Goal: Task Accomplishment & Management: Use online tool/utility

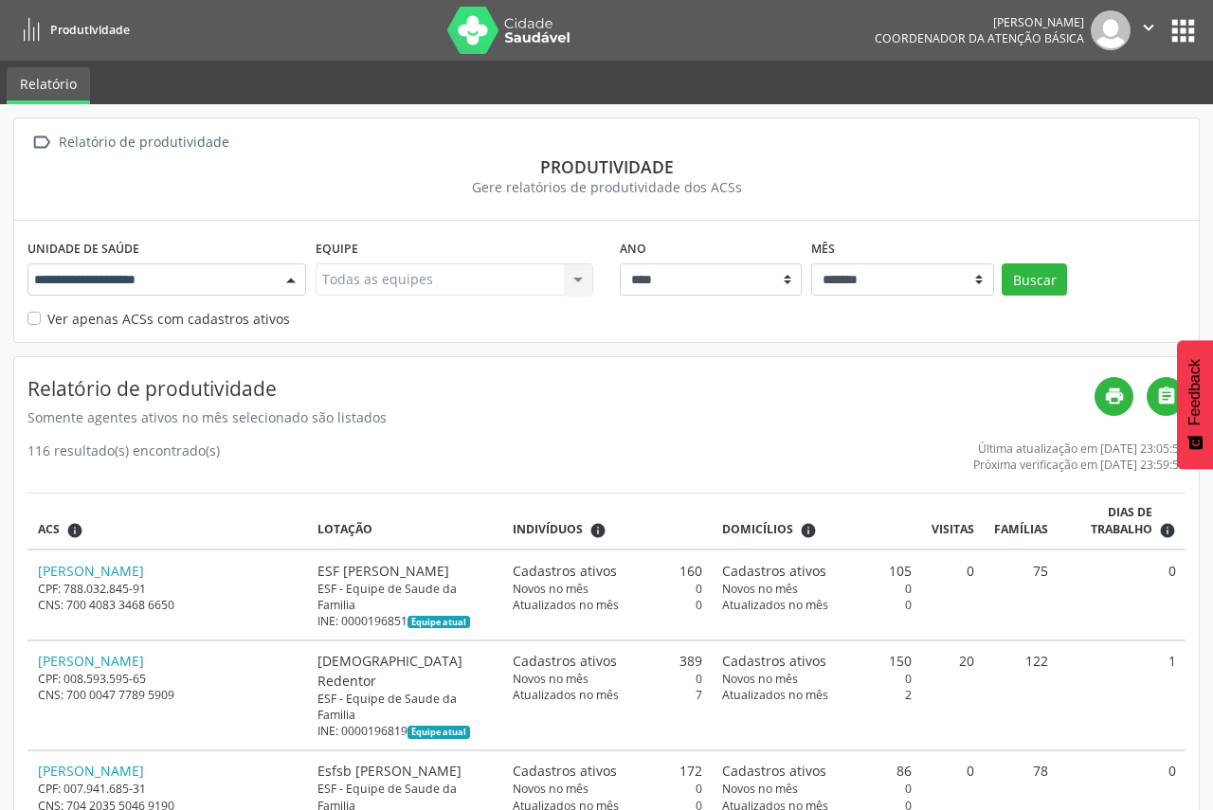
click at [287, 278] on div at bounding box center [291, 280] width 28 height 32
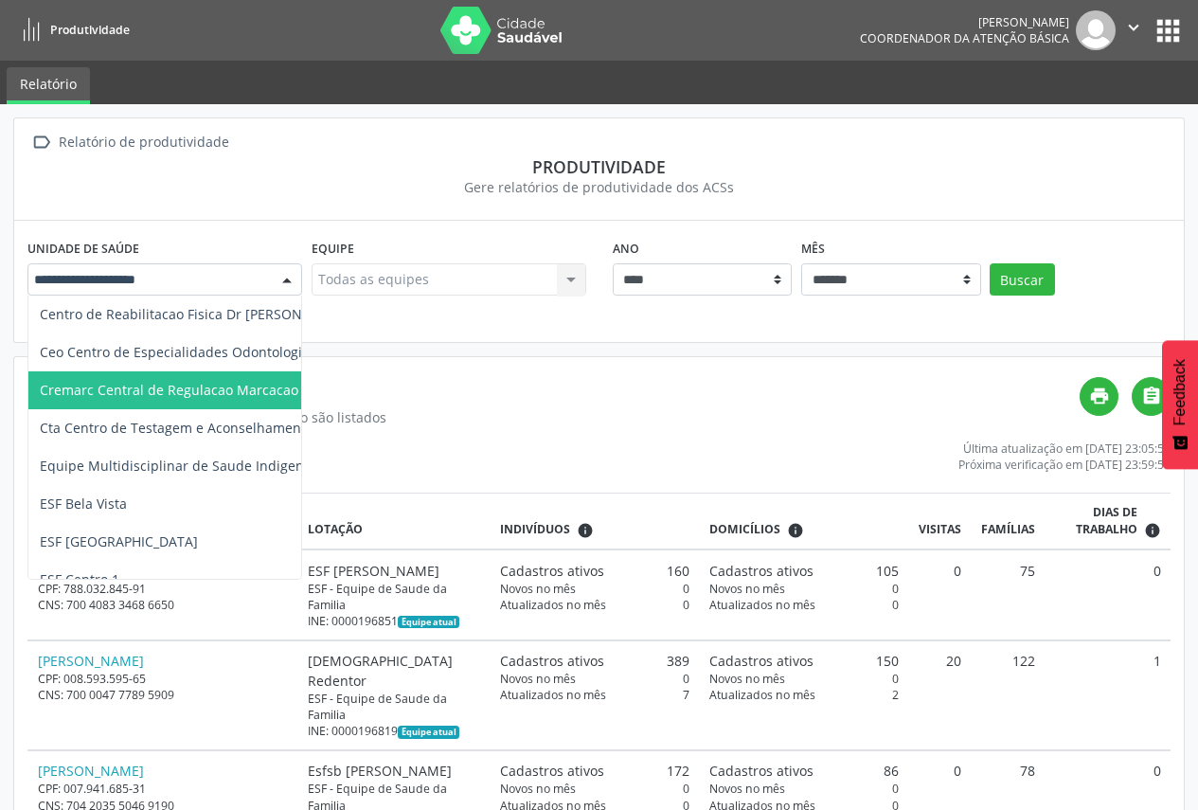
scroll to position [189, 0]
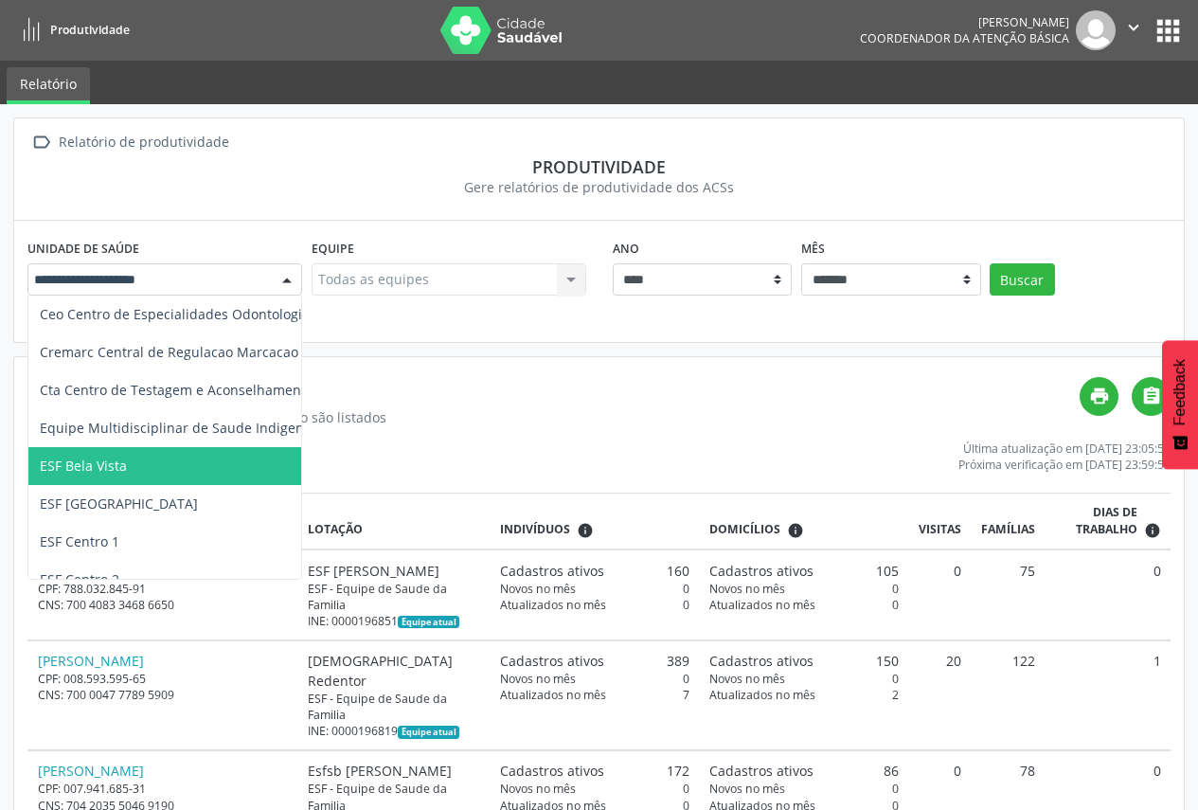
click at [167, 477] on span "ESF Bela Vista" at bounding box center [254, 466] width 453 height 38
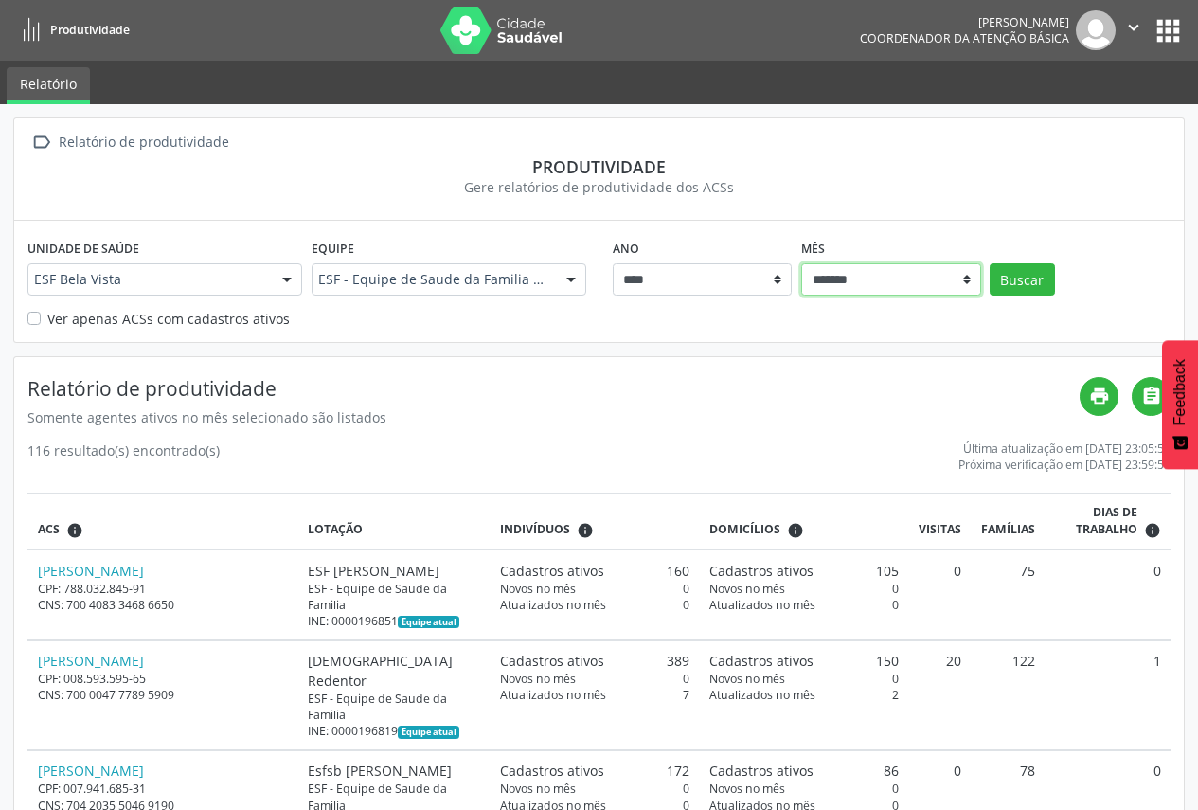
click at [965, 276] on select "******* ******** ****** ***** ***** **** ***** ***** ********* *******" at bounding box center [891, 279] width 180 height 32
select select "**"
click at [801, 263] on select "******* ******** ****** ***** ***** **** ***** ***** ********* *******" at bounding box center [891, 279] width 180 height 32
click at [1030, 276] on button "Buscar" at bounding box center [1022, 279] width 65 height 32
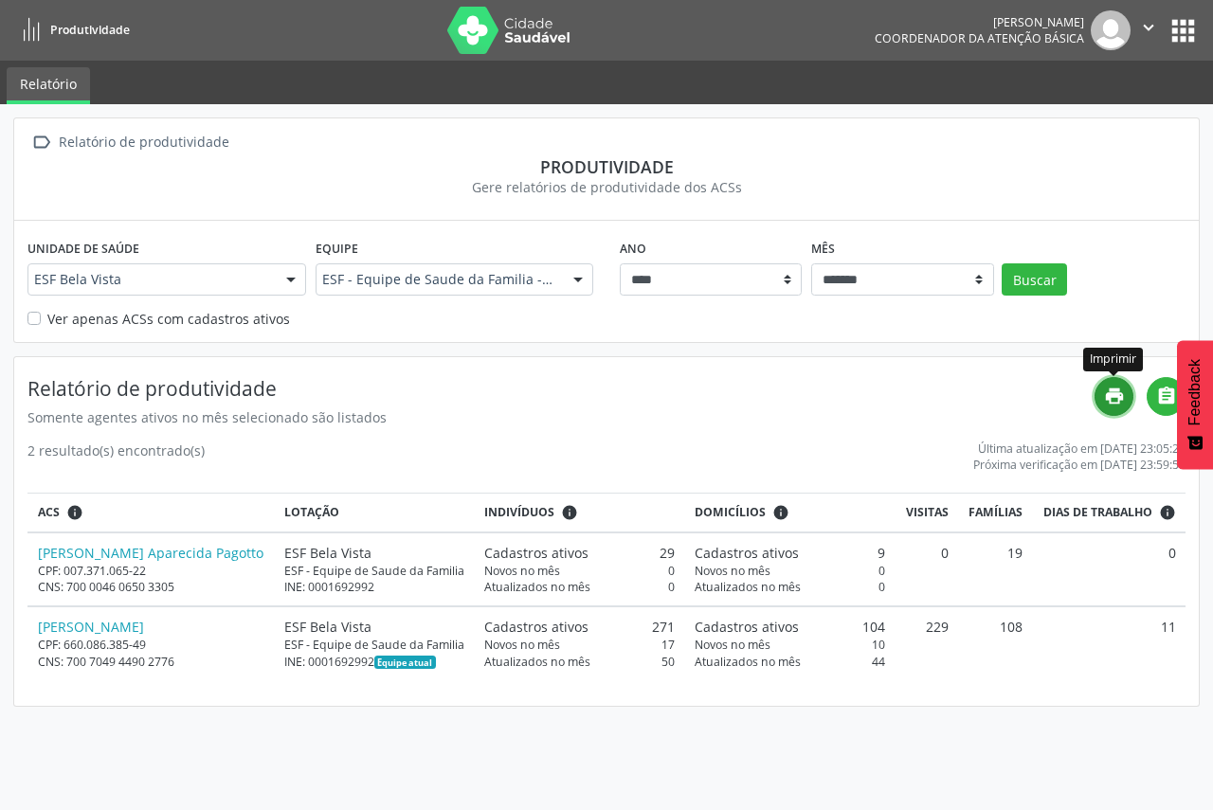
click at [1117, 396] on icon "print" at bounding box center [1114, 396] width 21 height 21
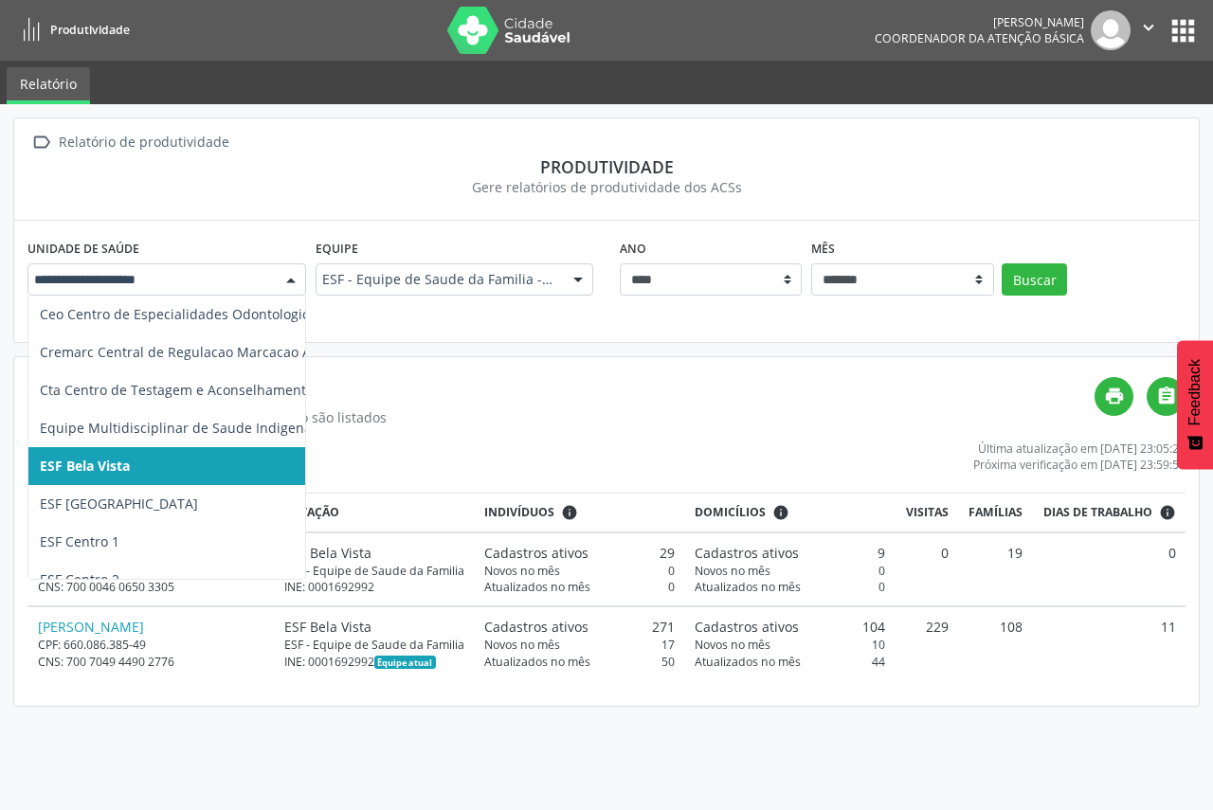
click at [292, 278] on div at bounding box center [291, 280] width 28 height 32
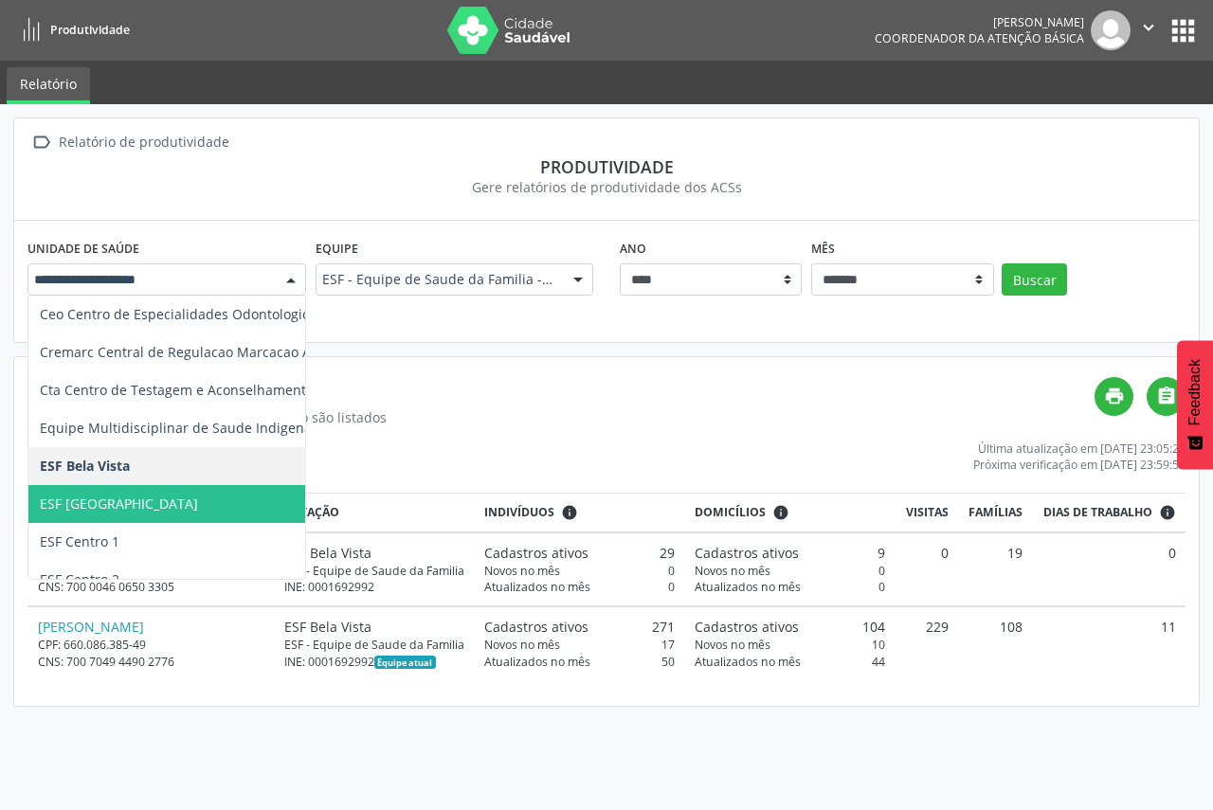
click at [185, 501] on span "ESF [GEOGRAPHIC_DATA]" at bounding box center [254, 504] width 453 height 38
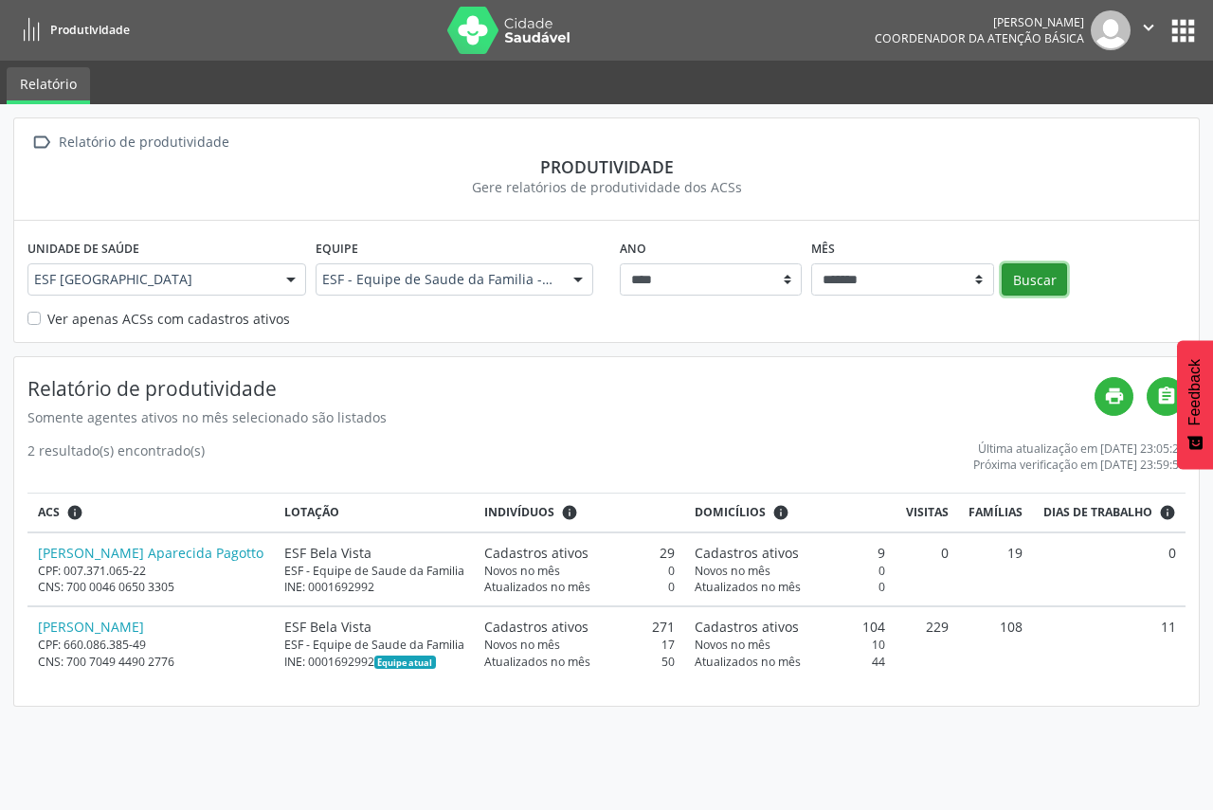
click at [1036, 282] on button "Buscar" at bounding box center [1033, 279] width 65 height 32
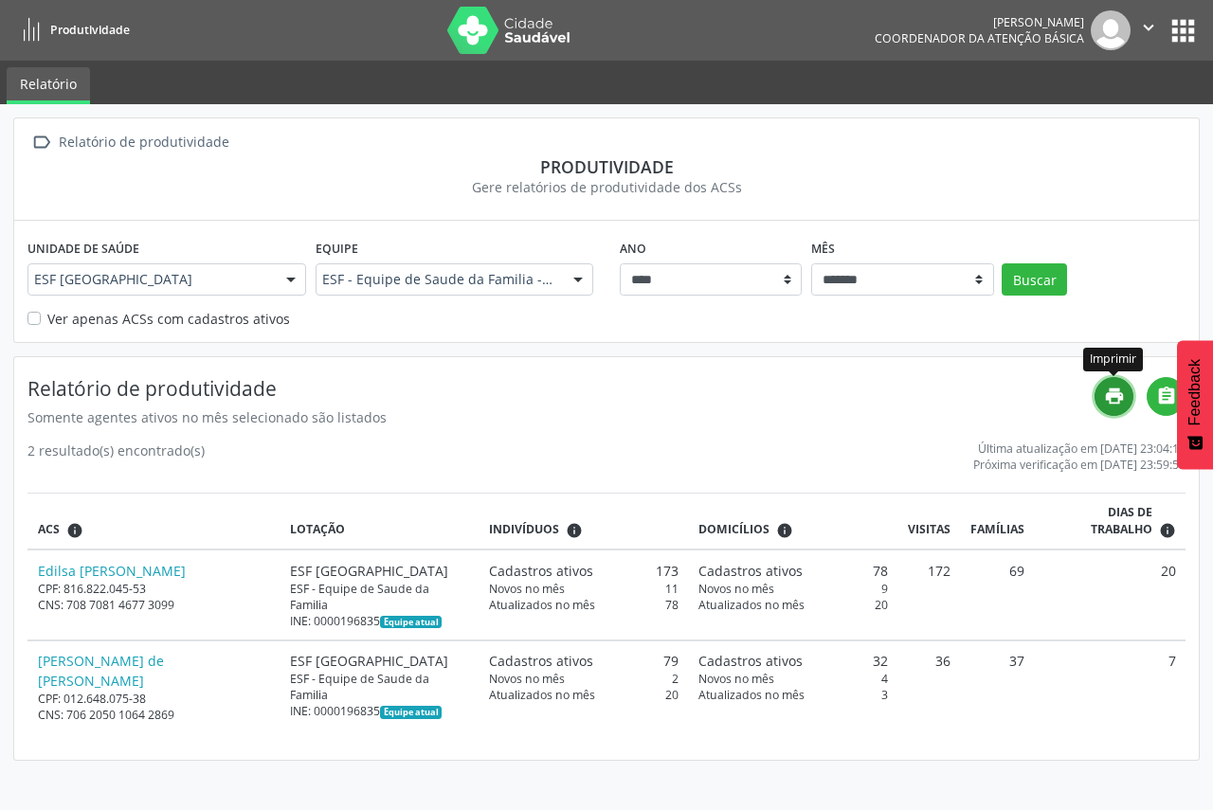
click at [1096, 389] on link "print" at bounding box center [1113, 396] width 39 height 39
click at [298, 279] on div at bounding box center [291, 280] width 28 height 32
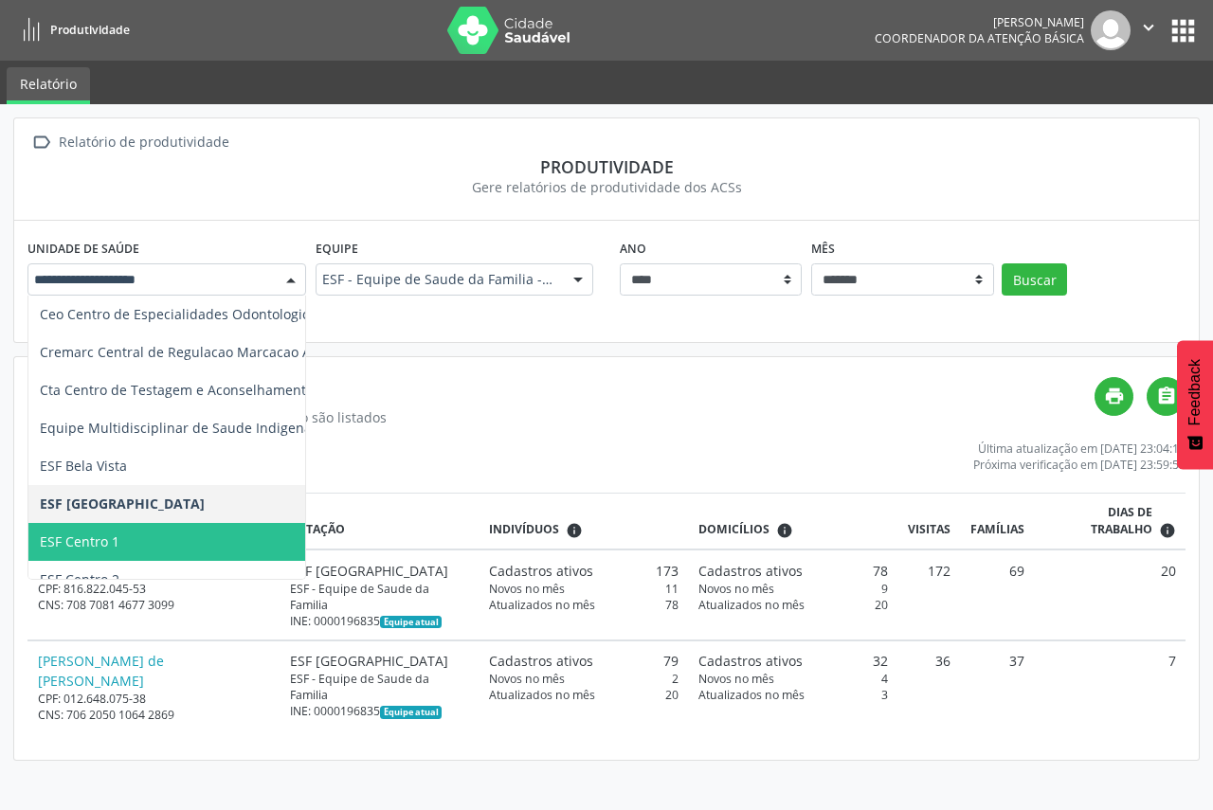
click at [228, 548] on span "ESF Centro 1" at bounding box center [254, 542] width 453 height 38
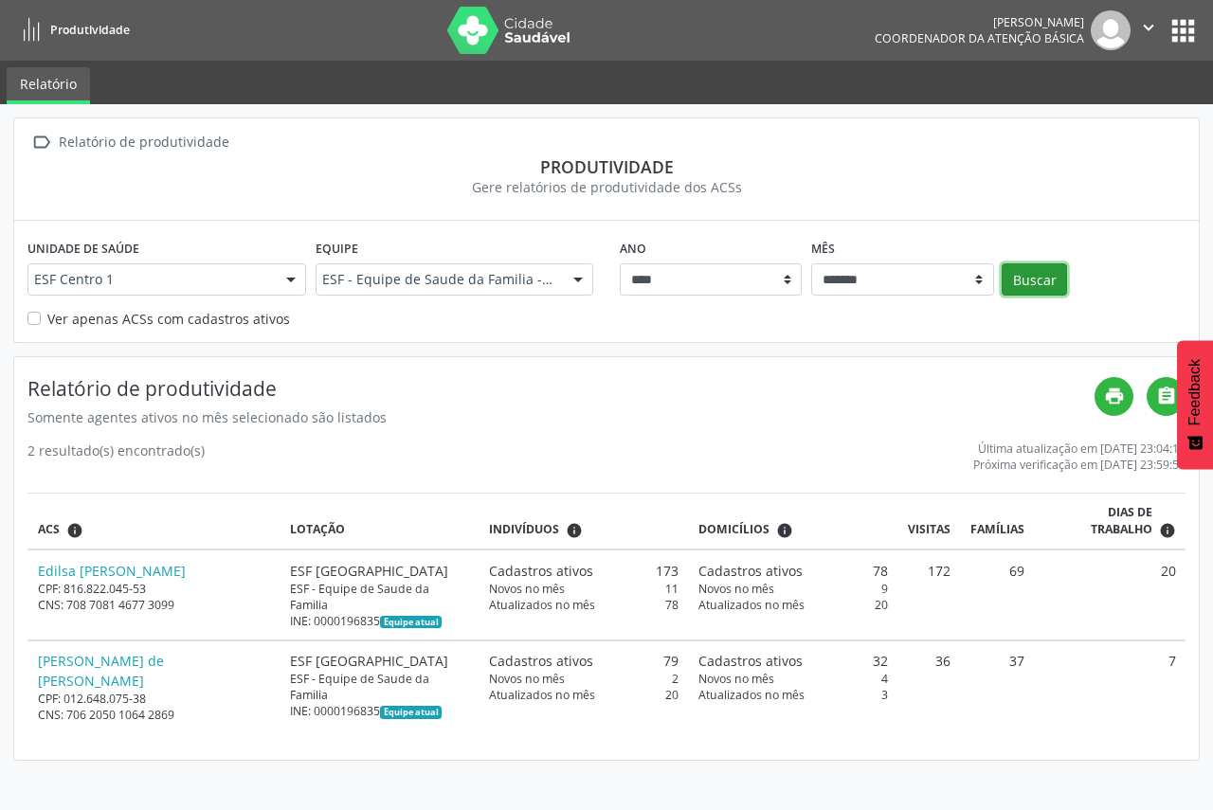
click at [1044, 284] on button "Buscar" at bounding box center [1033, 279] width 65 height 32
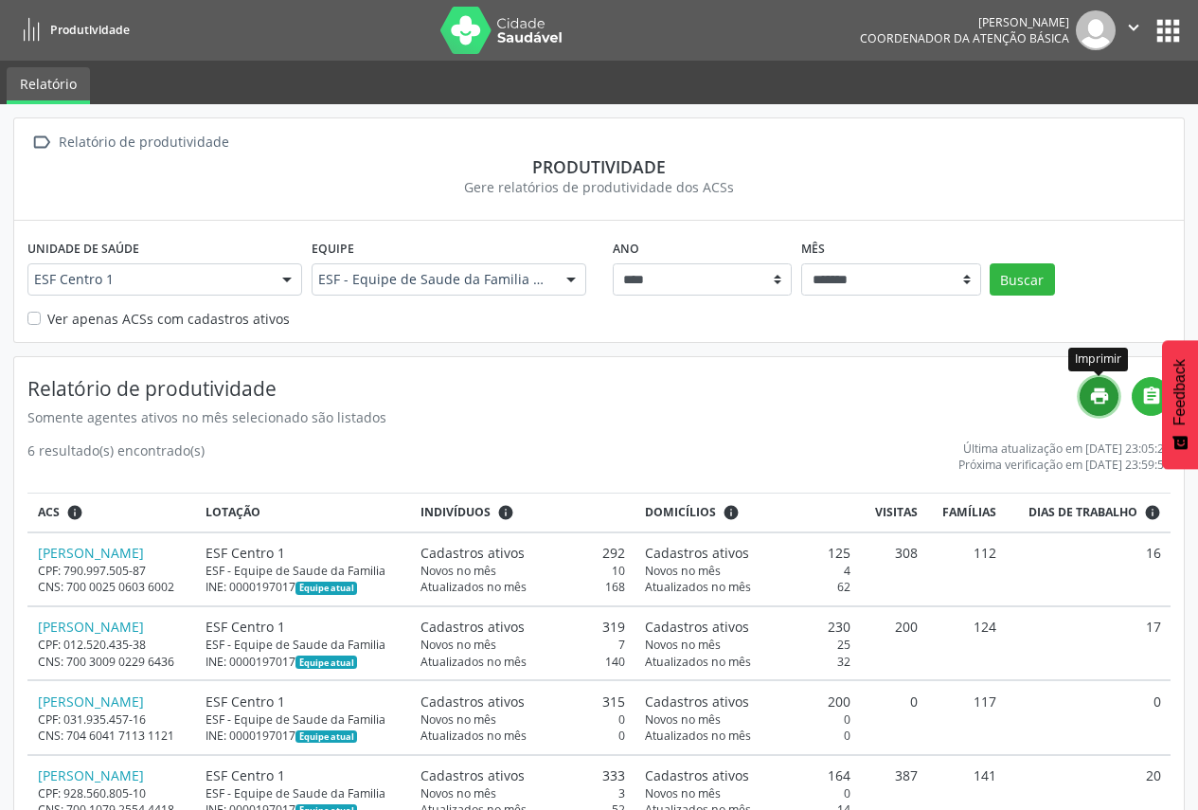
click at [1092, 395] on icon "print" at bounding box center [1099, 396] width 21 height 21
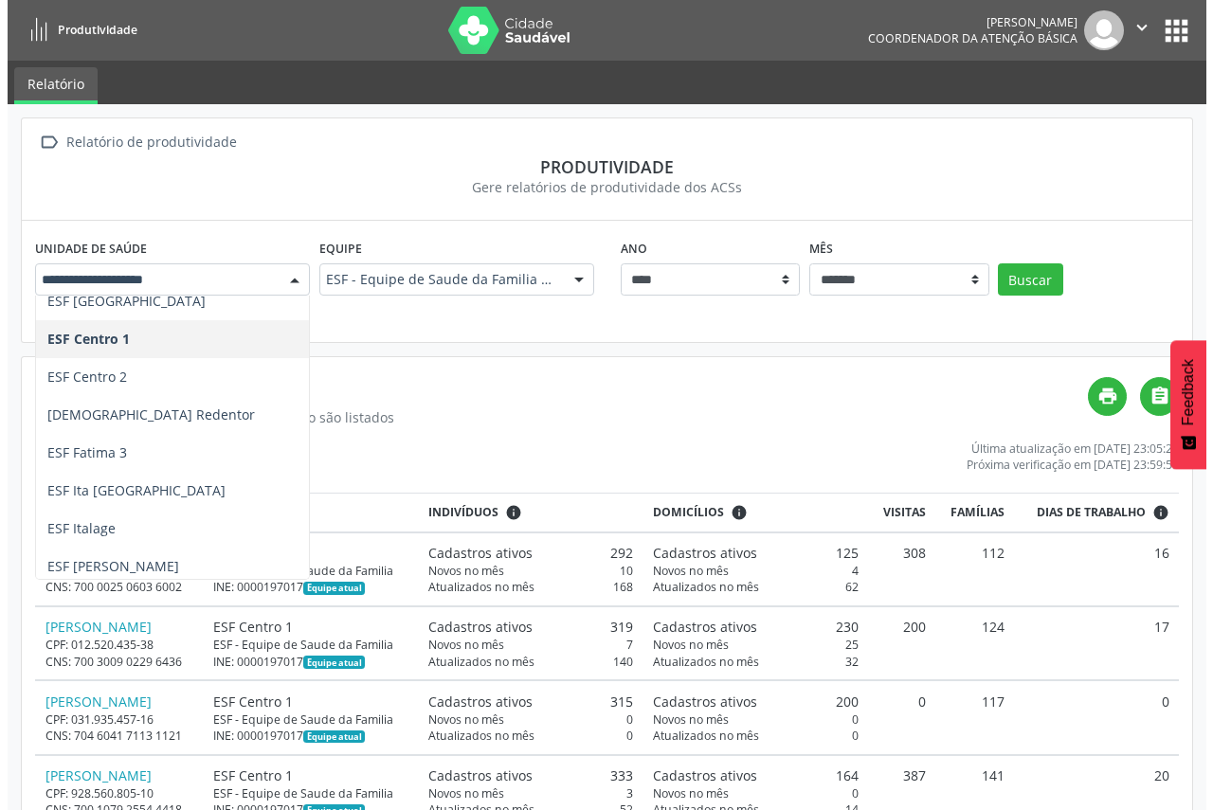
scroll to position [417, 0]
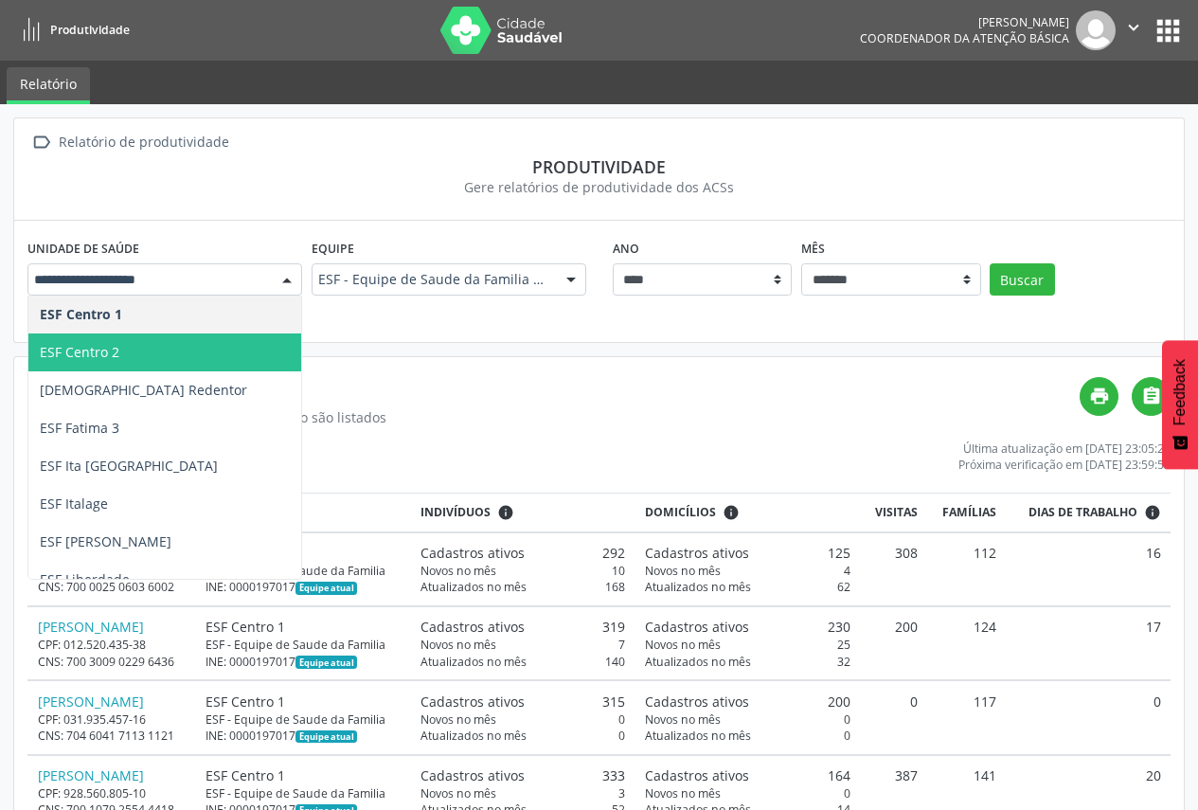
click at [126, 355] on span "ESF Centro 2" at bounding box center [254, 352] width 453 height 38
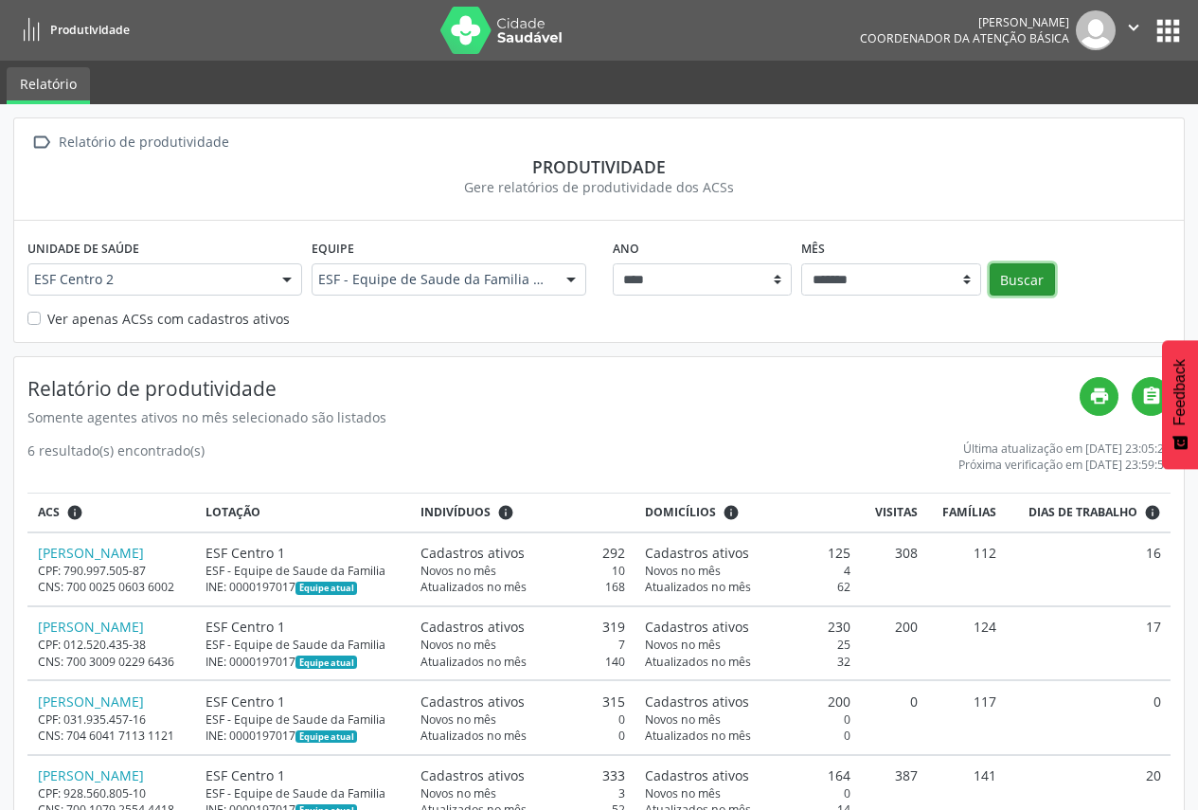
click at [1014, 273] on button "Buscar" at bounding box center [1022, 279] width 65 height 32
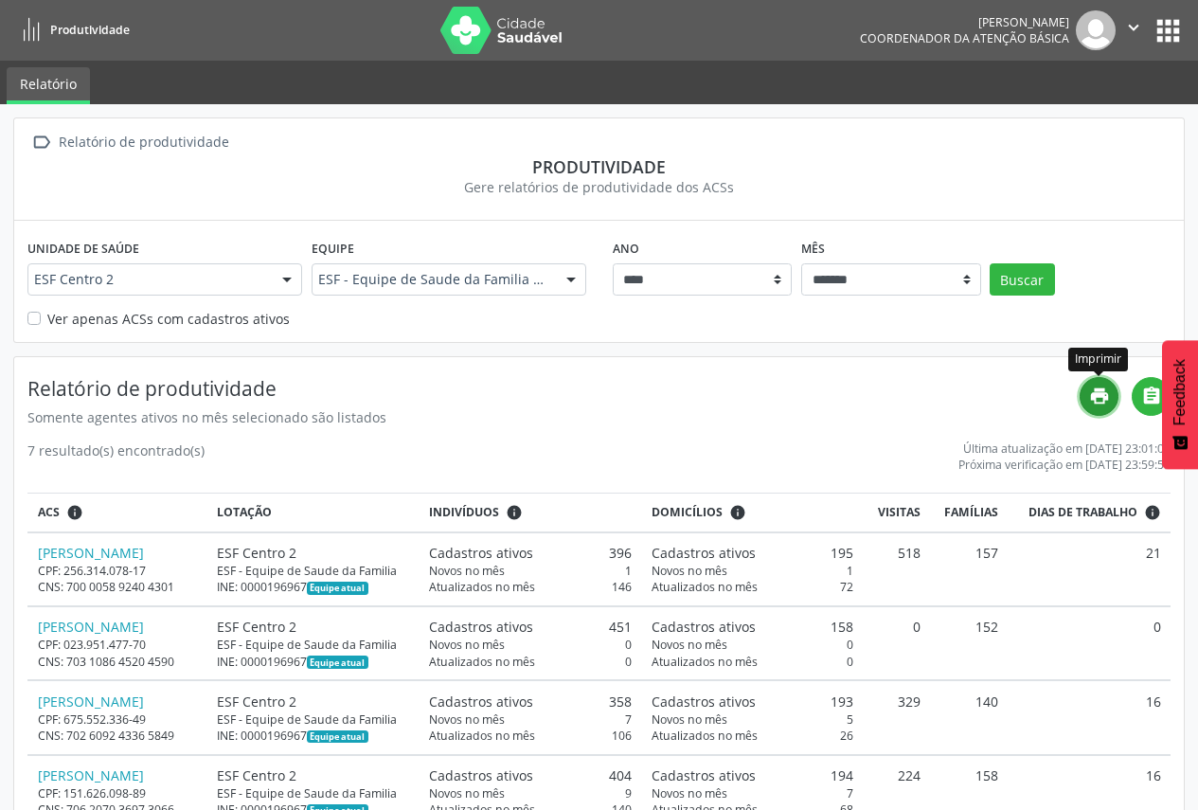
click at [1109, 393] on icon "print" at bounding box center [1099, 396] width 21 height 21
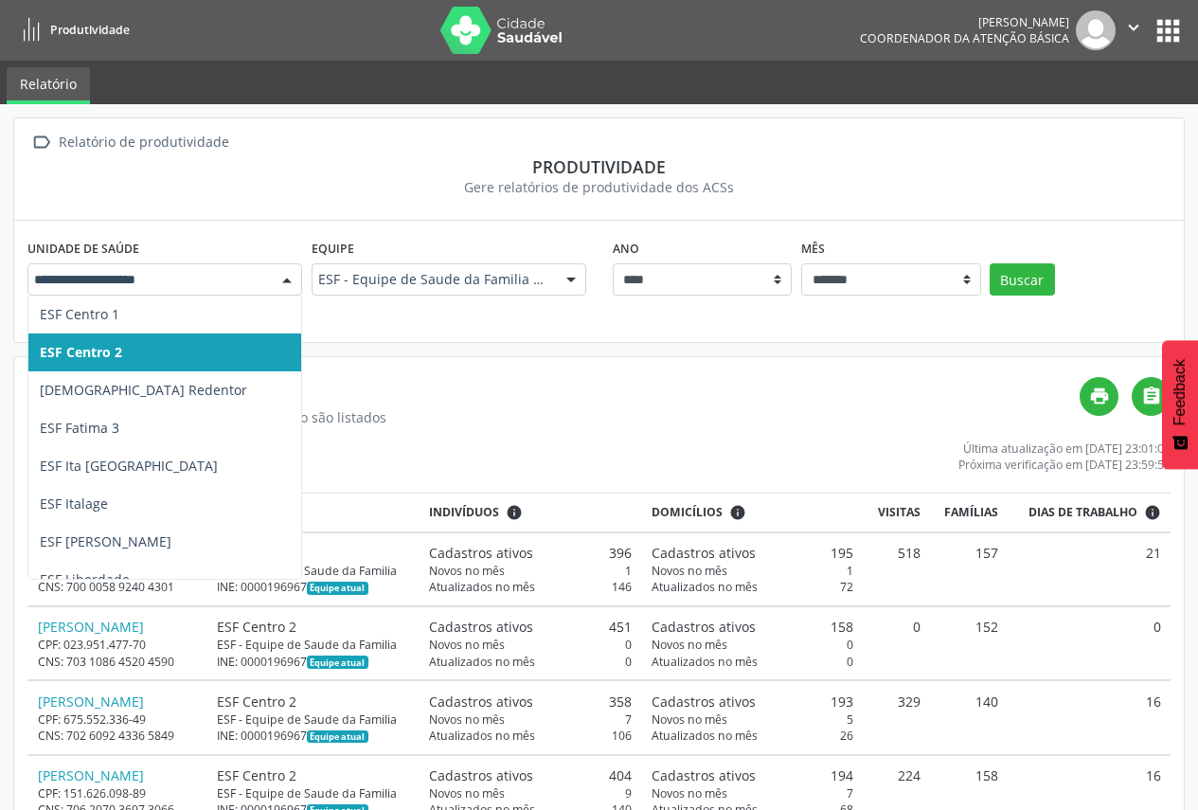
click at [265, 289] on div at bounding box center [164, 279] width 275 height 32
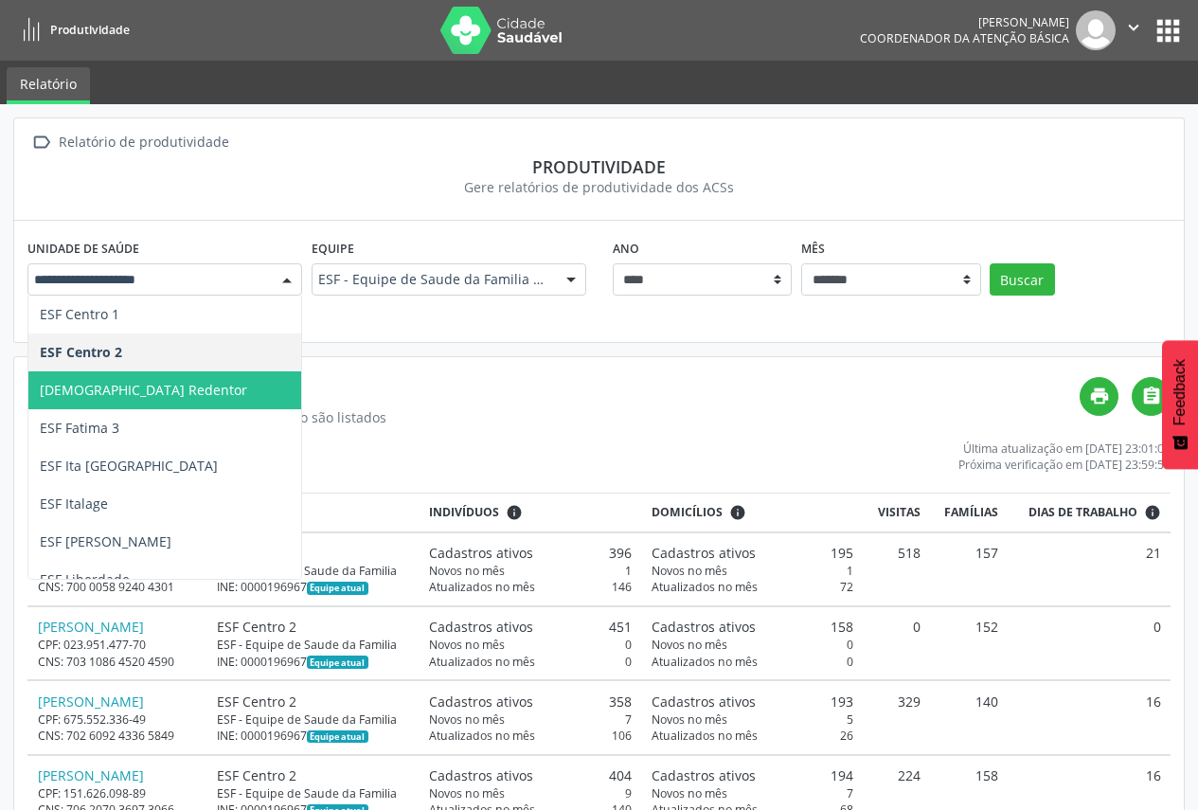
click at [208, 392] on span "[DEMOGRAPHIC_DATA] Redentor" at bounding box center [254, 390] width 453 height 38
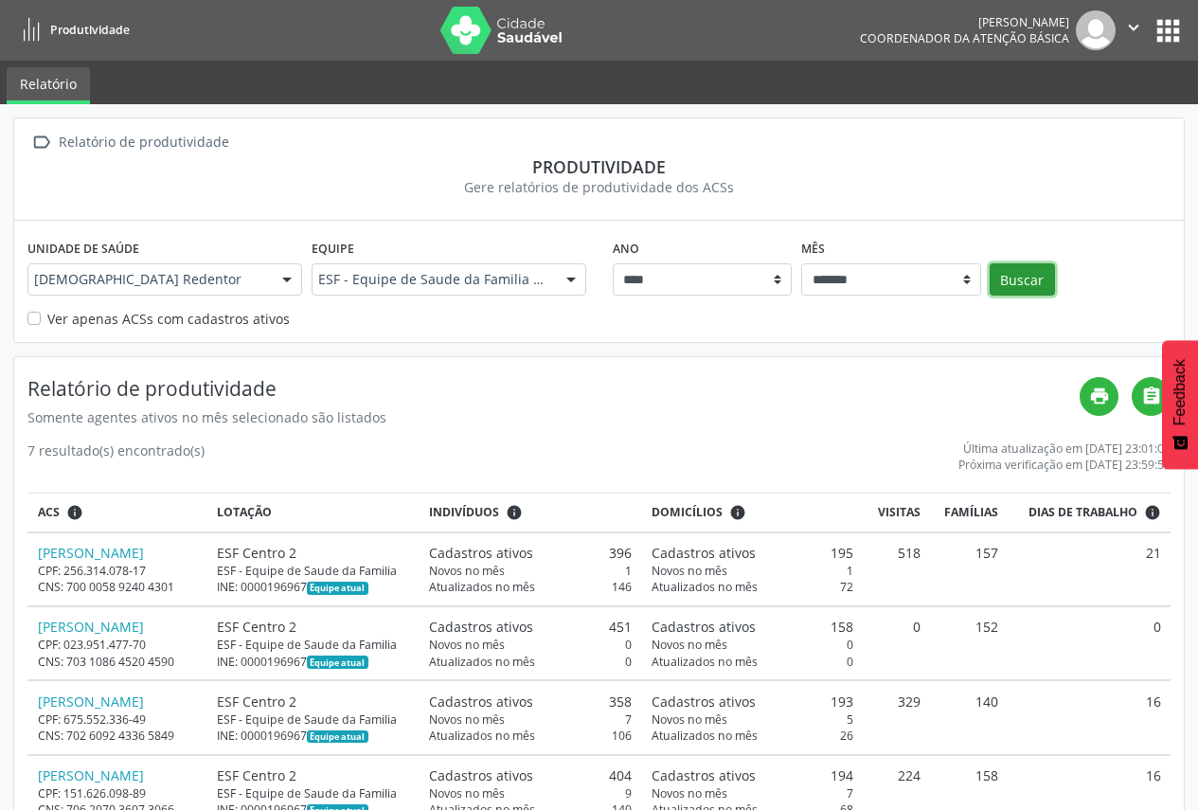
click at [1007, 285] on button "Buscar" at bounding box center [1022, 279] width 65 height 32
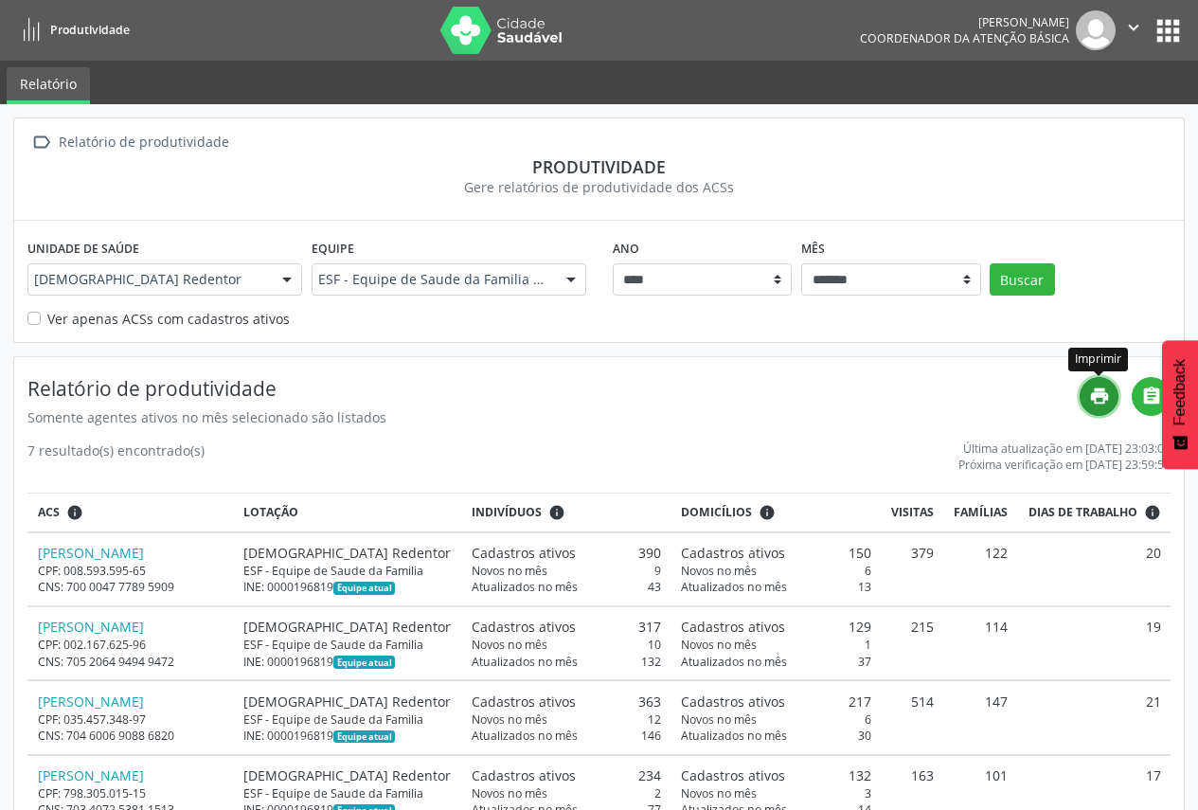
click at [1097, 404] on icon "print" at bounding box center [1099, 396] width 21 height 21
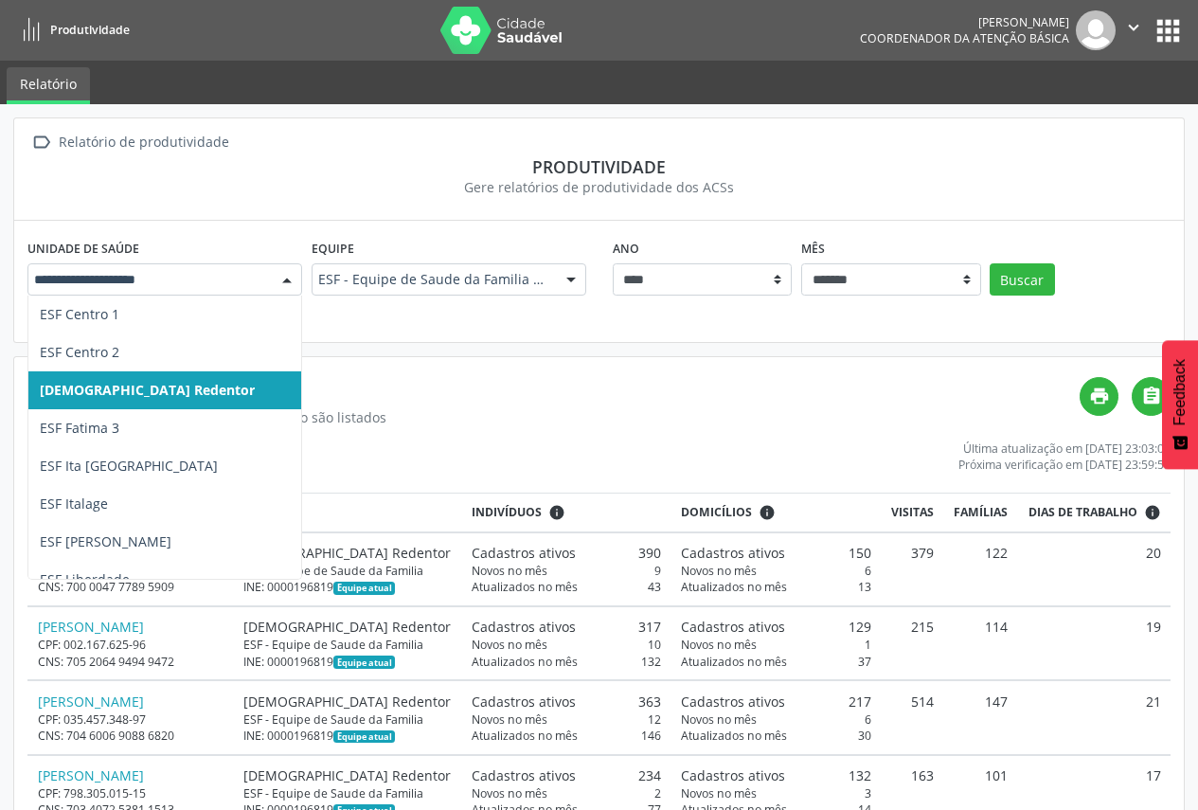
click at [285, 288] on div at bounding box center [287, 280] width 28 height 32
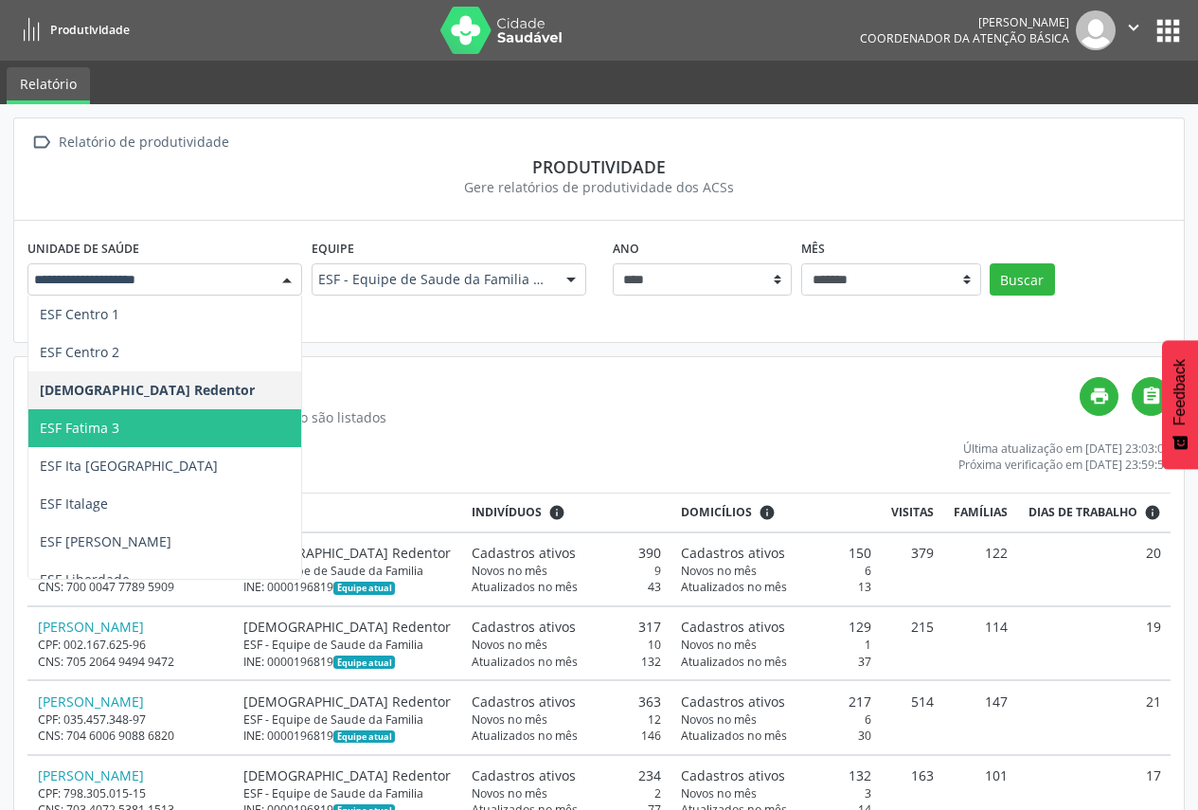
click at [203, 431] on span "ESF Fatima 3" at bounding box center [254, 428] width 453 height 38
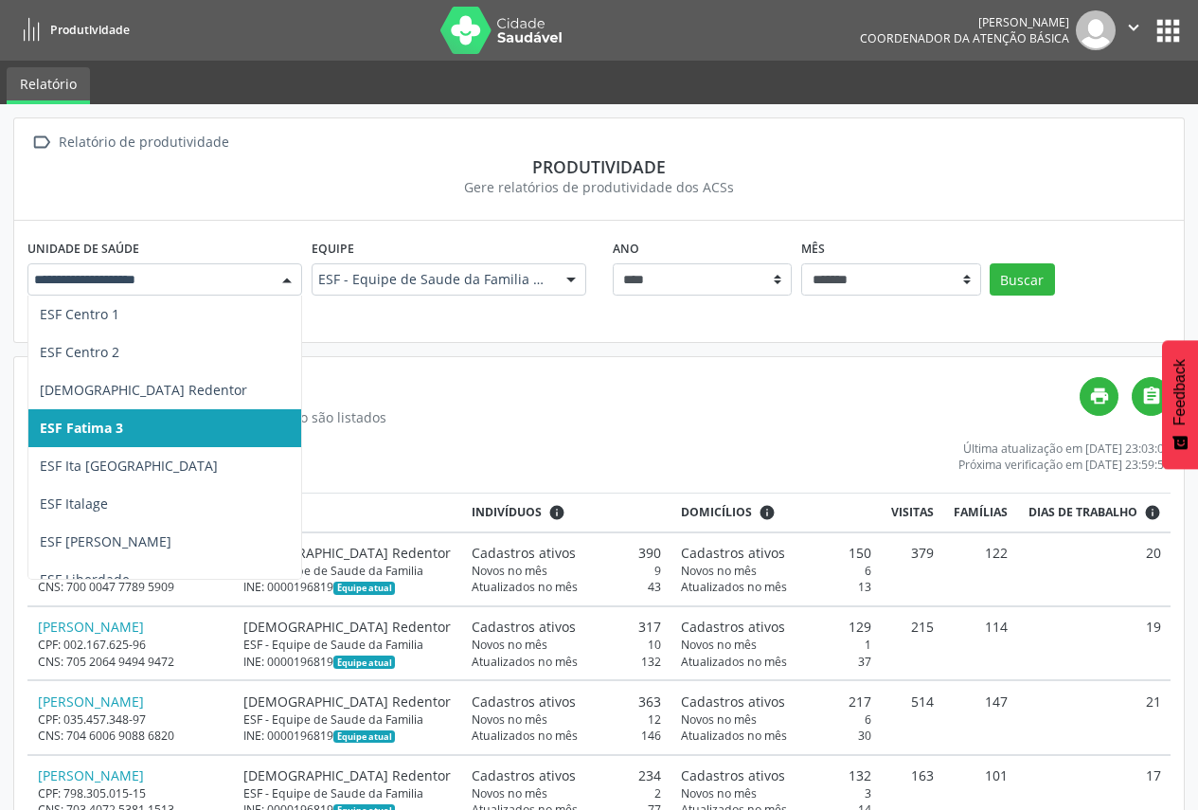
click at [279, 287] on div at bounding box center [287, 280] width 28 height 32
click at [249, 431] on span "ESF Fatima 3" at bounding box center [254, 428] width 453 height 38
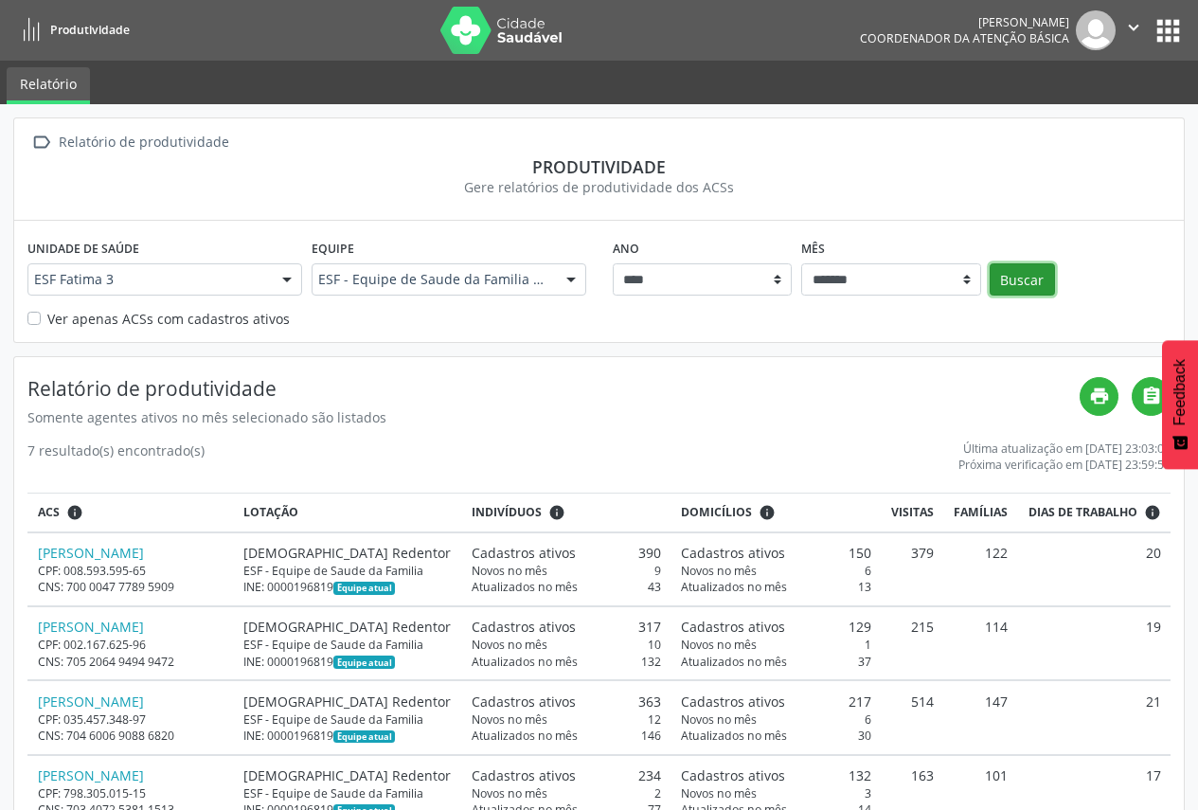
click at [1038, 270] on button "Buscar" at bounding box center [1022, 279] width 65 height 32
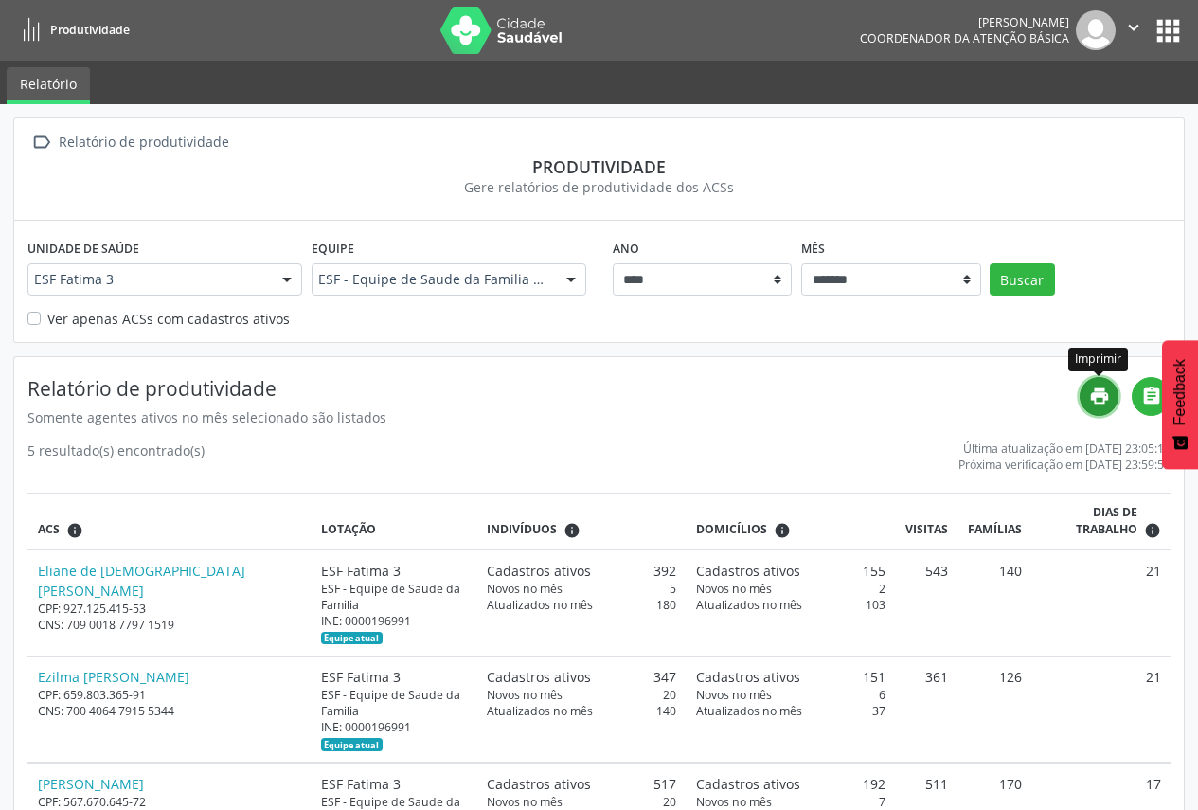
click at [1106, 395] on icon "print" at bounding box center [1099, 396] width 21 height 21
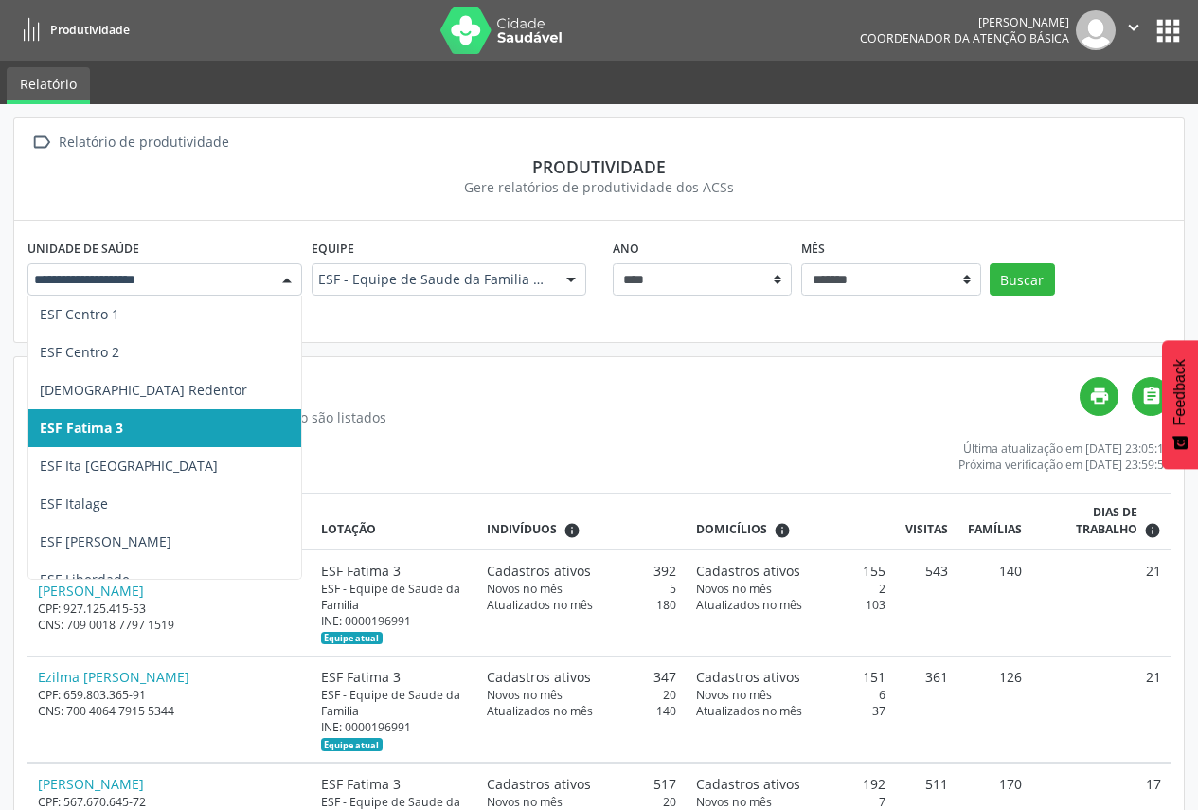
click at [273, 279] on div at bounding box center [287, 280] width 28 height 32
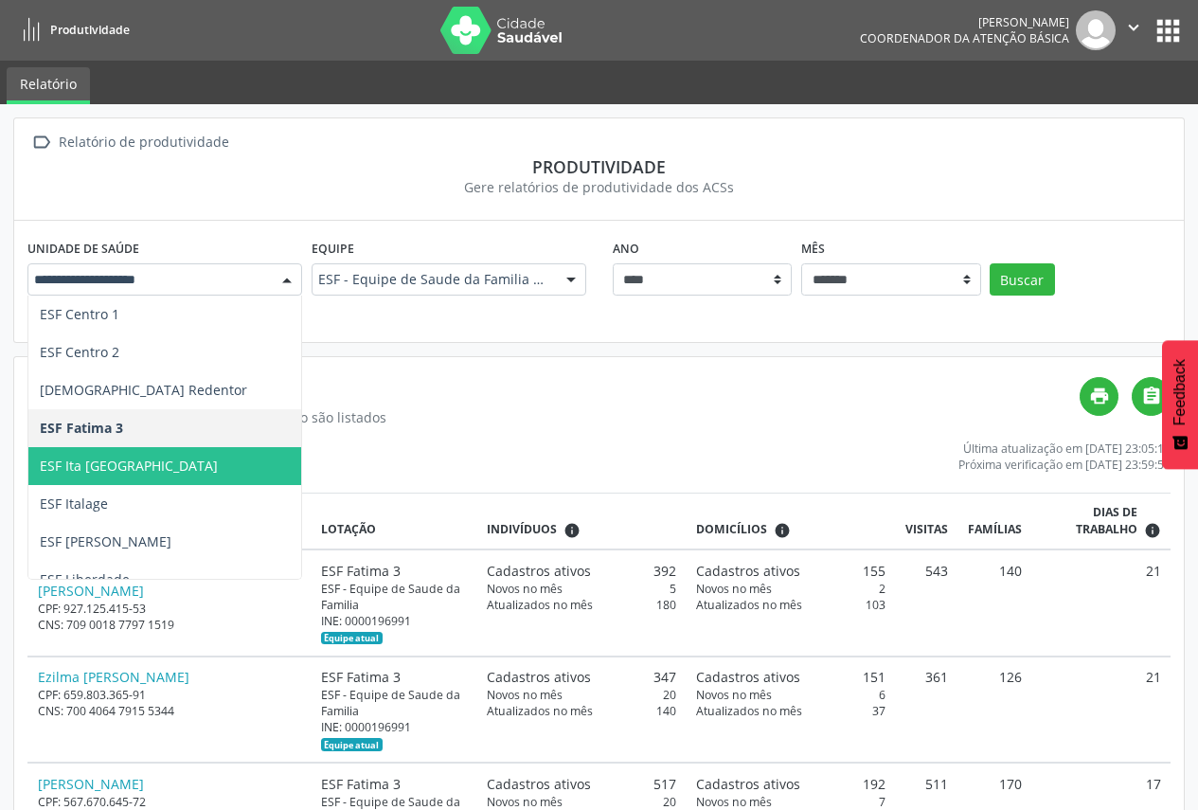
click at [234, 449] on span "ESF Ita [GEOGRAPHIC_DATA]" at bounding box center [254, 466] width 453 height 38
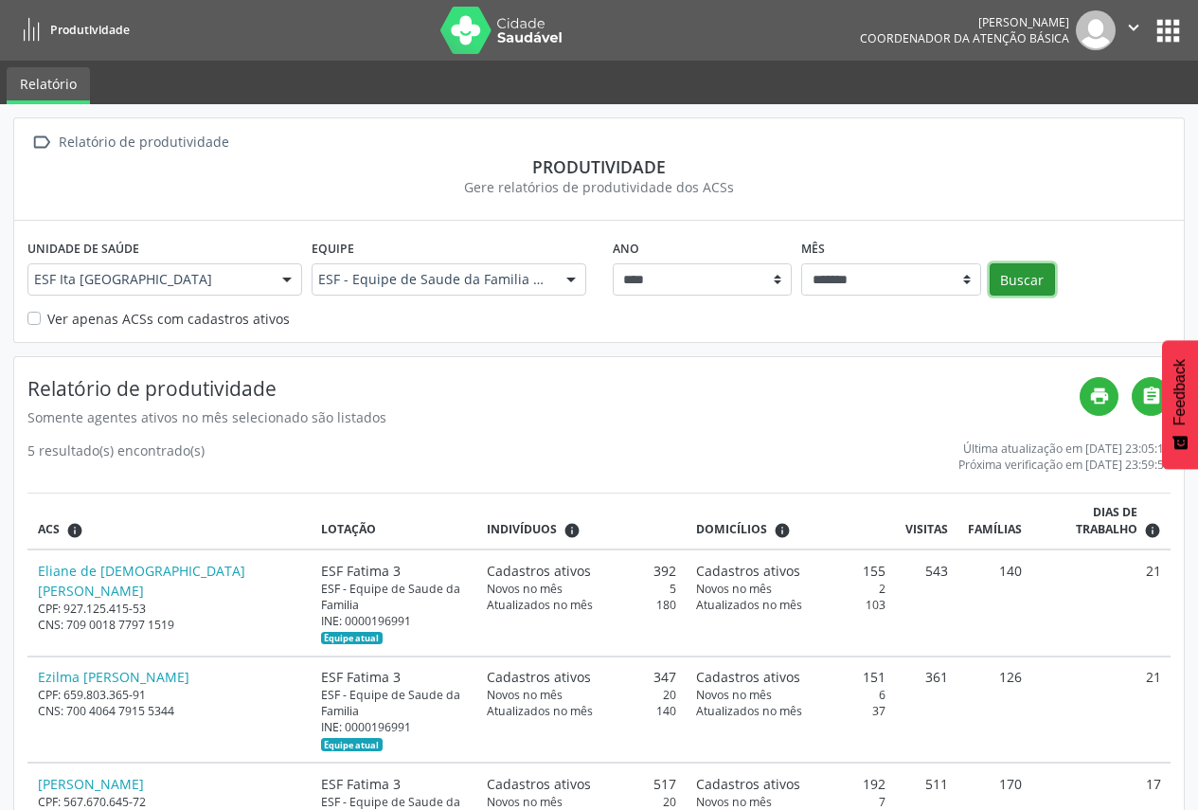
click at [1023, 285] on button "Buscar" at bounding box center [1022, 279] width 65 height 32
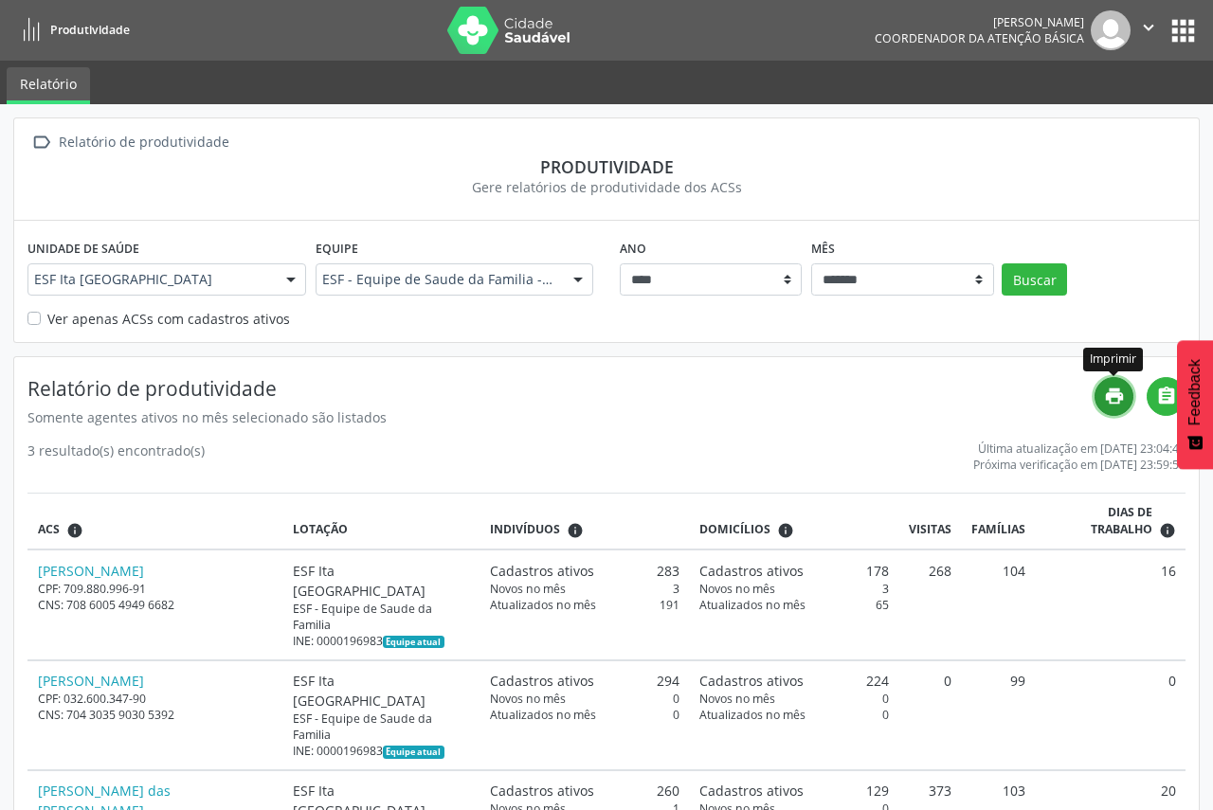
click at [1116, 404] on icon "print" at bounding box center [1114, 396] width 21 height 21
click at [295, 270] on div at bounding box center [291, 280] width 28 height 32
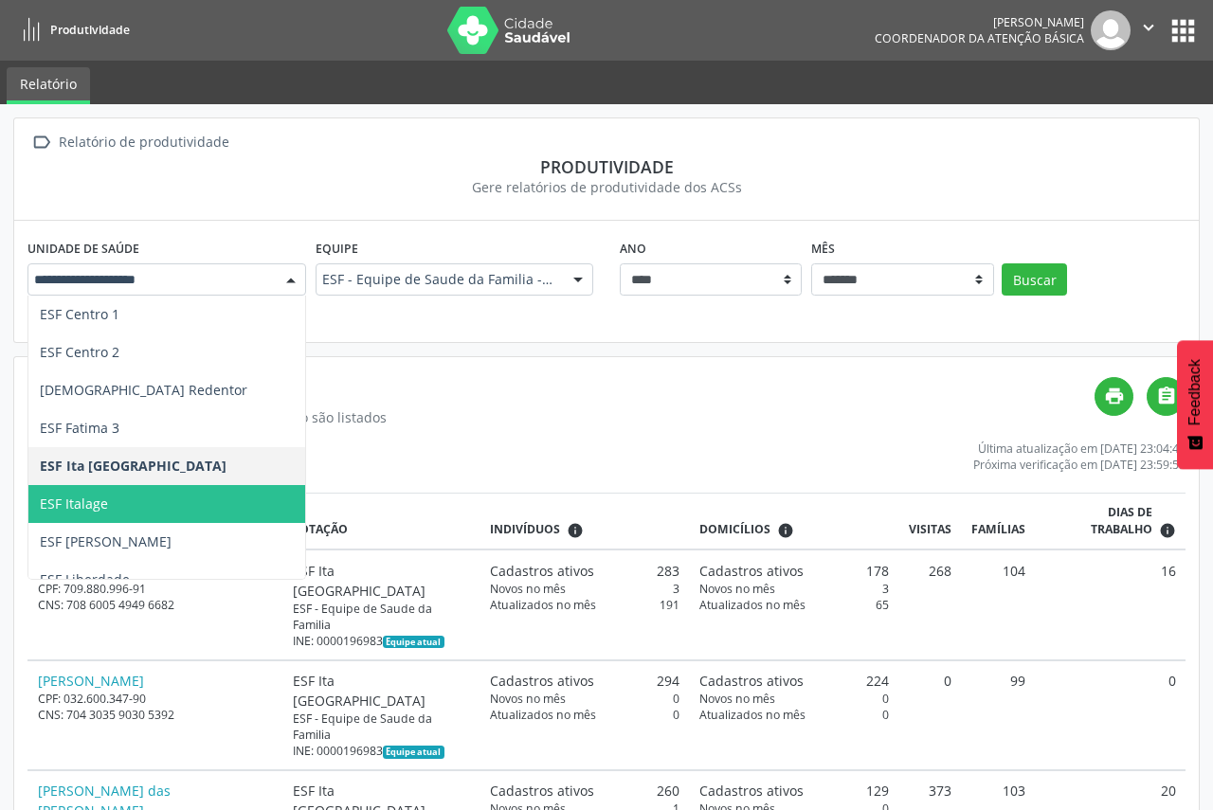
click at [228, 496] on span "ESF Italage" at bounding box center [254, 504] width 453 height 38
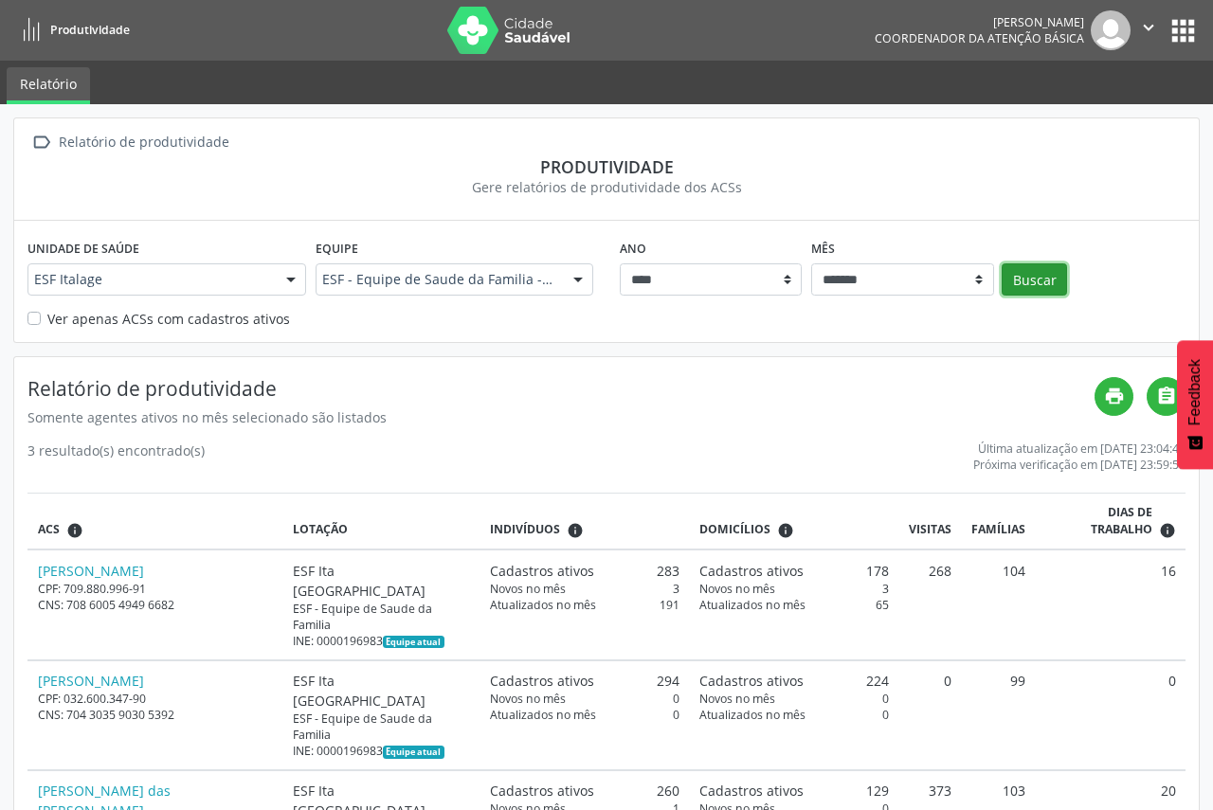
click at [1032, 281] on button "Buscar" at bounding box center [1033, 279] width 65 height 32
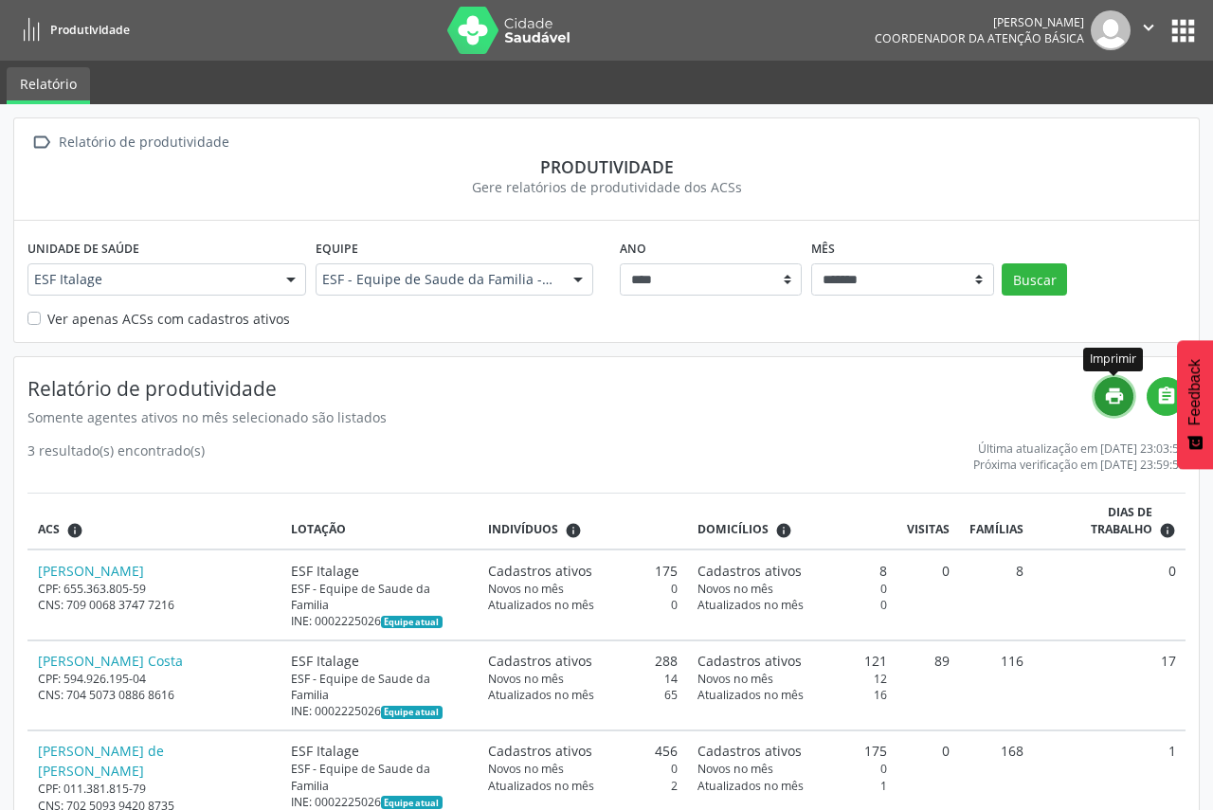
click at [1122, 412] on link "print" at bounding box center [1113, 396] width 39 height 39
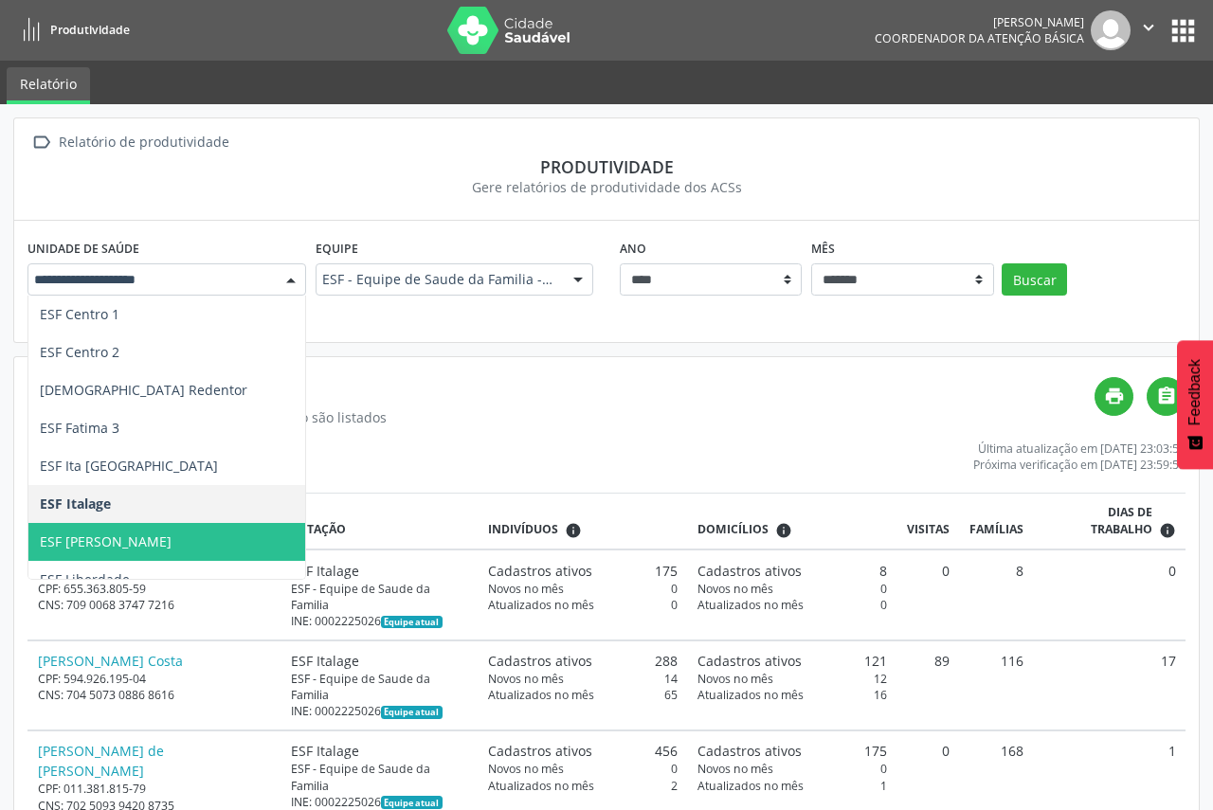
click at [223, 545] on span "ESF [PERSON_NAME]" at bounding box center [254, 542] width 453 height 38
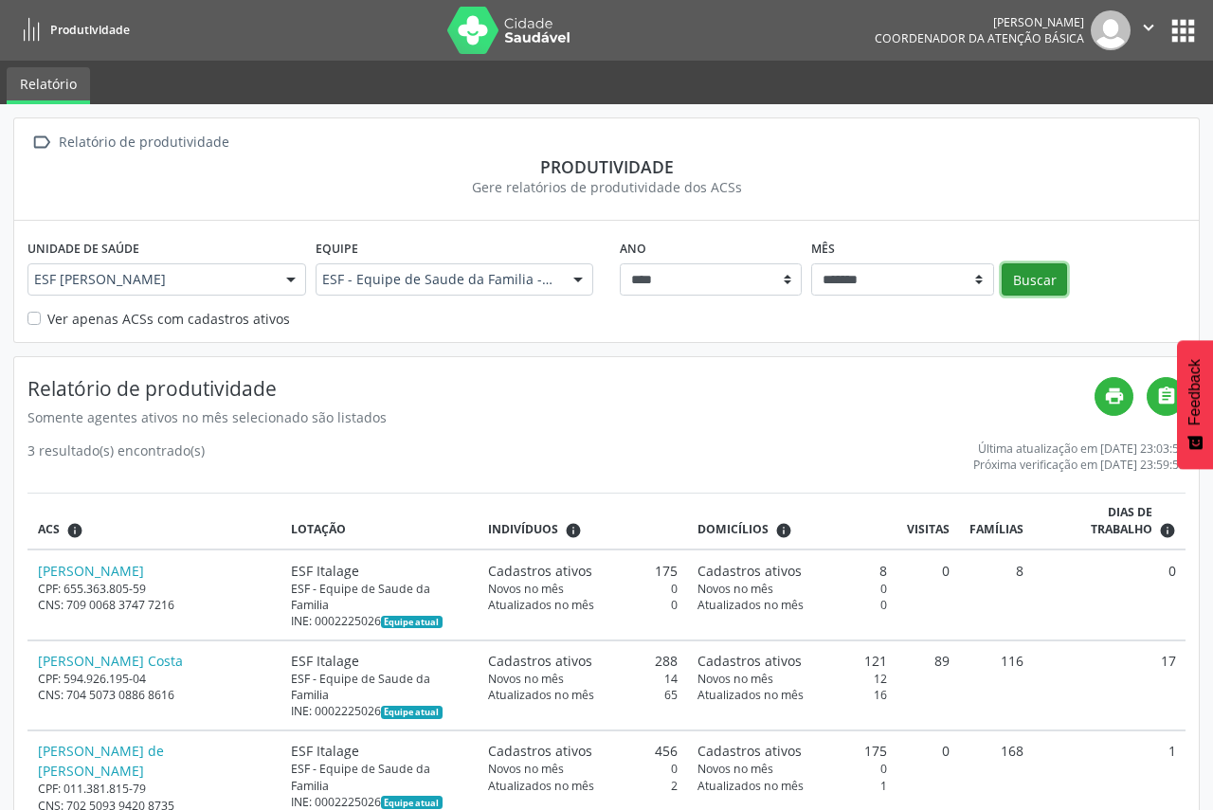
click at [1024, 285] on button "Buscar" at bounding box center [1033, 279] width 65 height 32
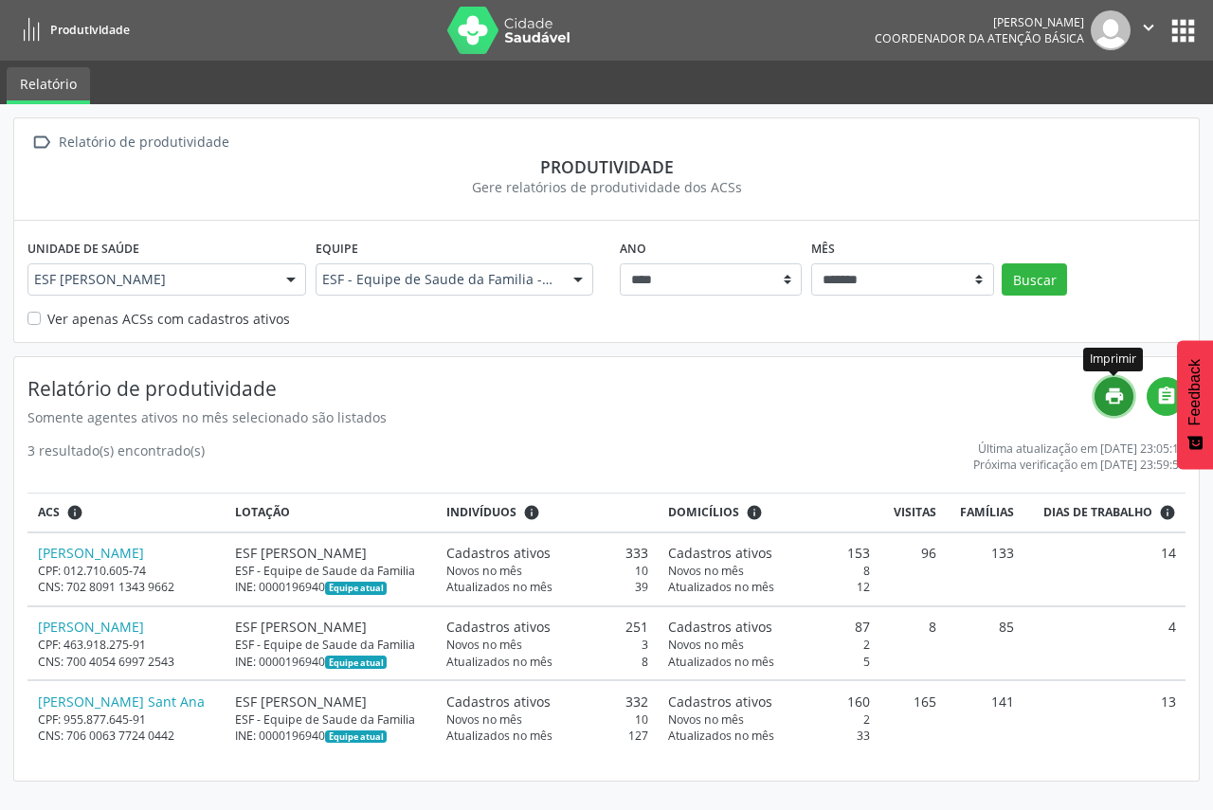
click at [1120, 410] on link "print" at bounding box center [1113, 396] width 39 height 39
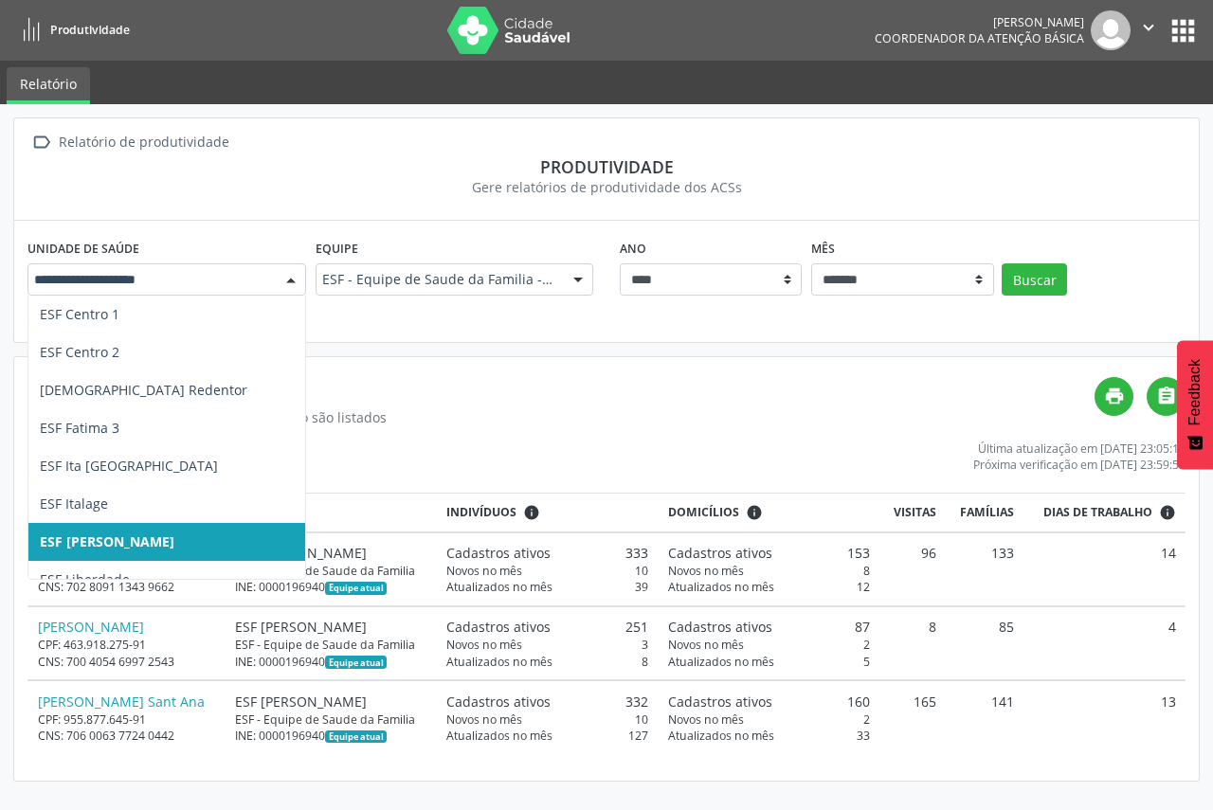
click at [284, 281] on div at bounding box center [291, 280] width 28 height 32
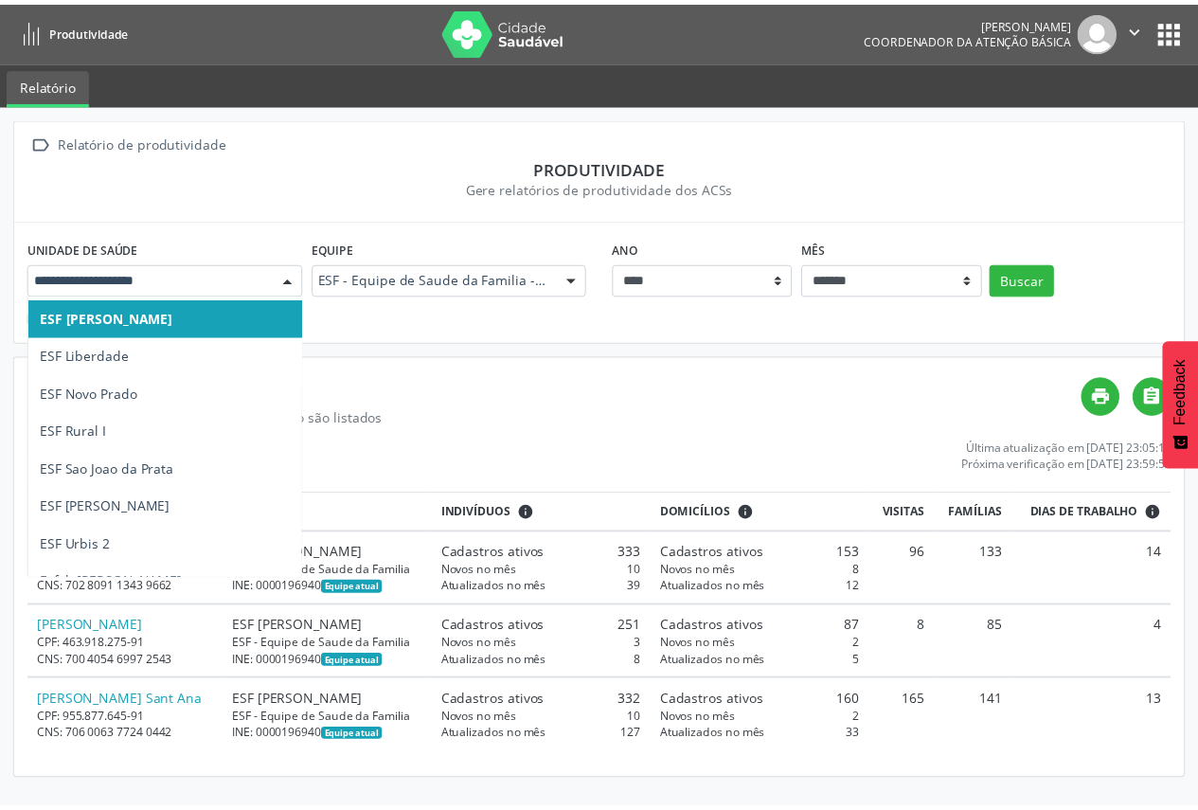
scroll to position [644, 0]
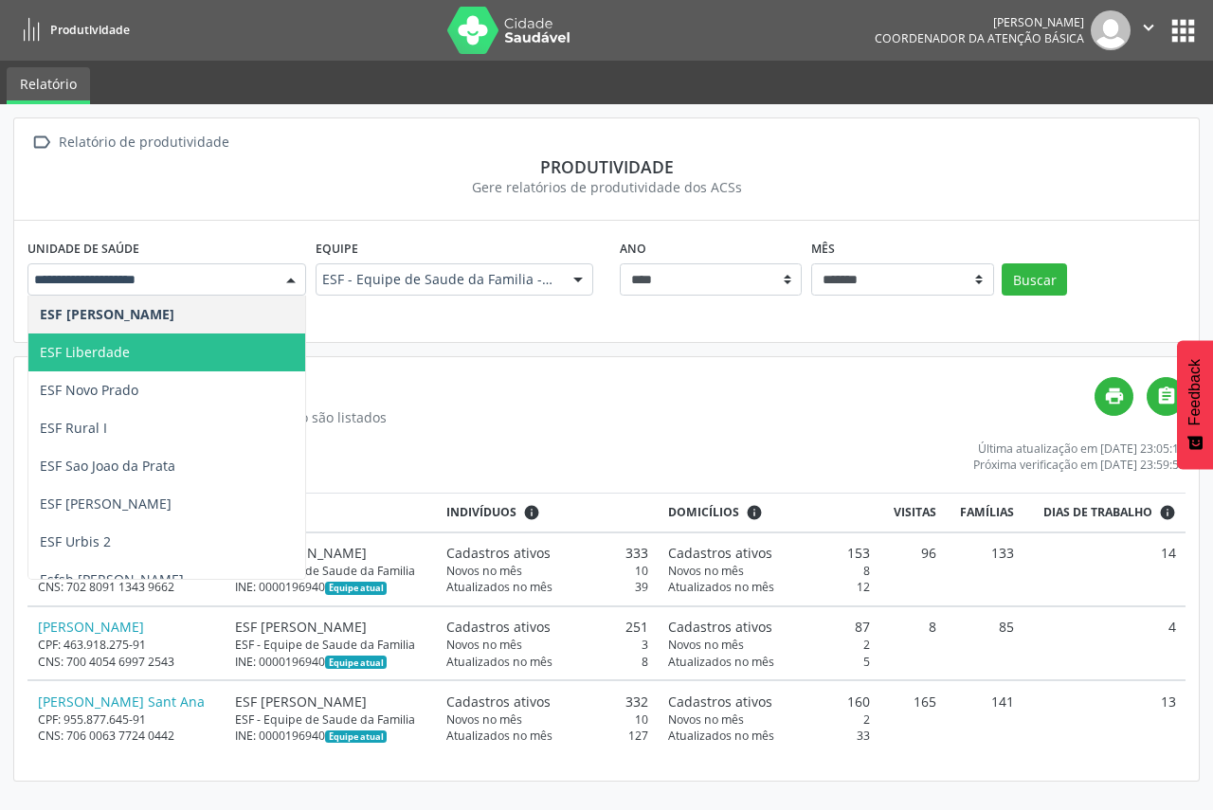
click at [178, 365] on span "ESF Liberdade" at bounding box center [254, 352] width 453 height 38
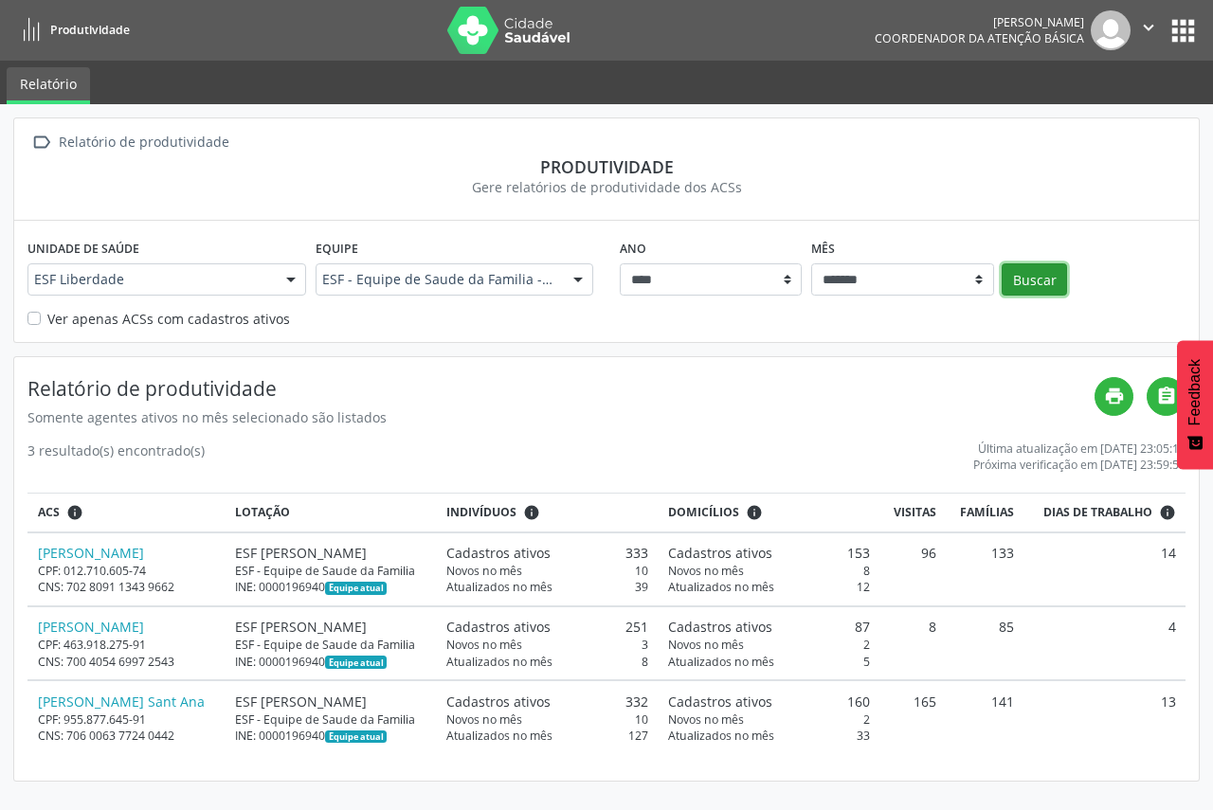
click at [1015, 282] on button "Buscar" at bounding box center [1033, 279] width 65 height 32
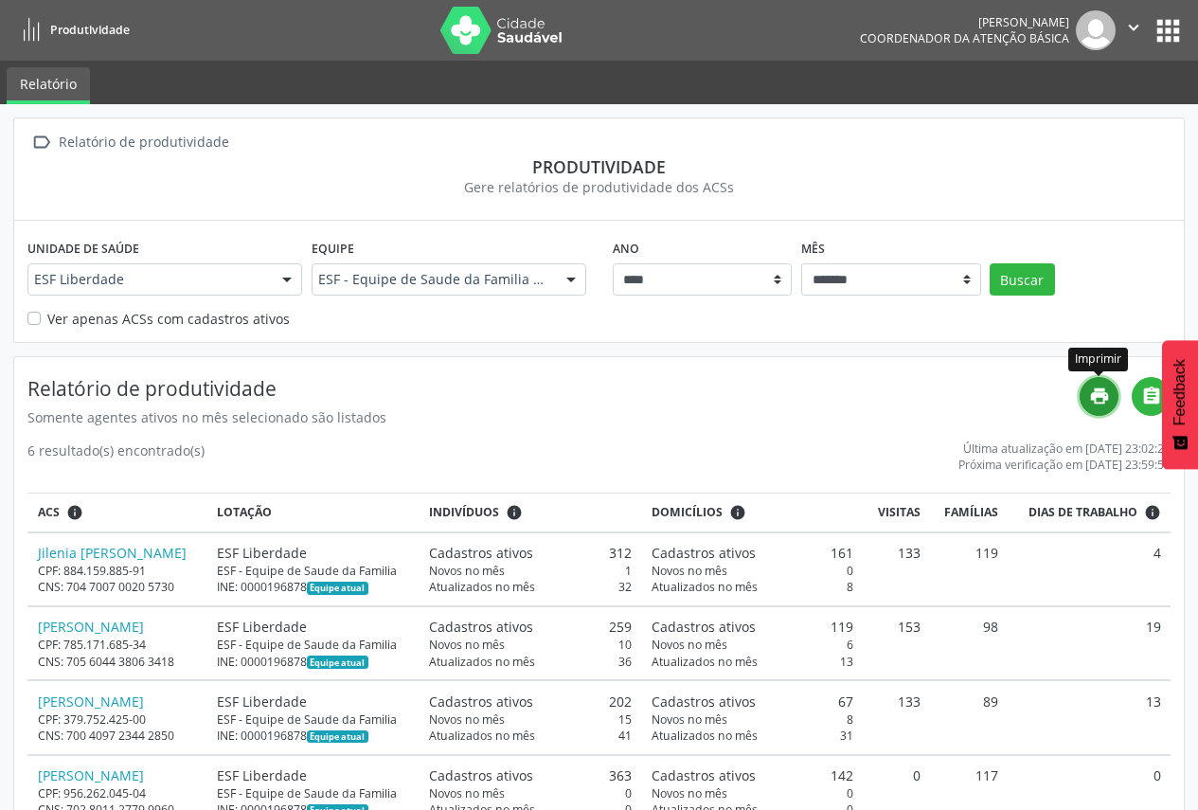
click at [1109, 402] on icon "print" at bounding box center [1099, 396] width 21 height 21
click at [265, 281] on div "ESF Liberdade" at bounding box center [164, 279] width 275 height 32
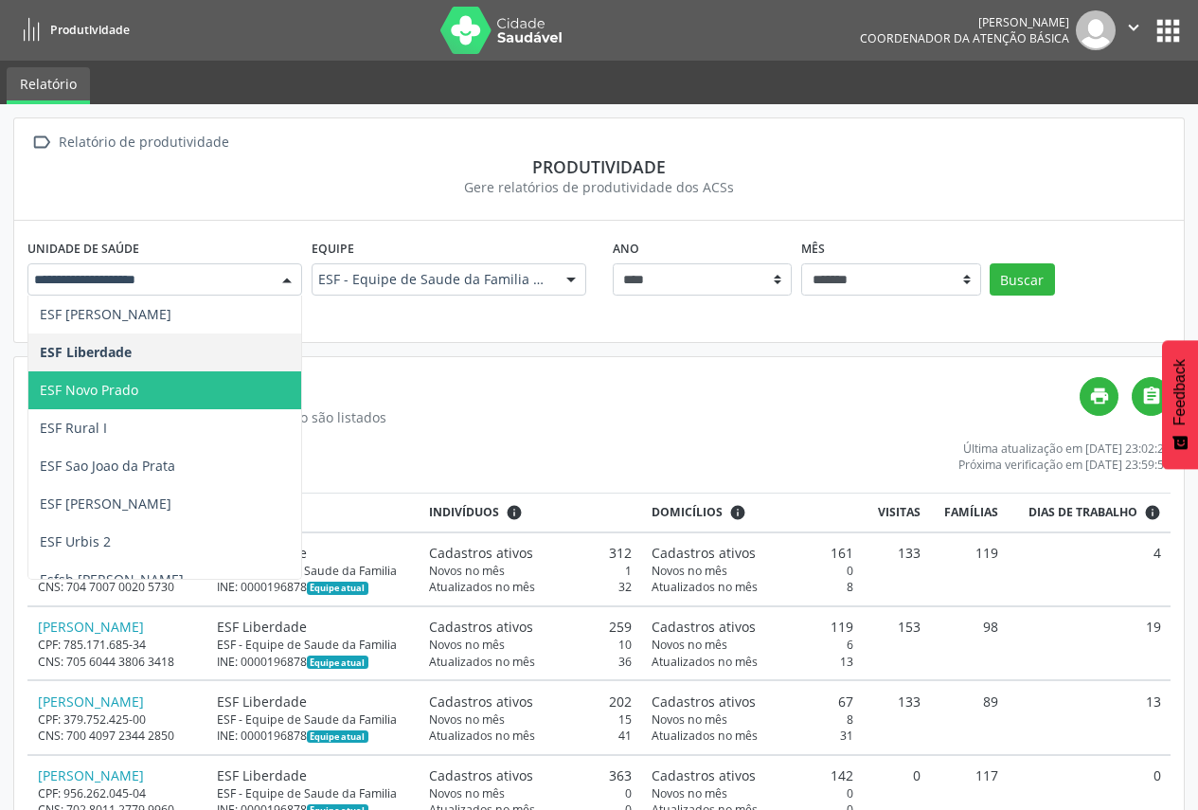
click at [261, 379] on span "ESF Novo Prado" at bounding box center [254, 390] width 453 height 38
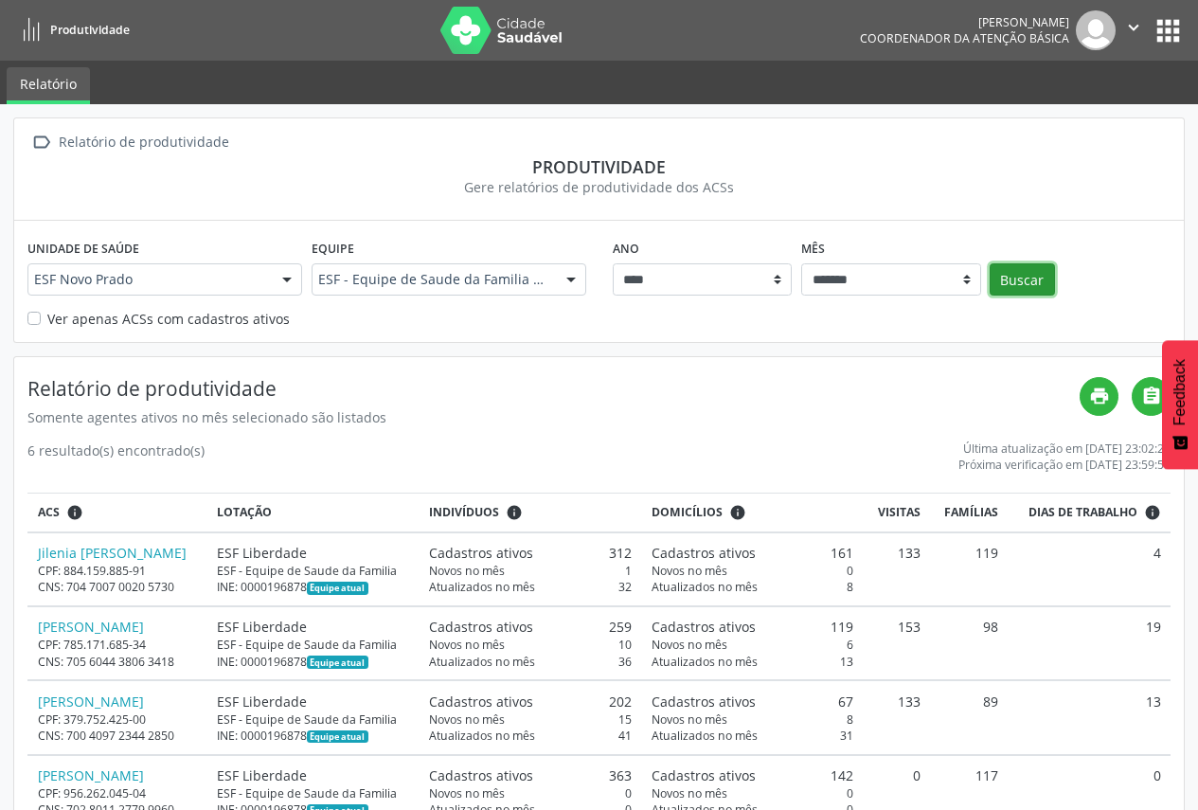
click at [1024, 267] on button "Buscar" at bounding box center [1022, 279] width 65 height 32
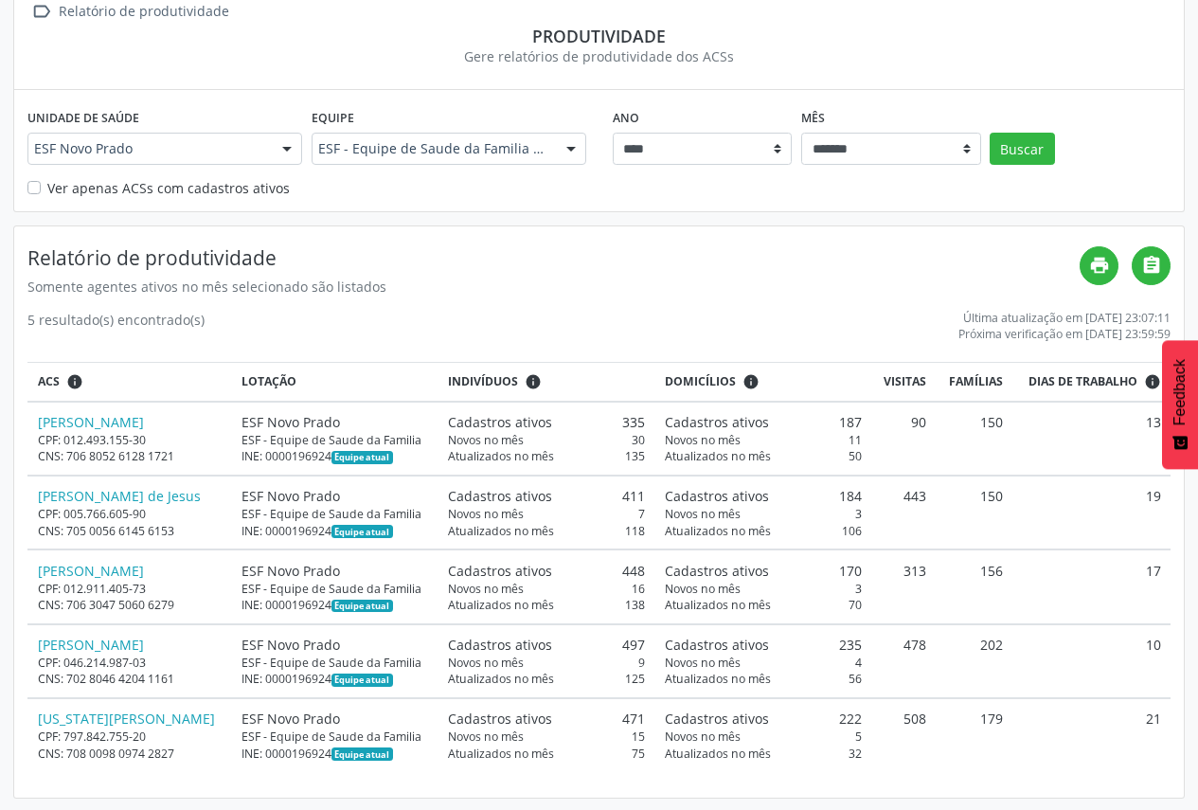
scroll to position [133, 0]
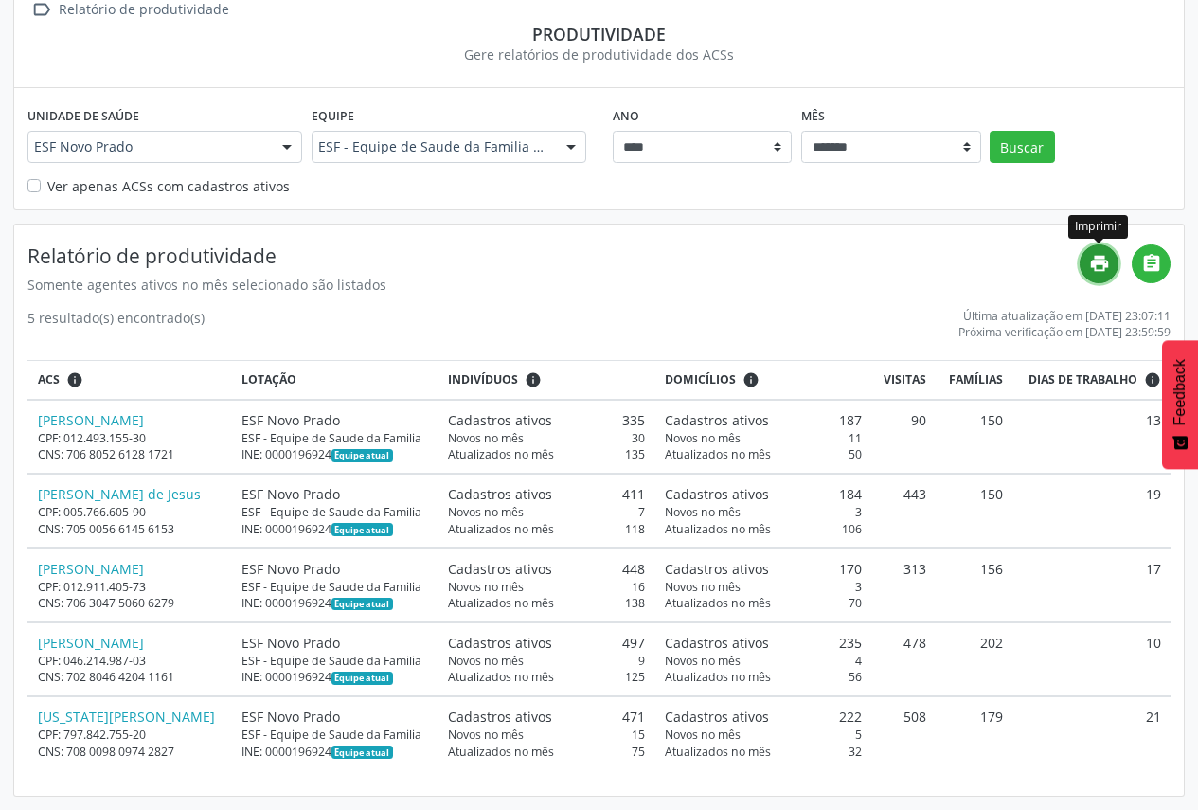
click at [1108, 264] on icon "print" at bounding box center [1099, 263] width 21 height 21
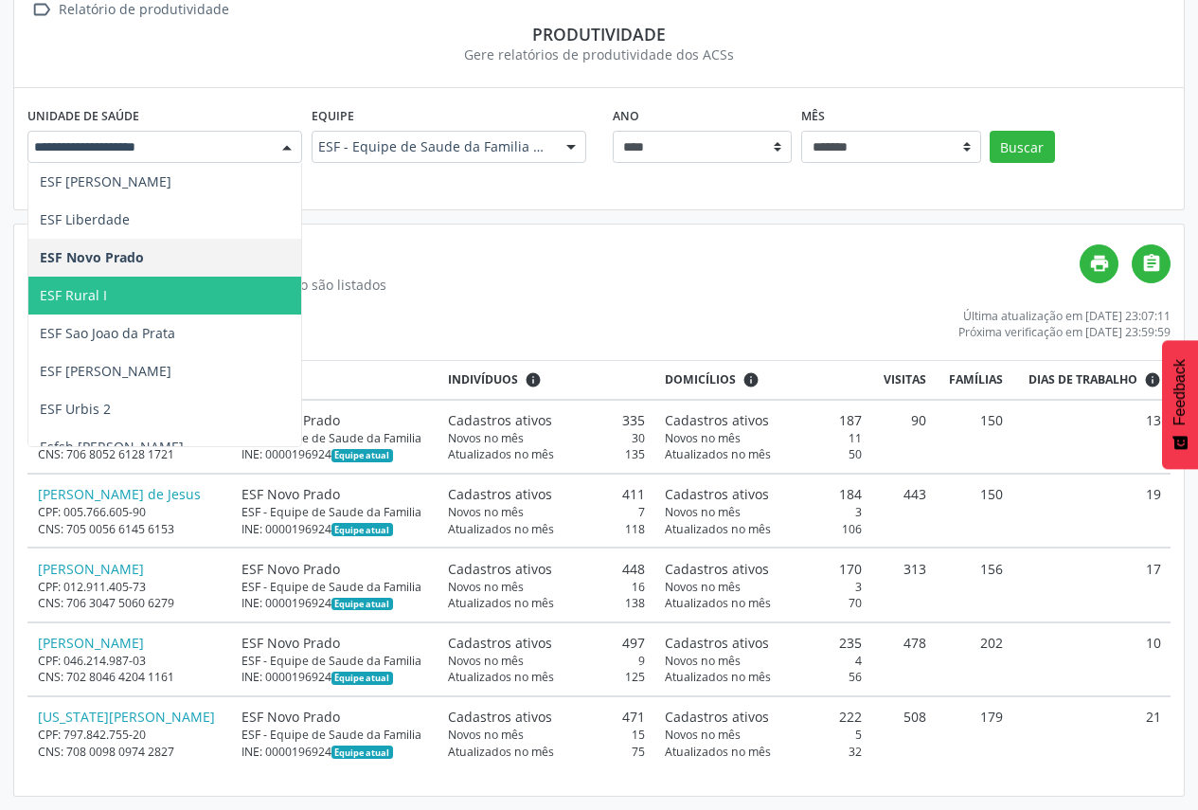
click at [235, 281] on span "ESF Rural I" at bounding box center [254, 296] width 453 height 38
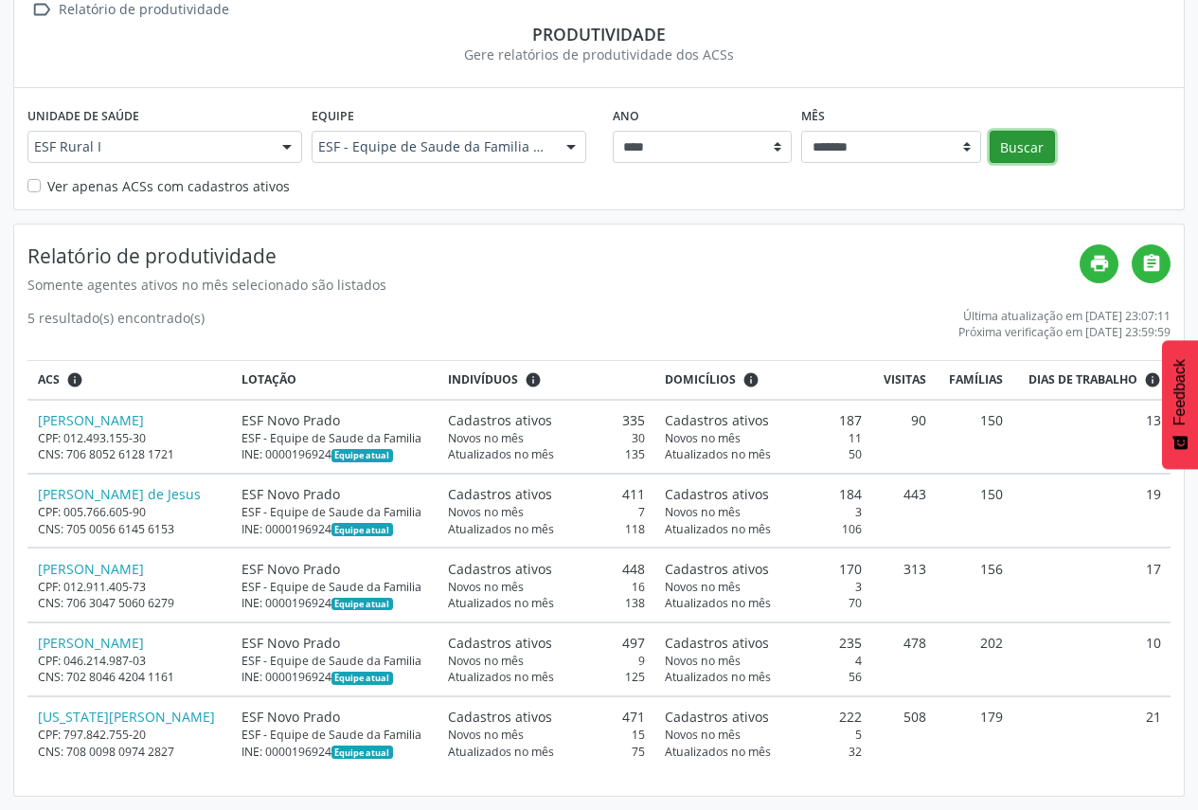
click at [1015, 134] on button "Buscar" at bounding box center [1022, 147] width 65 height 32
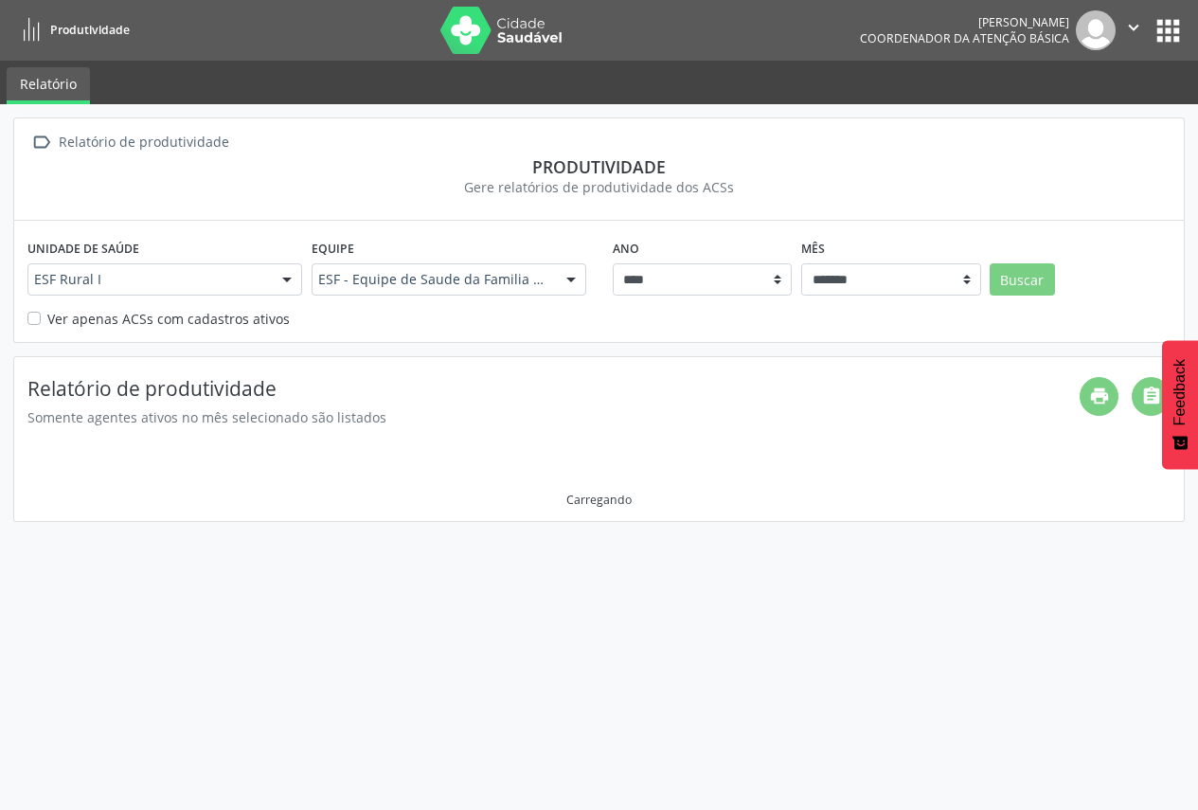
scroll to position [0, 0]
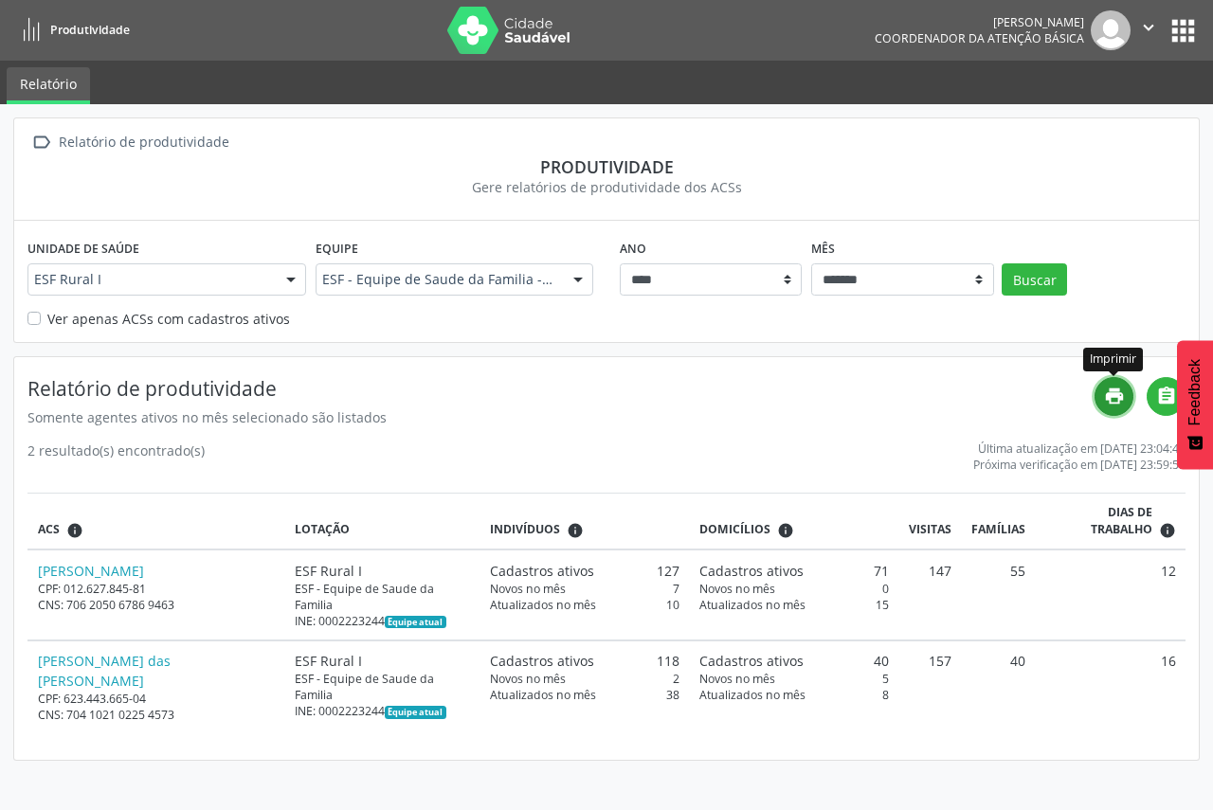
click at [1117, 408] on link "print" at bounding box center [1113, 396] width 39 height 39
click at [274, 275] on div "ESF Rural I Todas as unidades Ambulatorio em Saude Mental Caf Central de Abaste…" at bounding box center [166, 279] width 279 height 32
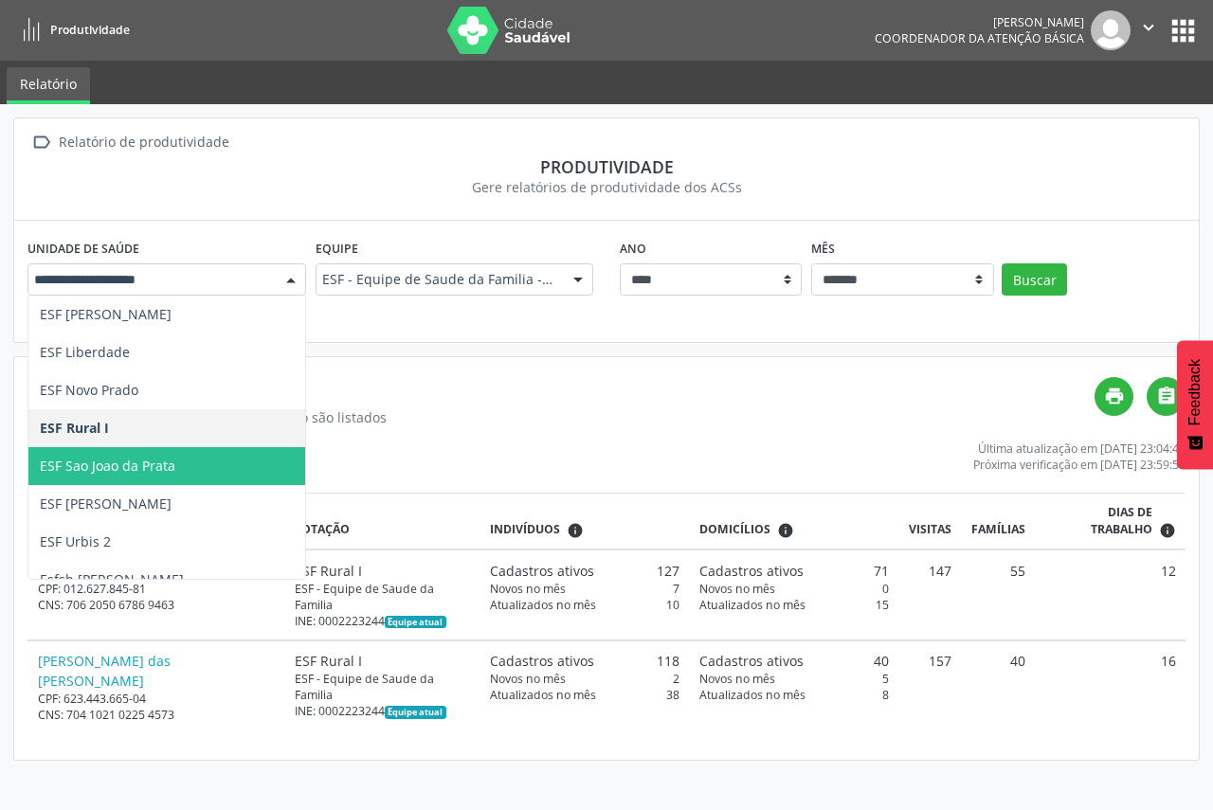
click at [230, 468] on span "ESF Sao Joao da Prata" at bounding box center [254, 466] width 453 height 38
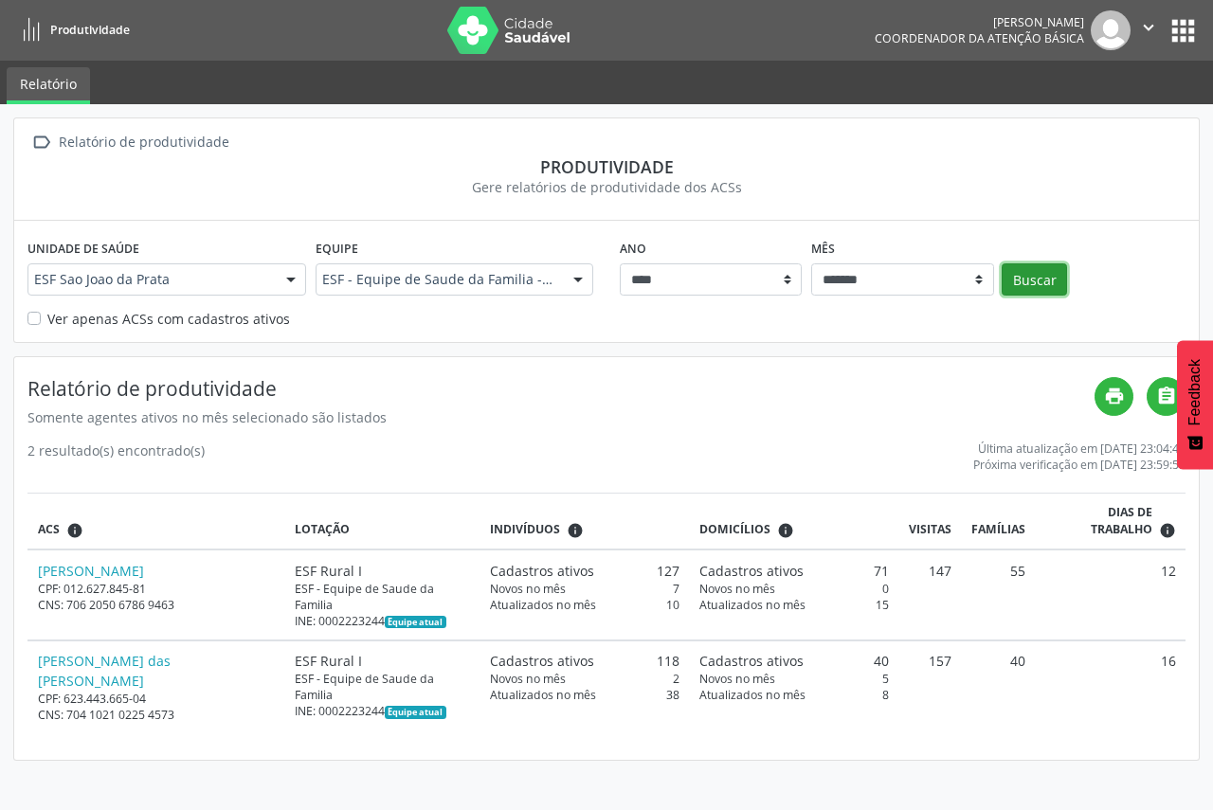
click at [1035, 283] on button "Buscar" at bounding box center [1033, 279] width 65 height 32
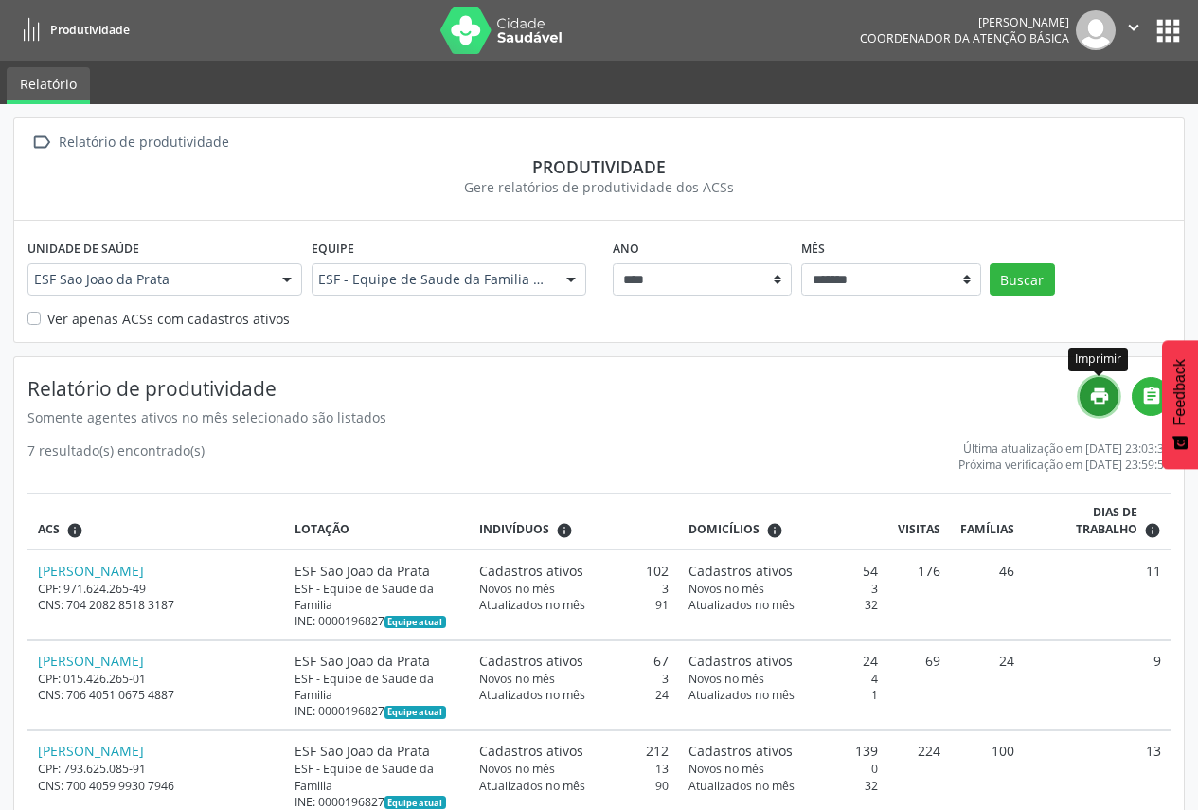
click at [1081, 392] on link "print" at bounding box center [1099, 396] width 39 height 39
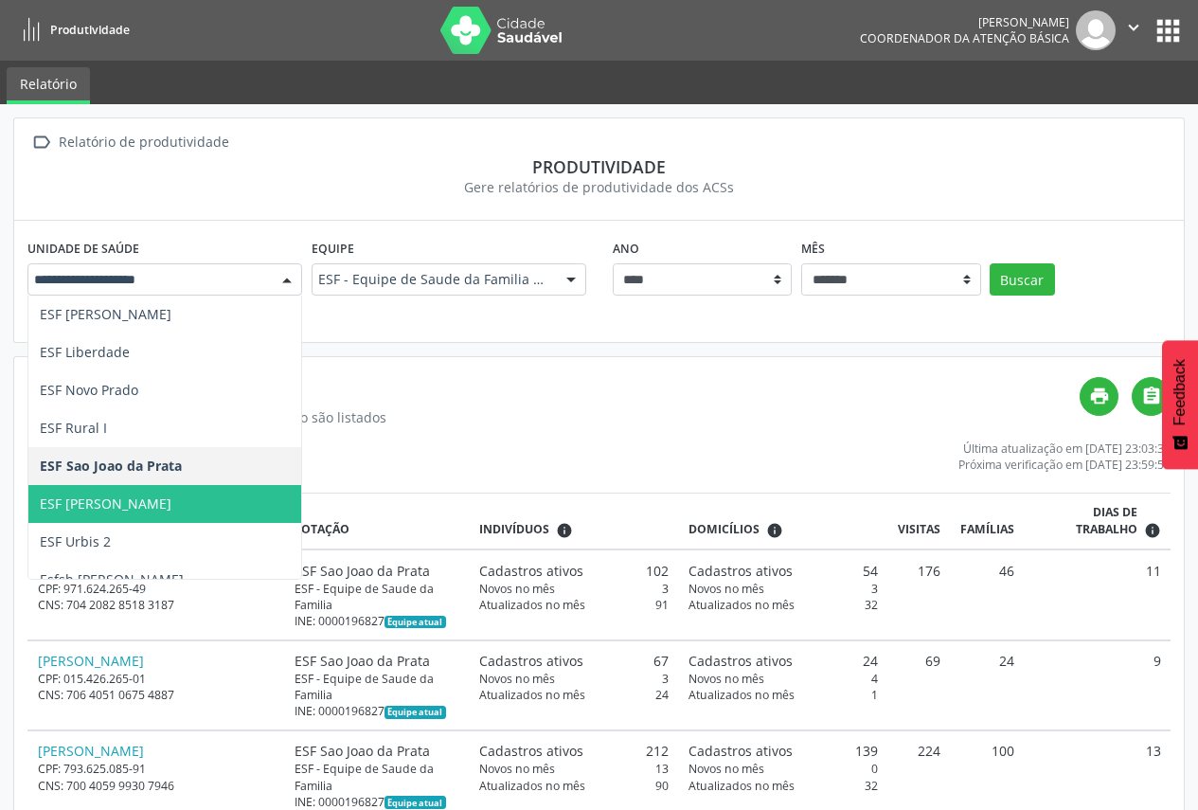
click at [222, 517] on span "ESF [PERSON_NAME]" at bounding box center [254, 504] width 453 height 38
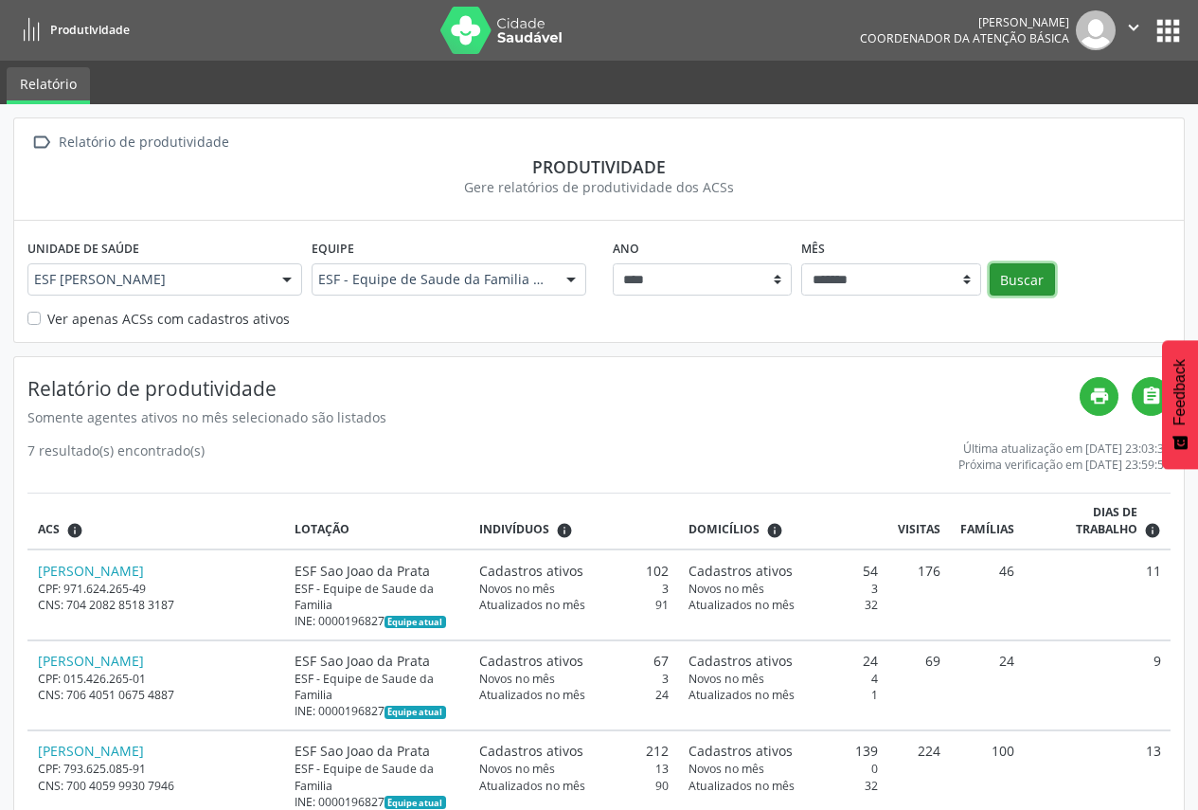
click at [1045, 280] on button "Buscar" at bounding box center [1022, 279] width 65 height 32
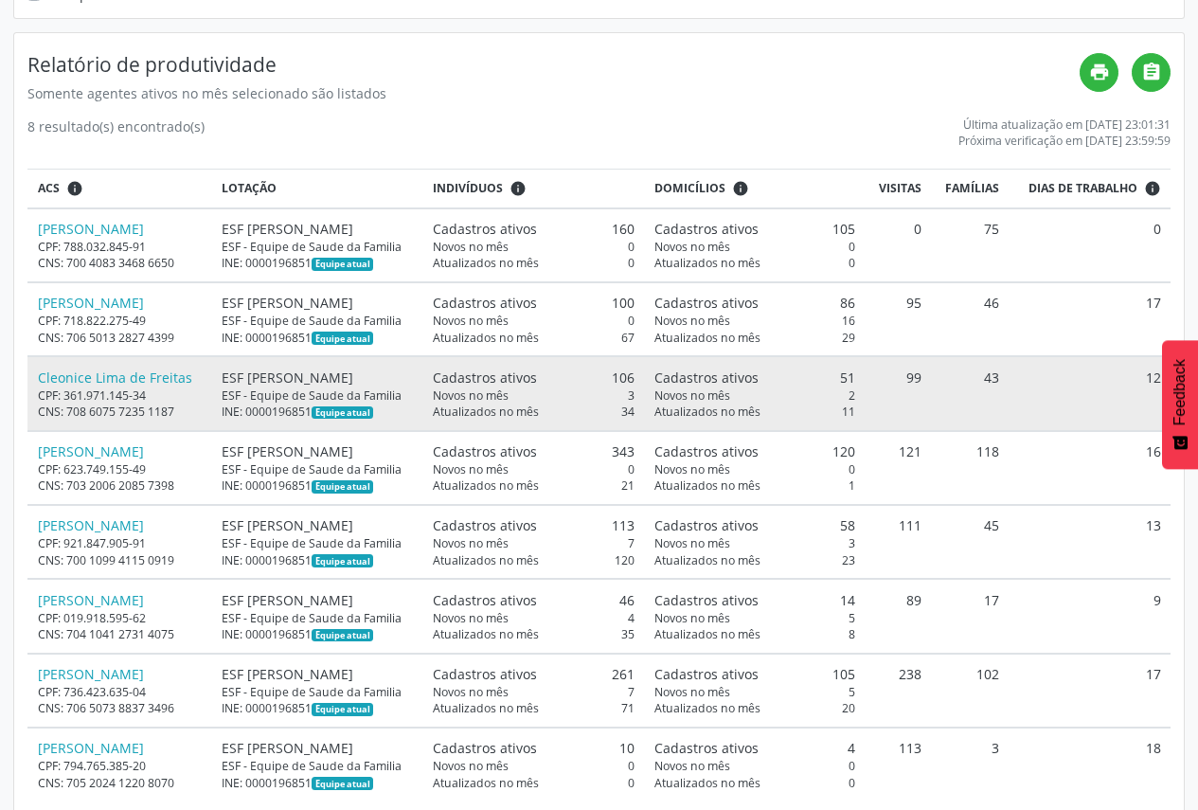
scroll to position [355, 0]
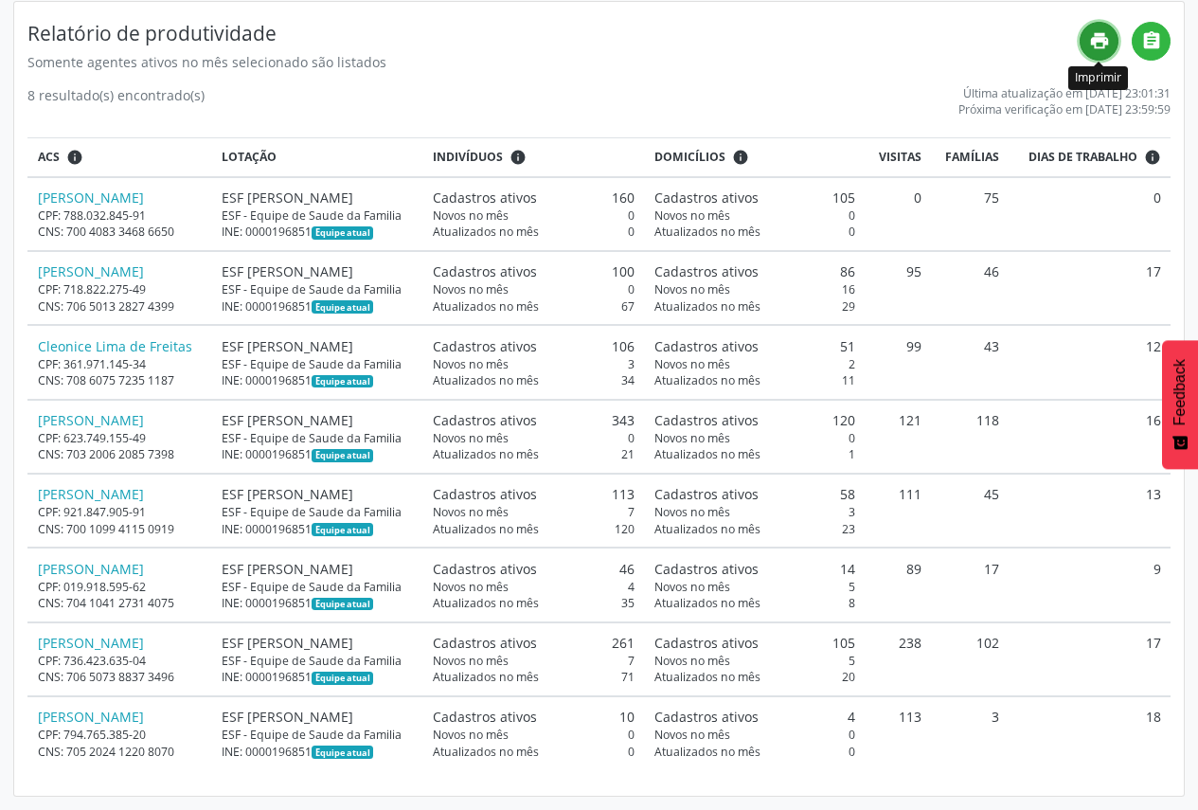
click at [1102, 41] on icon "print" at bounding box center [1099, 40] width 21 height 21
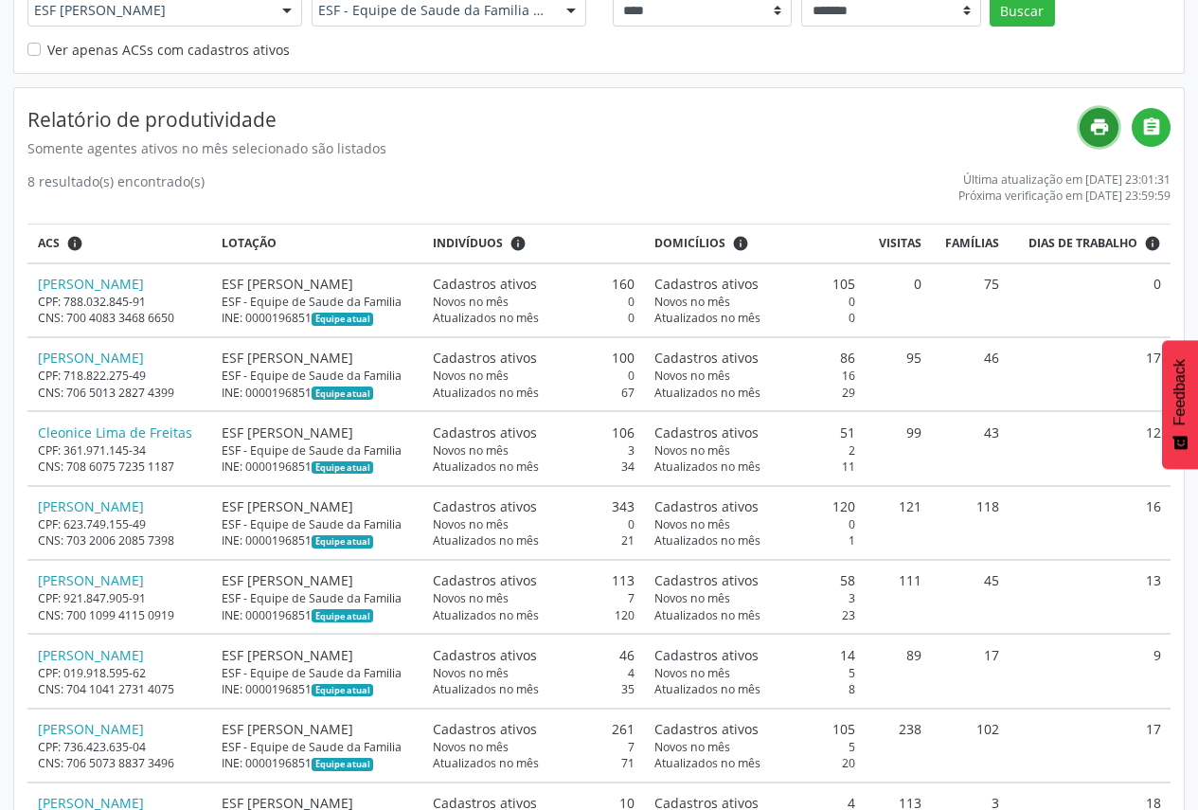
scroll to position [166, 0]
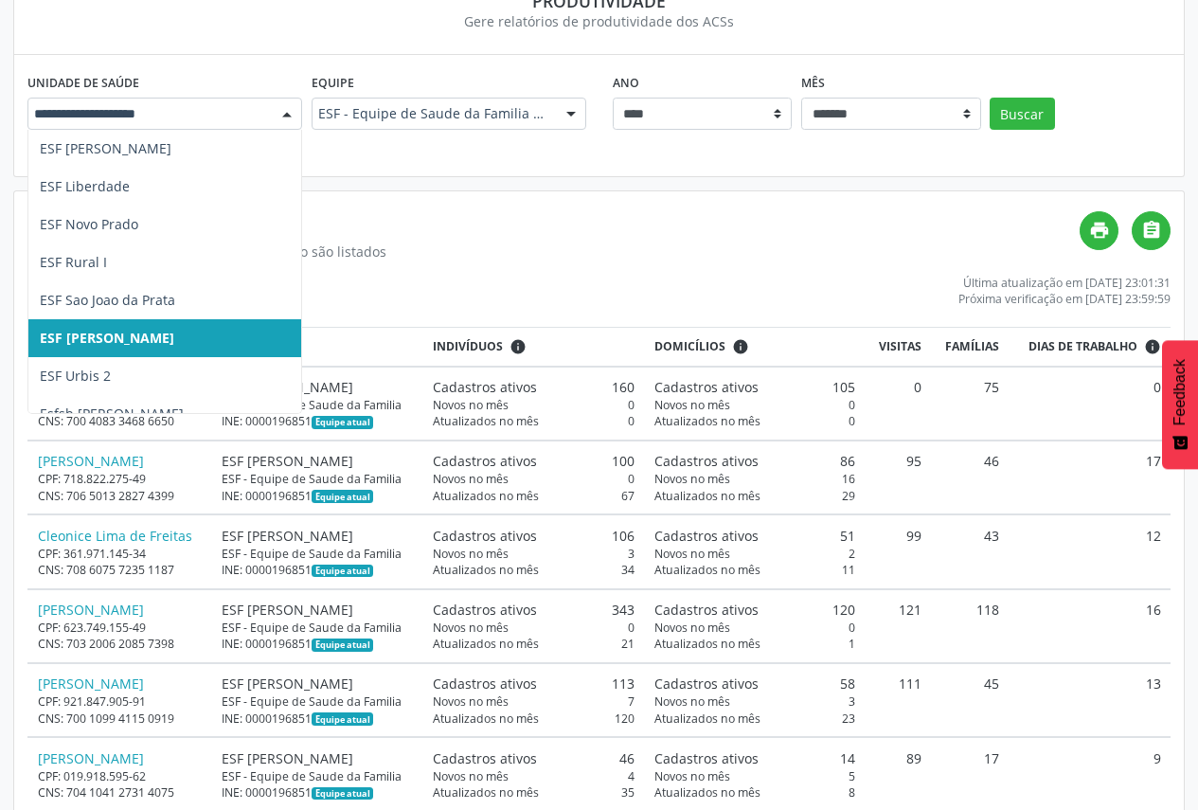
click at [279, 118] on div at bounding box center [287, 115] width 28 height 32
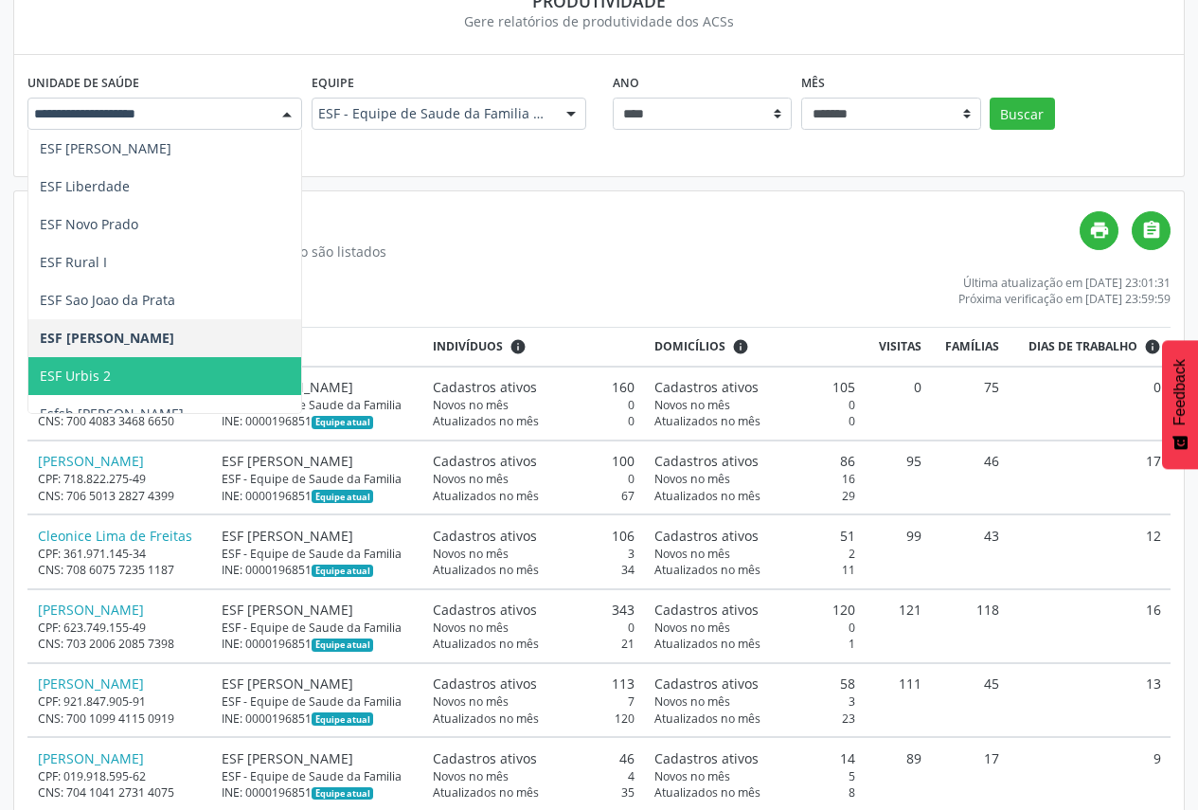
click at [228, 369] on span "ESF Urbis 2" at bounding box center [254, 376] width 453 height 38
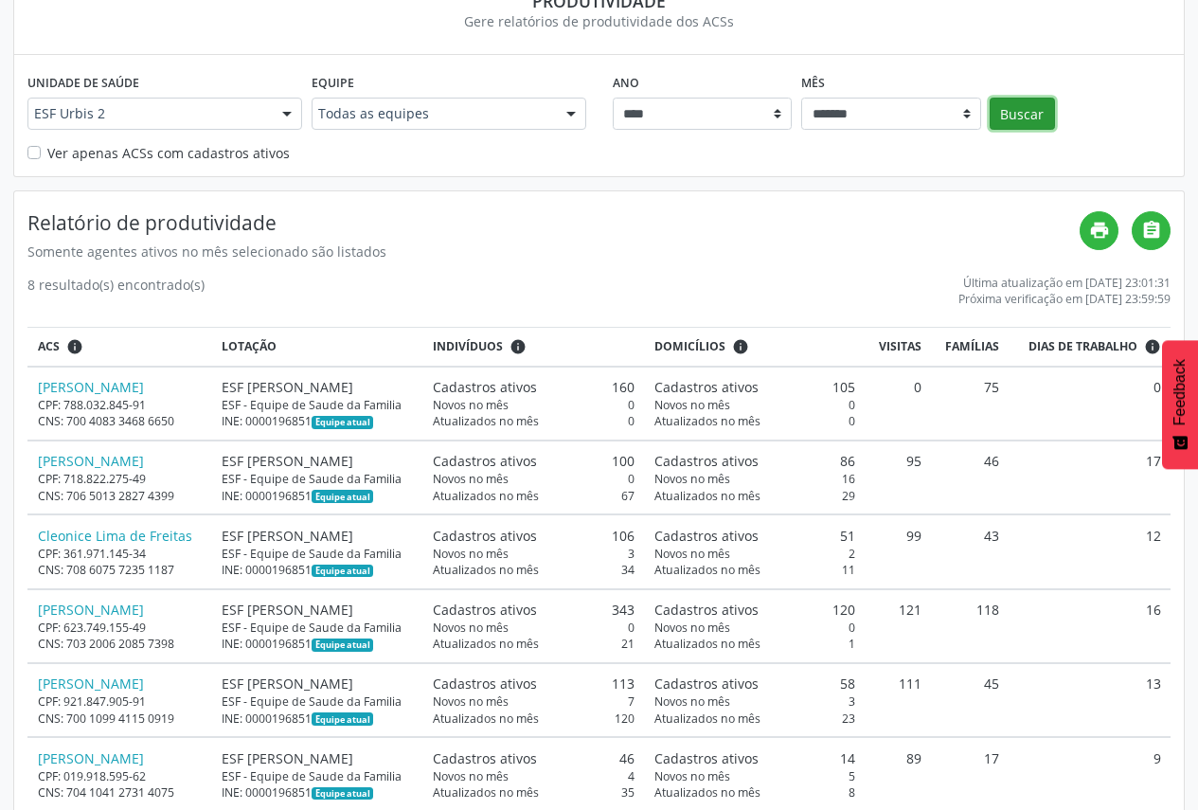
click at [1037, 116] on button "Buscar" at bounding box center [1022, 114] width 65 height 32
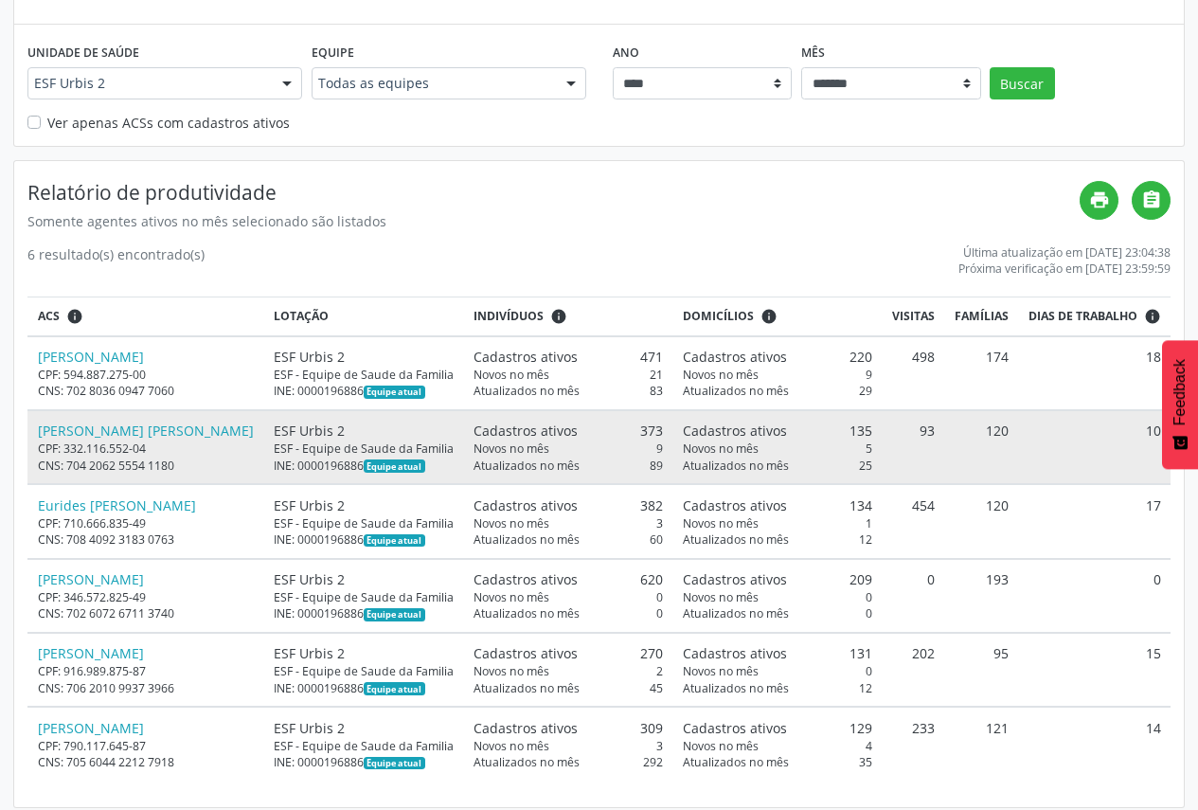
scroll to position [207, 0]
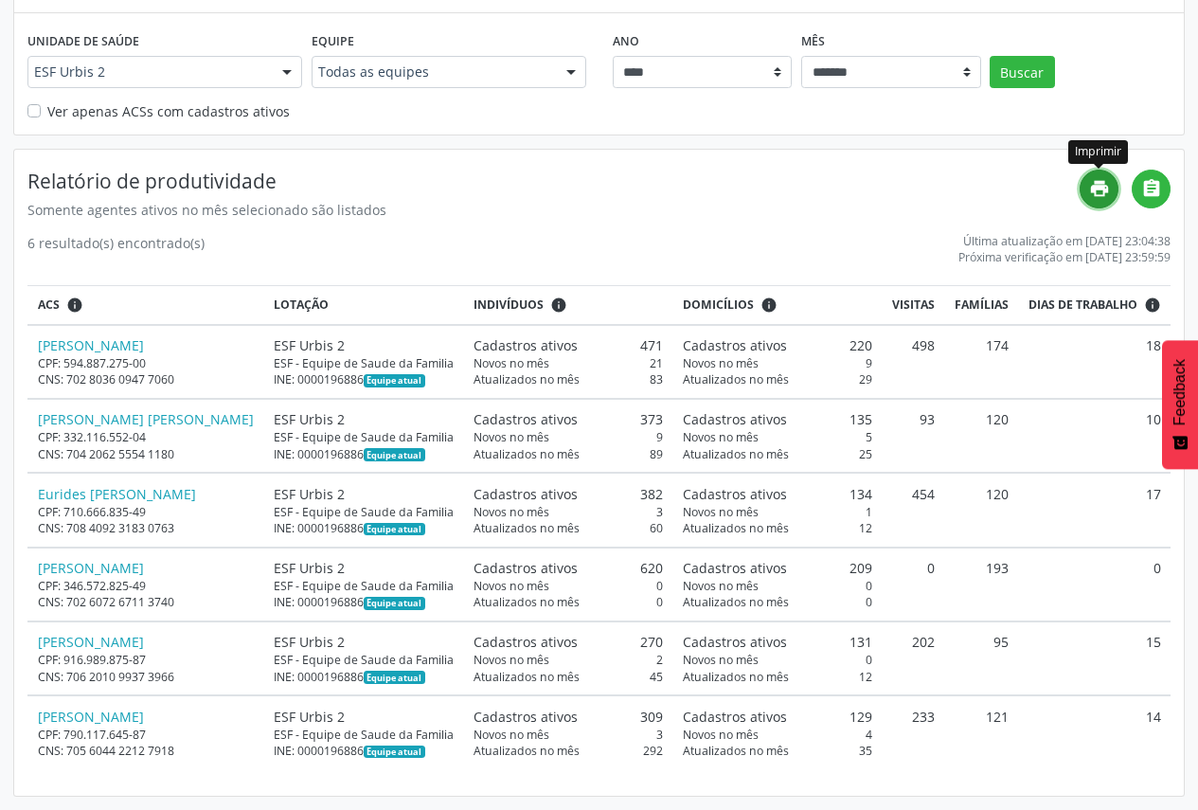
click at [1090, 185] on icon "print" at bounding box center [1099, 188] width 21 height 21
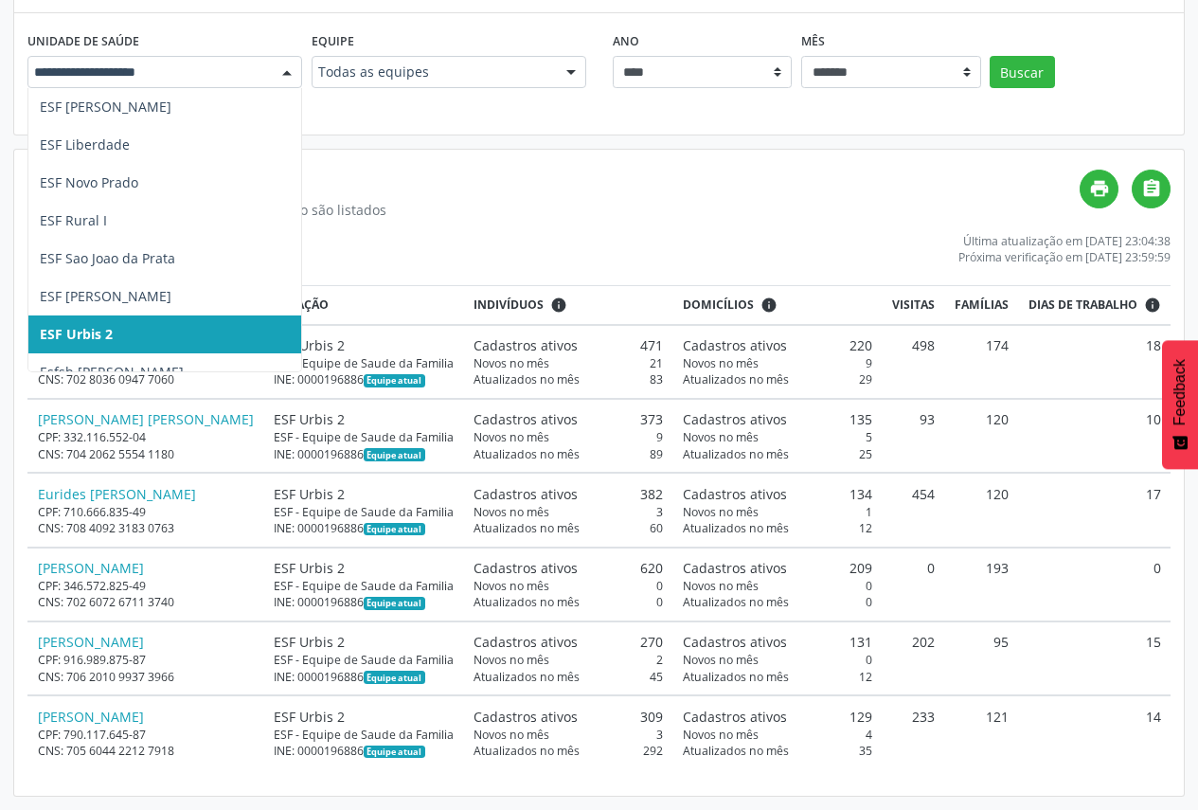
click at [268, 63] on div at bounding box center [164, 72] width 275 height 32
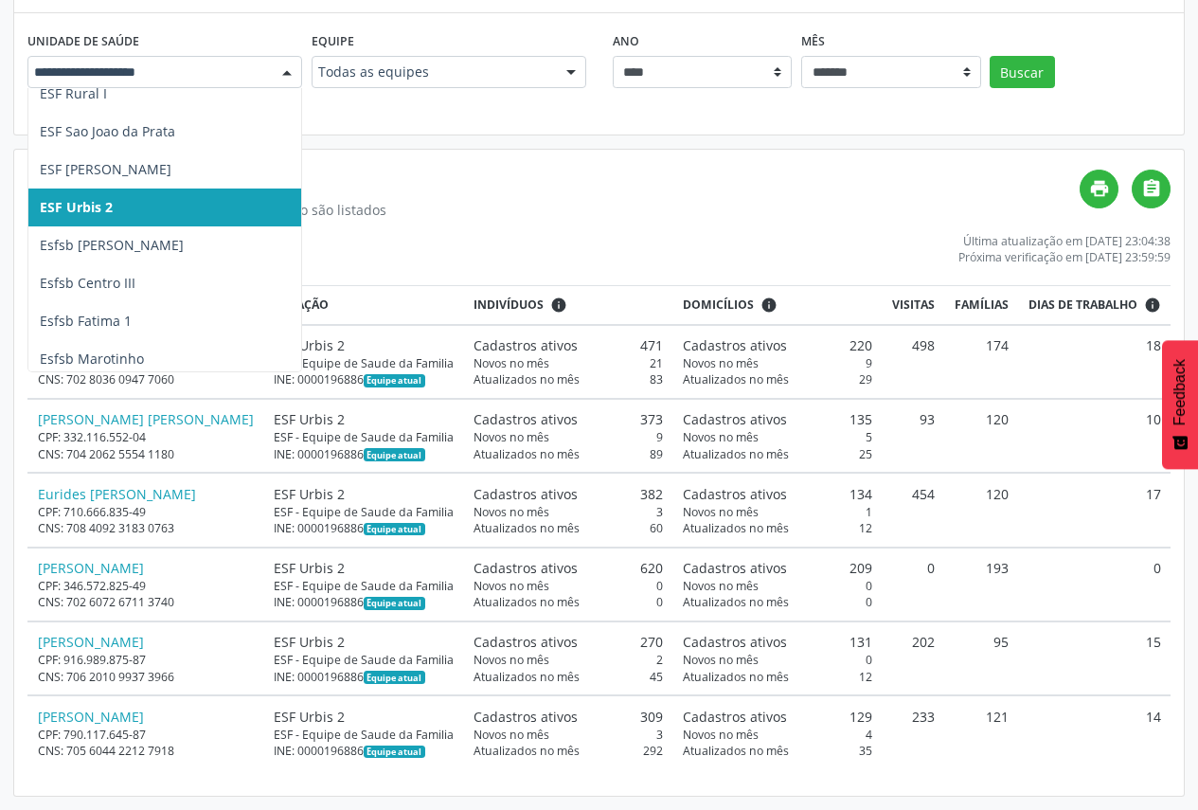
scroll to position [796, 0]
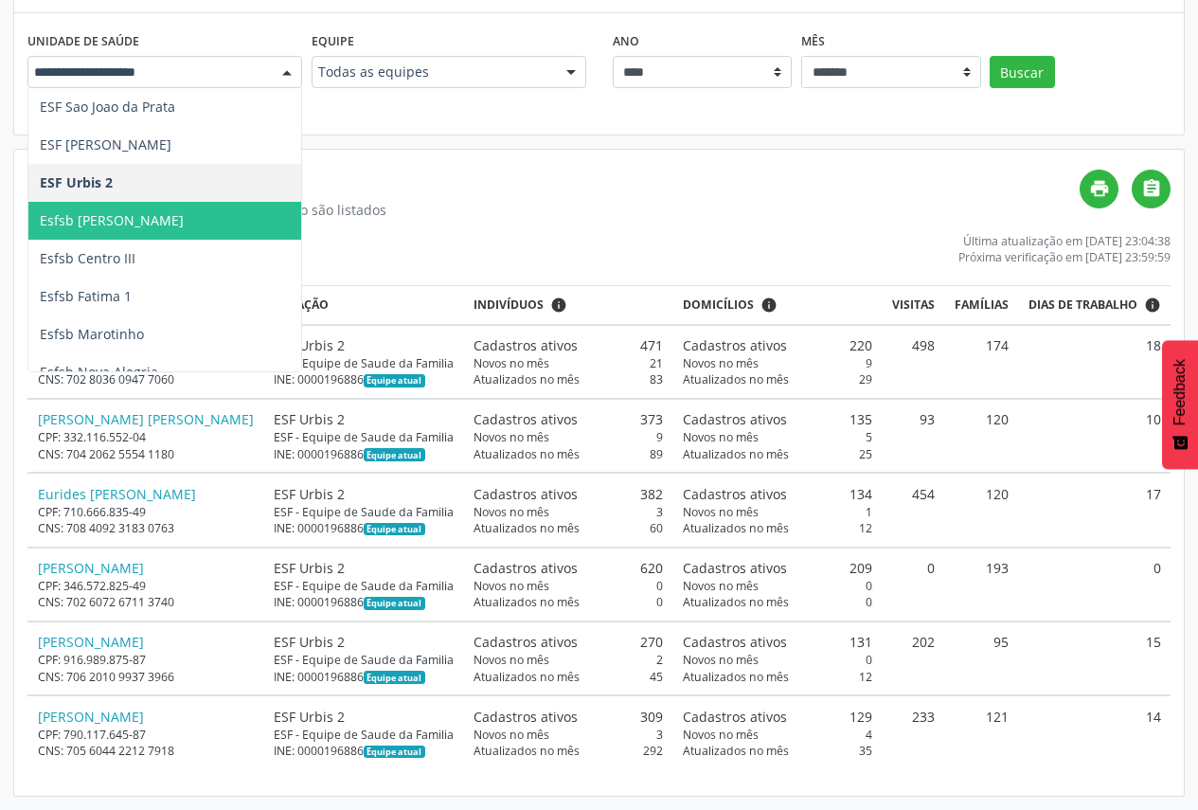
click at [240, 232] on span "Esfsb [PERSON_NAME]" at bounding box center [254, 221] width 453 height 38
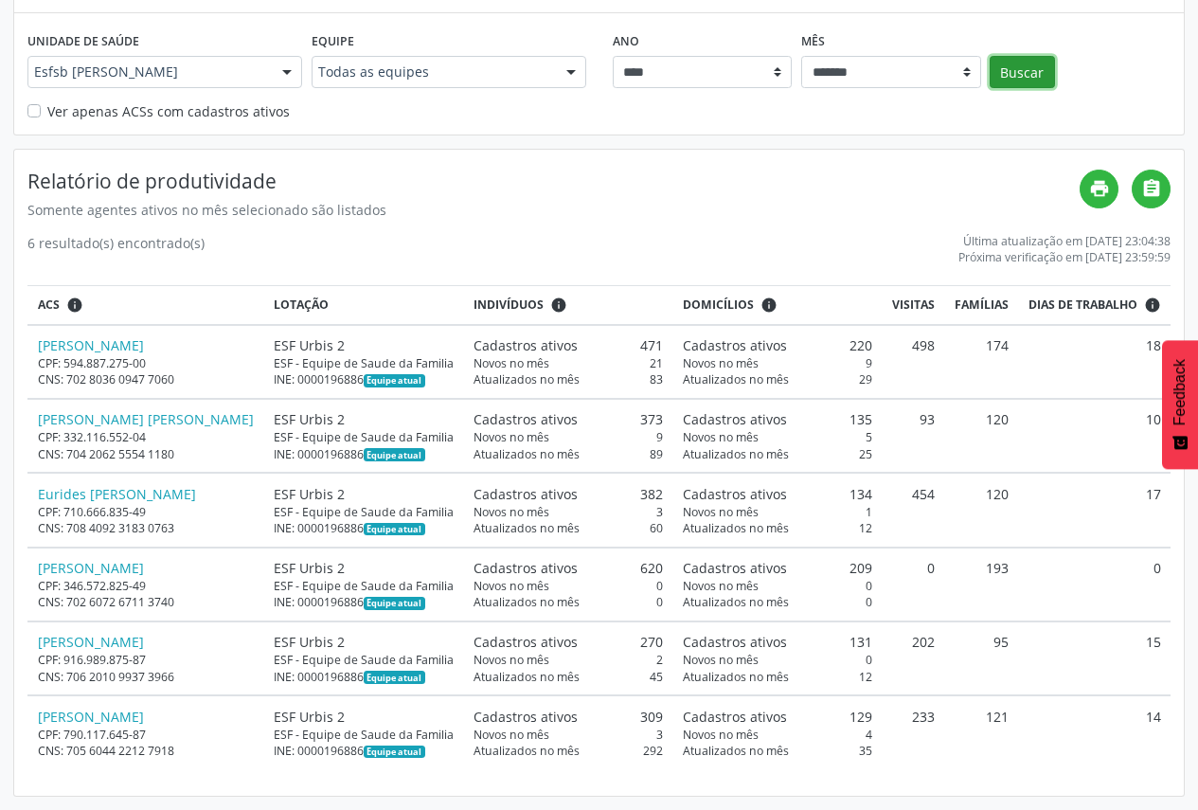
click at [1041, 62] on button "Buscar" at bounding box center [1022, 72] width 65 height 32
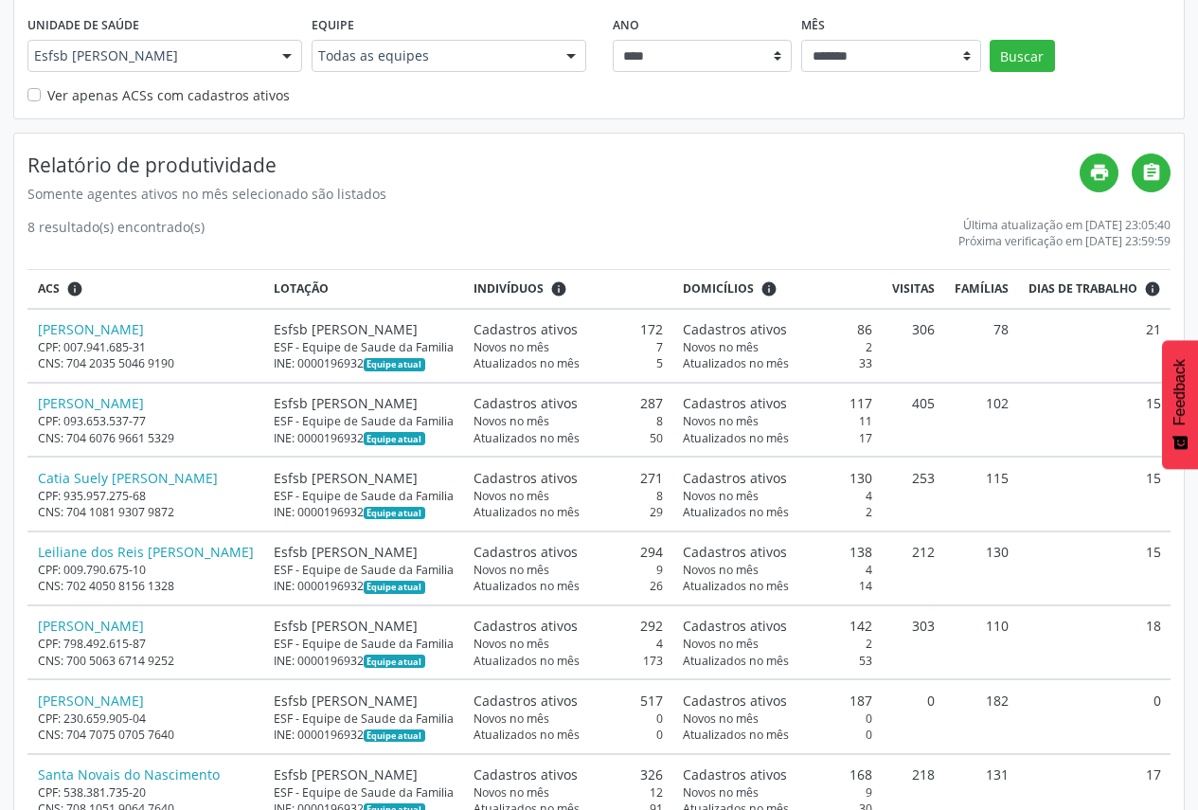
scroll to position [0, 0]
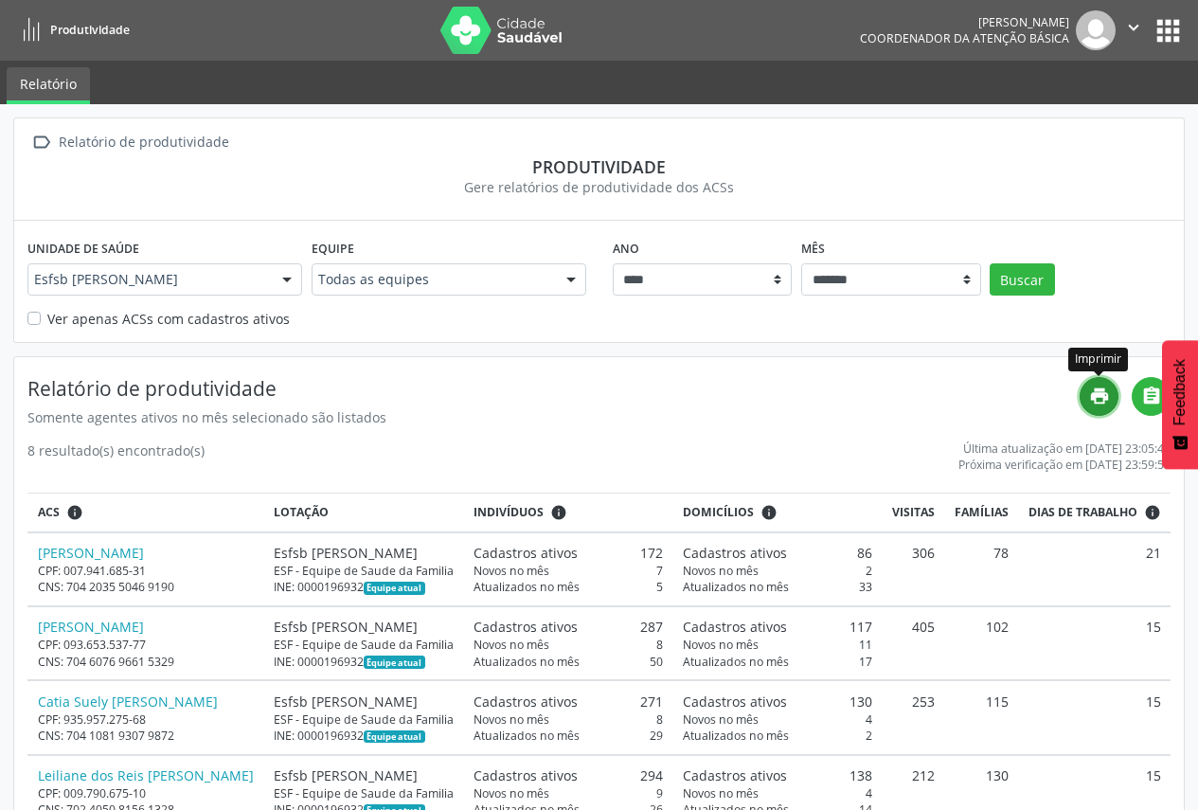
click at [1109, 399] on icon "print" at bounding box center [1099, 396] width 21 height 21
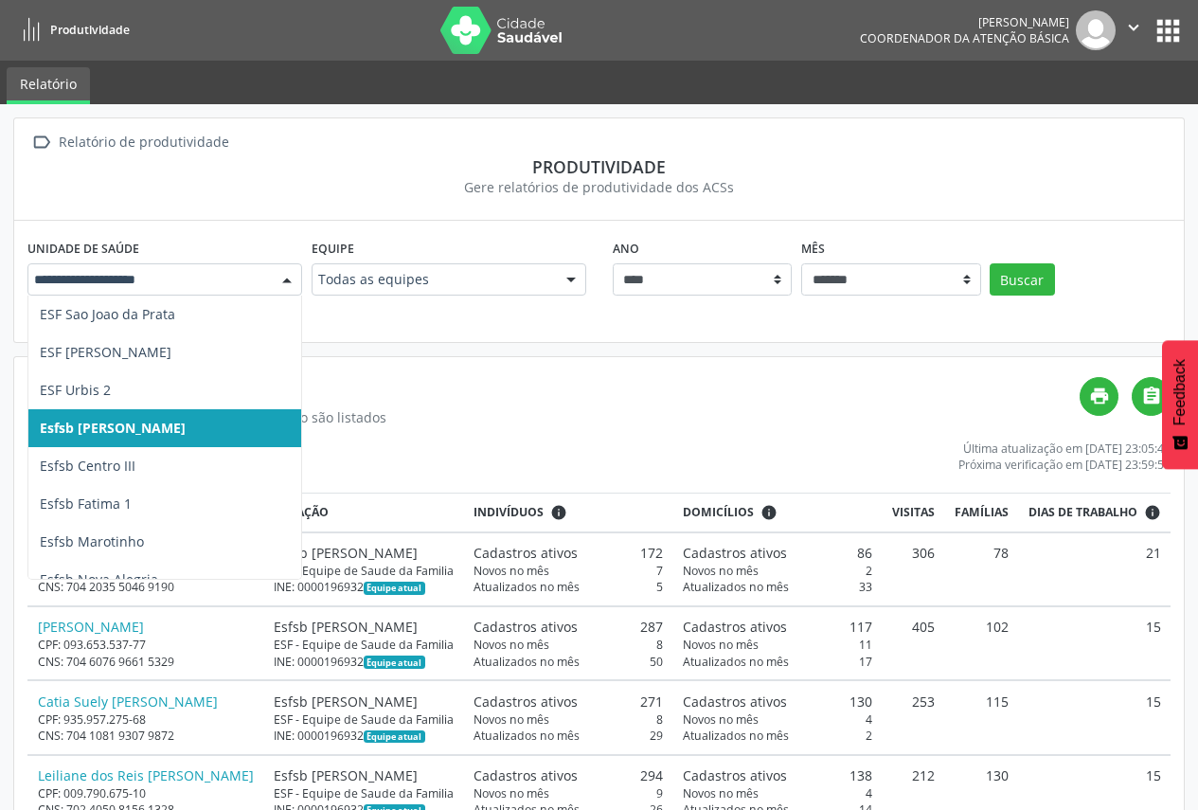
click at [283, 287] on div at bounding box center [287, 280] width 28 height 32
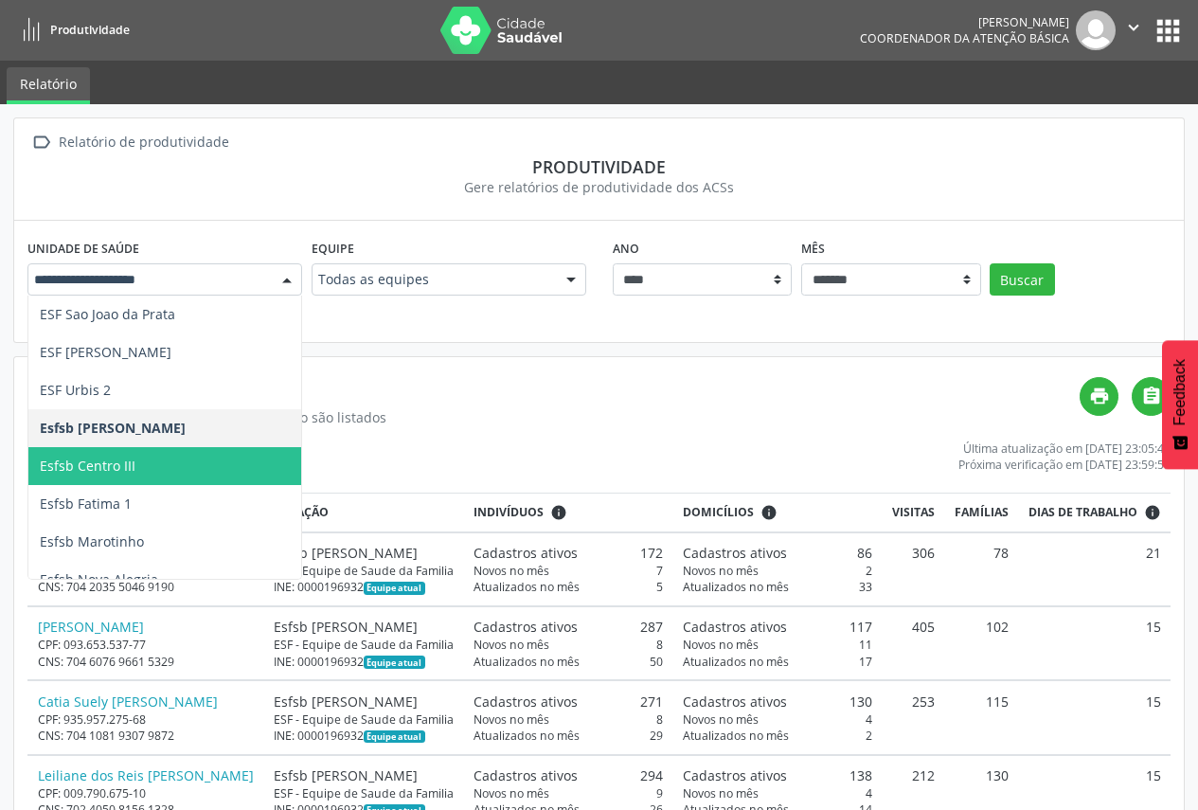
click at [188, 470] on span "Esfsb Centro III" at bounding box center [254, 466] width 453 height 38
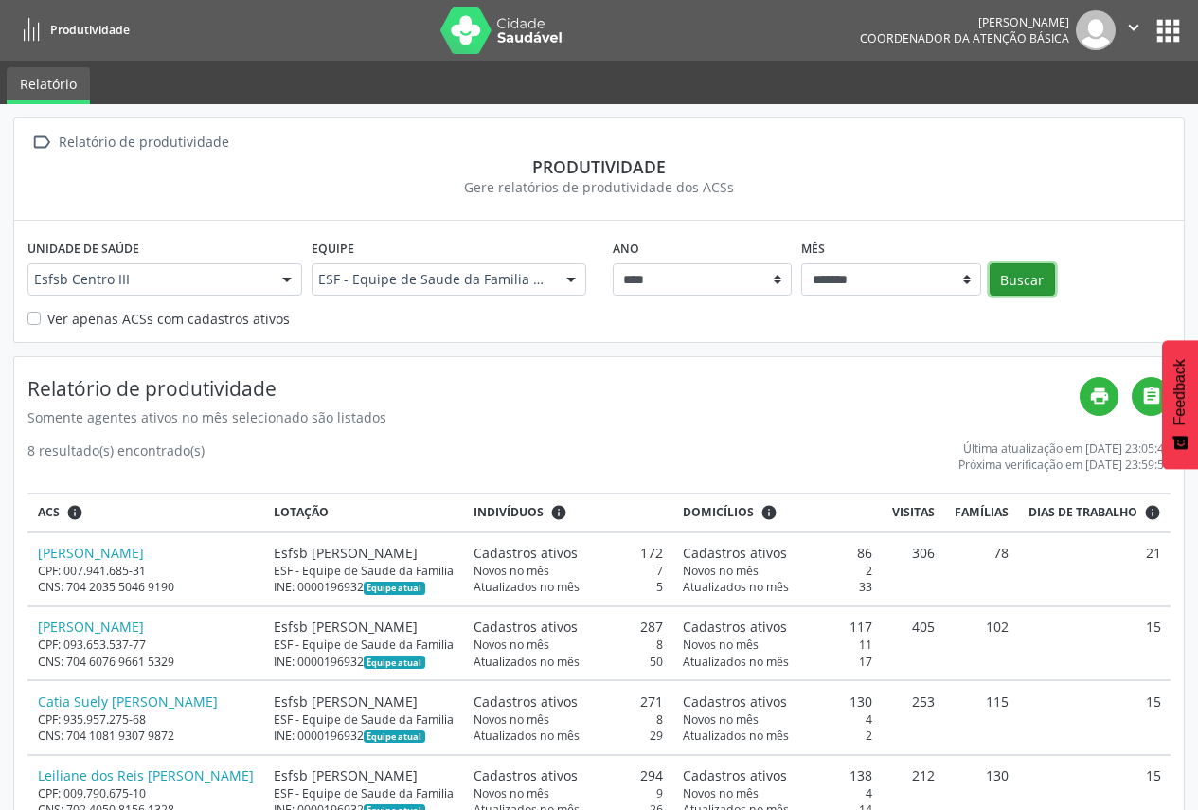
click at [1025, 284] on button "Buscar" at bounding box center [1022, 279] width 65 height 32
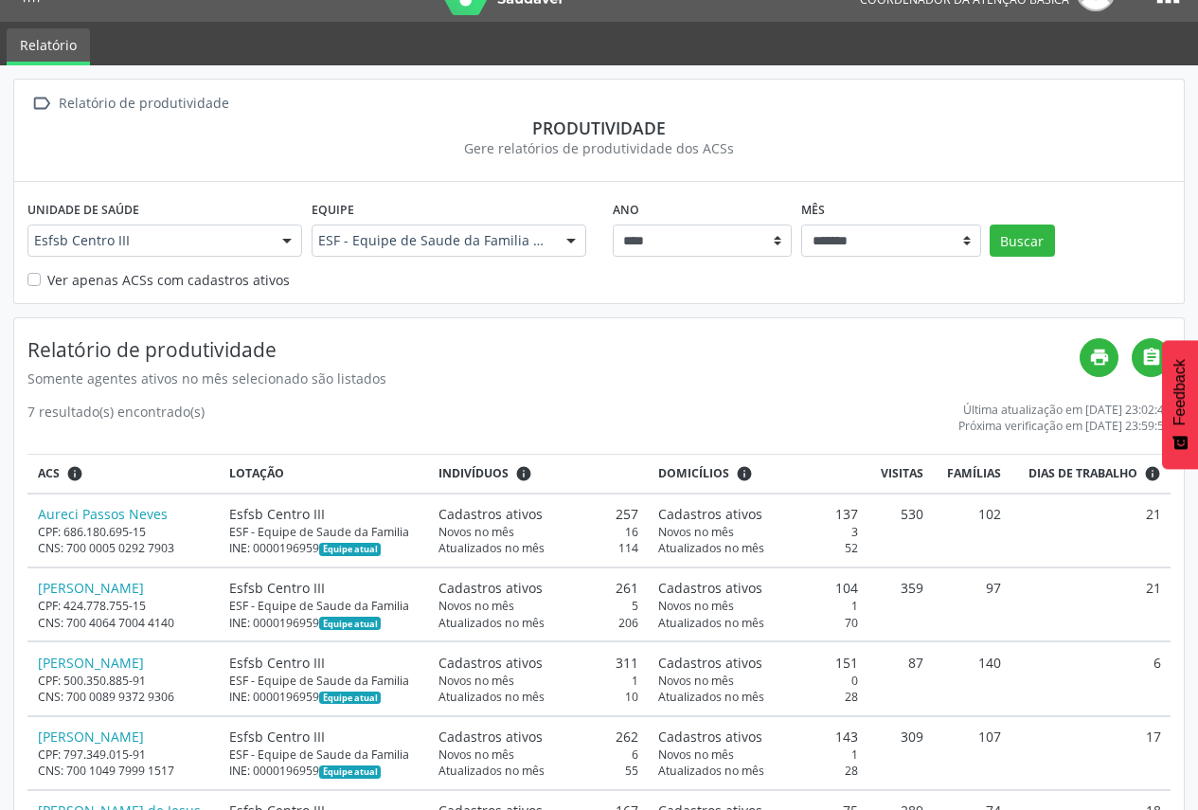
scroll to position [37, 0]
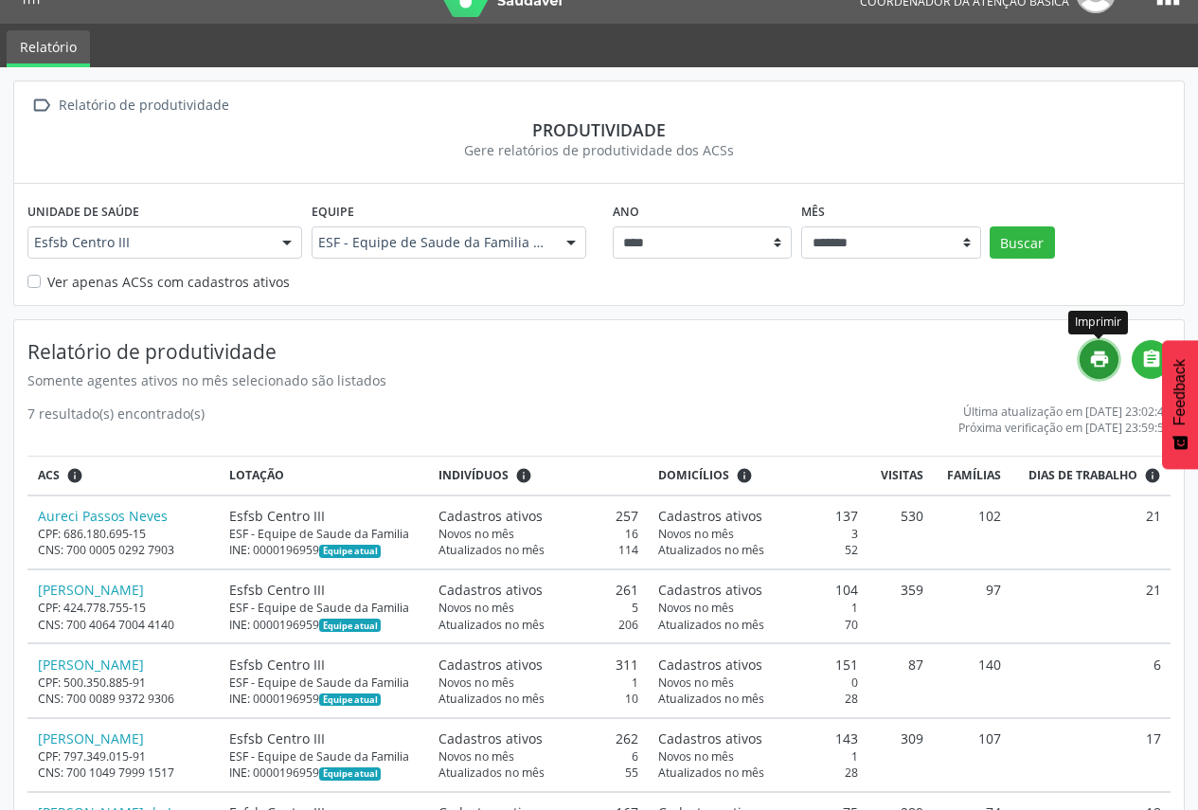
click at [1101, 370] on link "print" at bounding box center [1099, 359] width 39 height 39
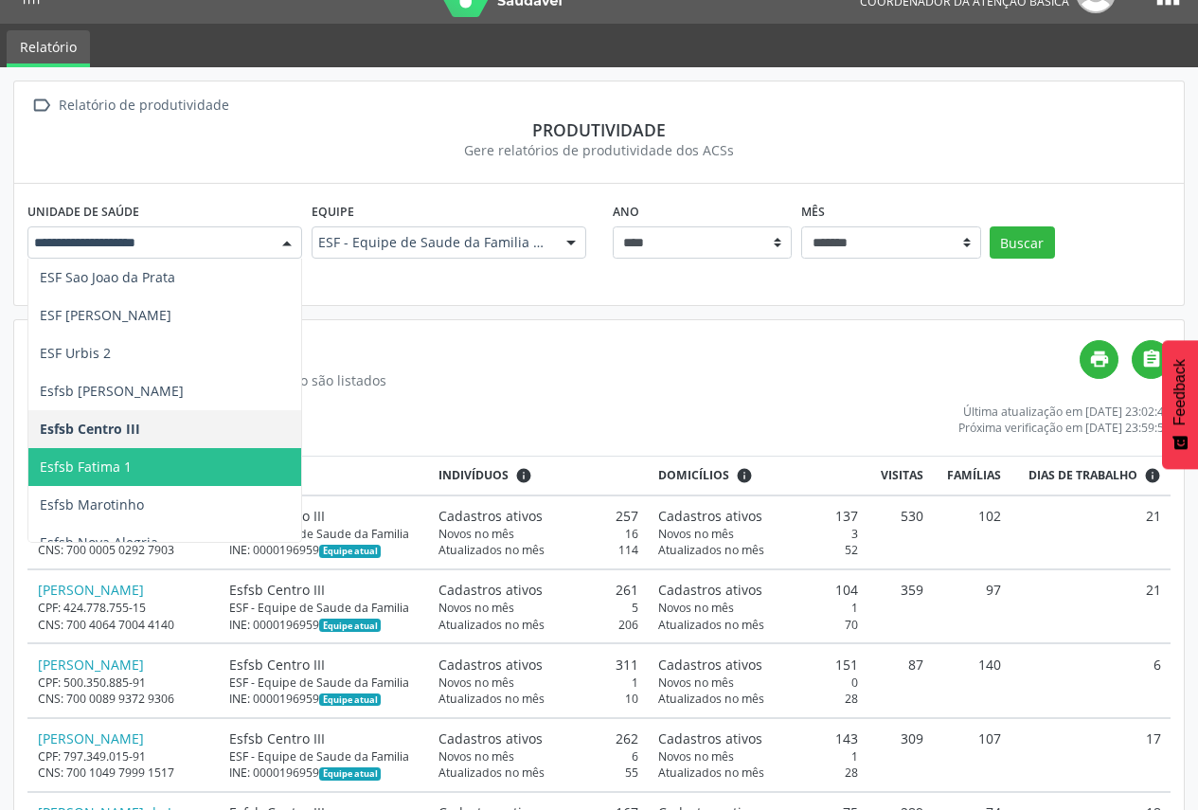
click at [202, 462] on span "Esfsb Fatima 1" at bounding box center [254, 467] width 453 height 38
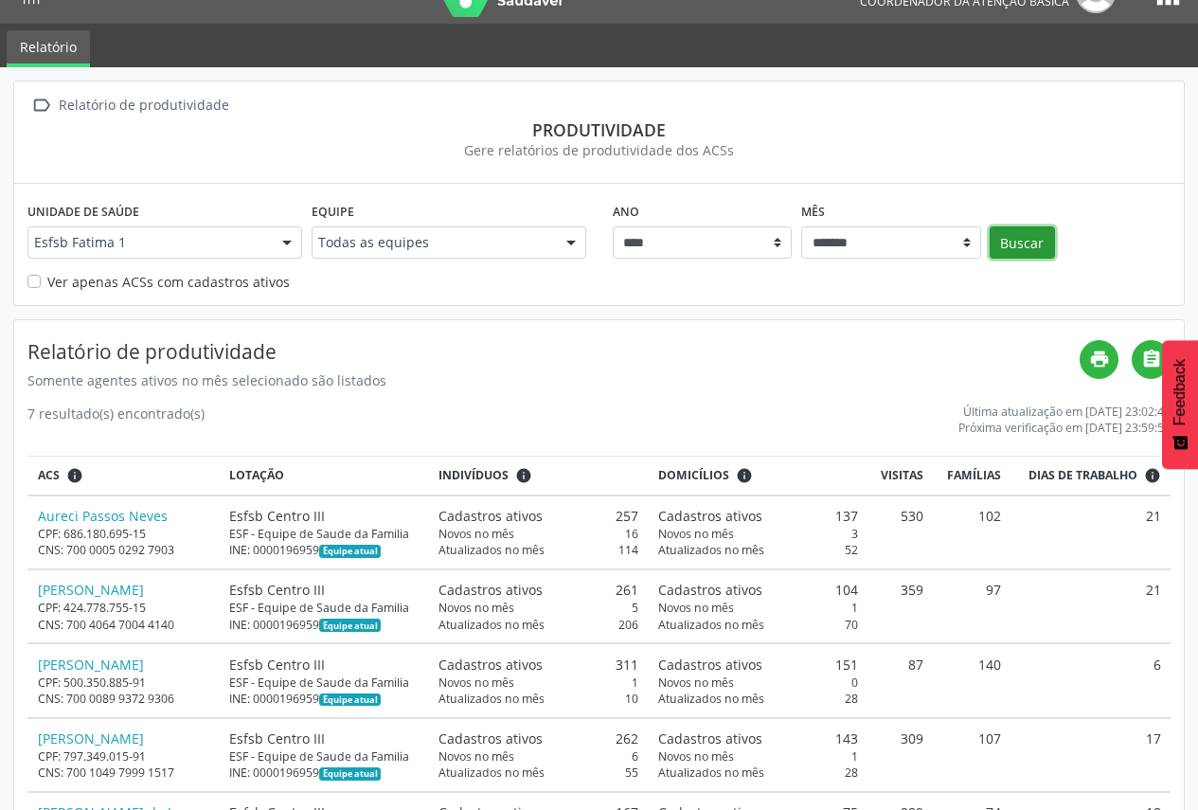
click at [1047, 243] on button "Buscar" at bounding box center [1022, 242] width 65 height 32
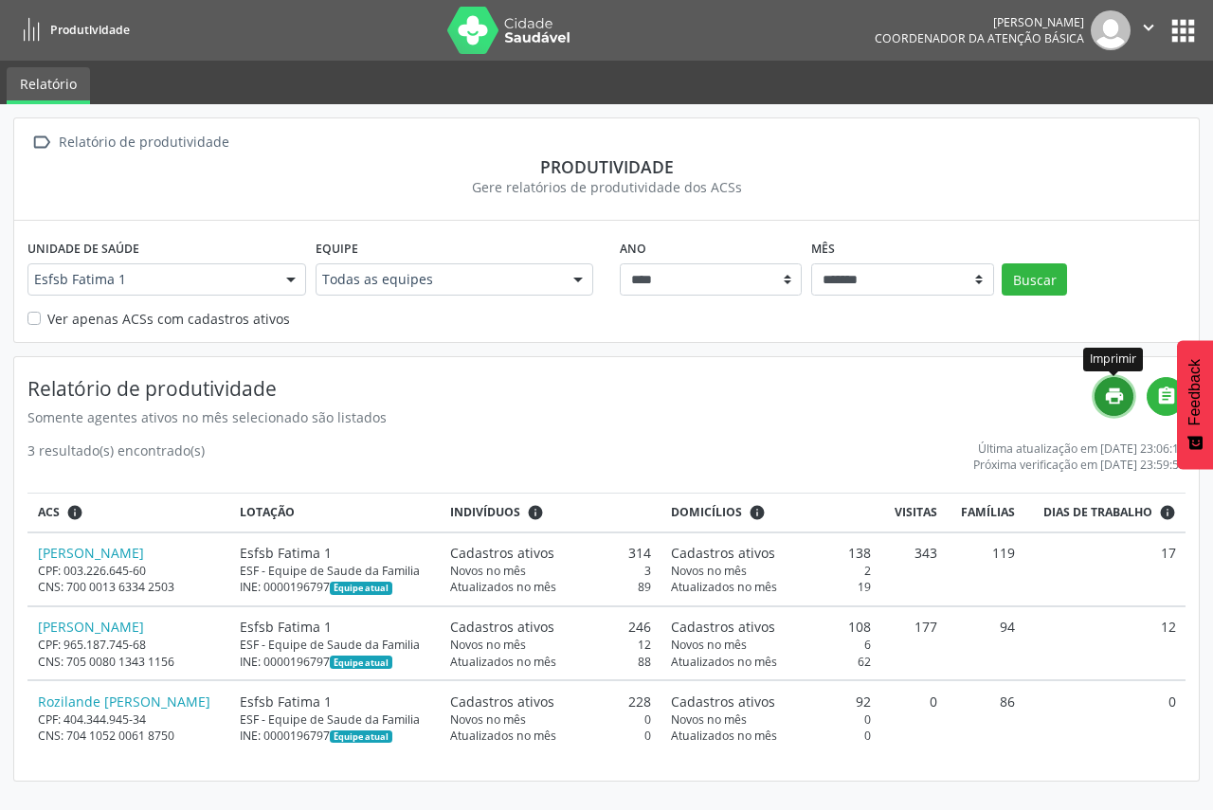
click at [1120, 399] on icon "print" at bounding box center [1114, 396] width 21 height 21
click at [274, 284] on div "Esfsb Fatima 1" at bounding box center [166, 279] width 279 height 32
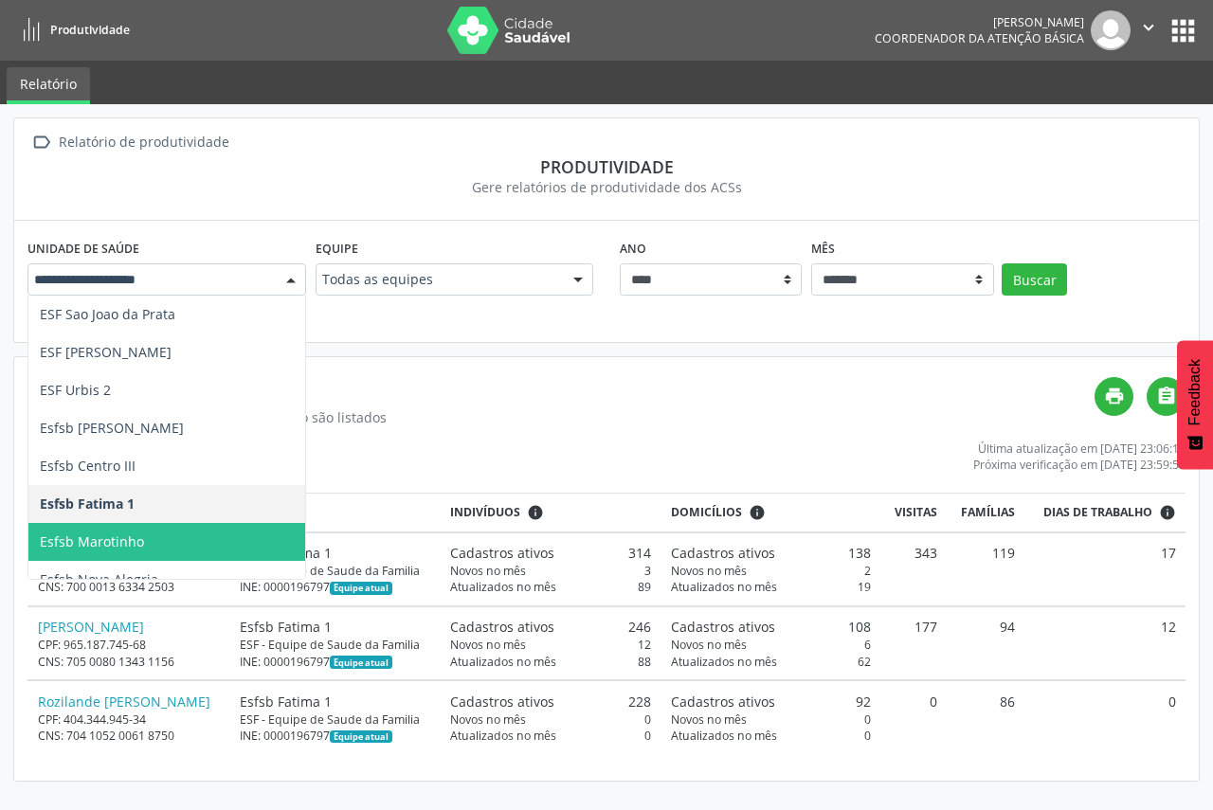
click at [221, 523] on span "Esfsb Marotinho" at bounding box center [254, 542] width 453 height 38
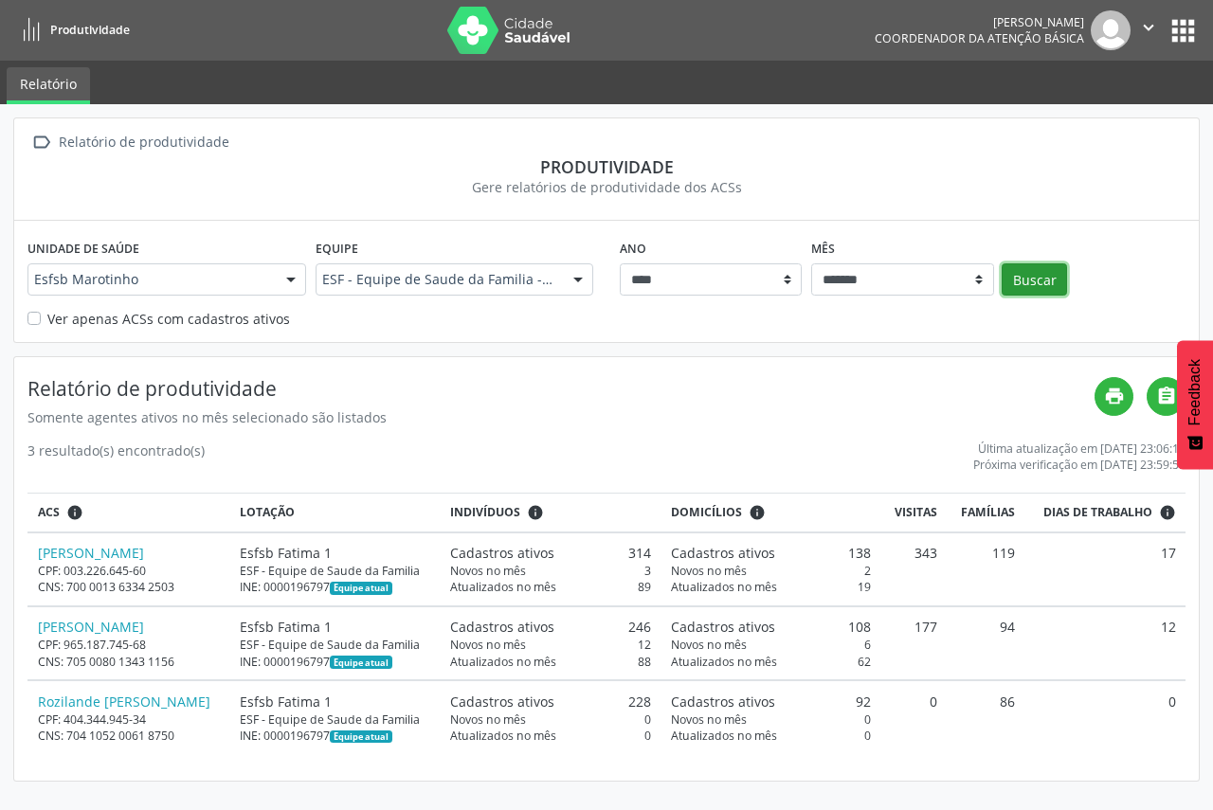
click at [1022, 285] on button "Buscar" at bounding box center [1033, 279] width 65 height 32
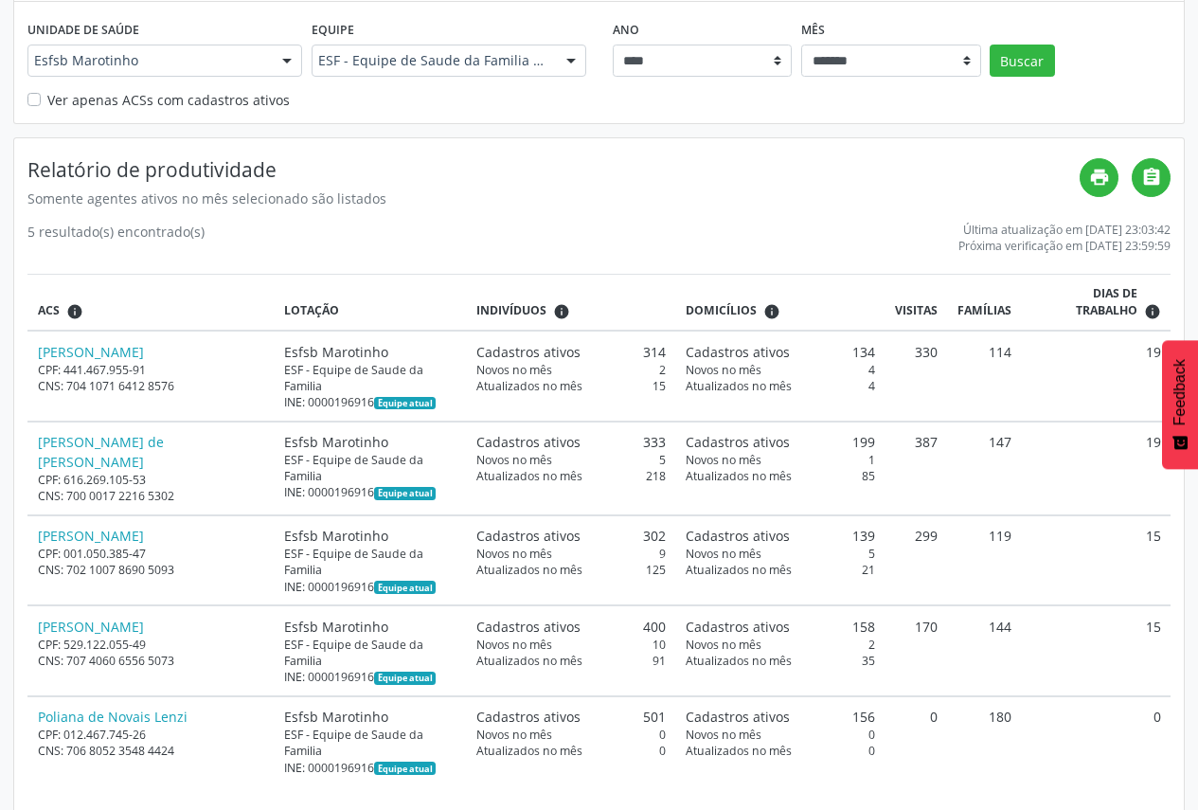
scroll to position [235, 0]
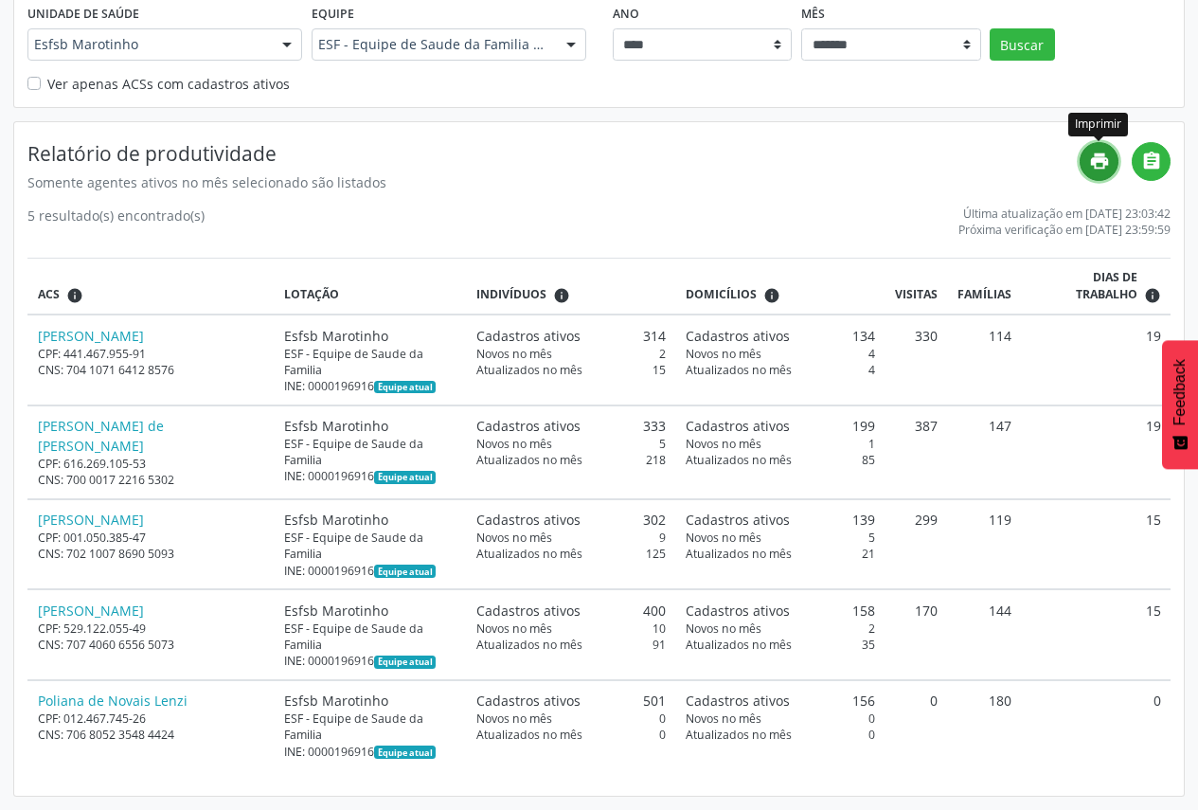
click at [1098, 166] on icon "print" at bounding box center [1099, 161] width 21 height 21
click at [279, 43] on div at bounding box center [287, 45] width 28 height 32
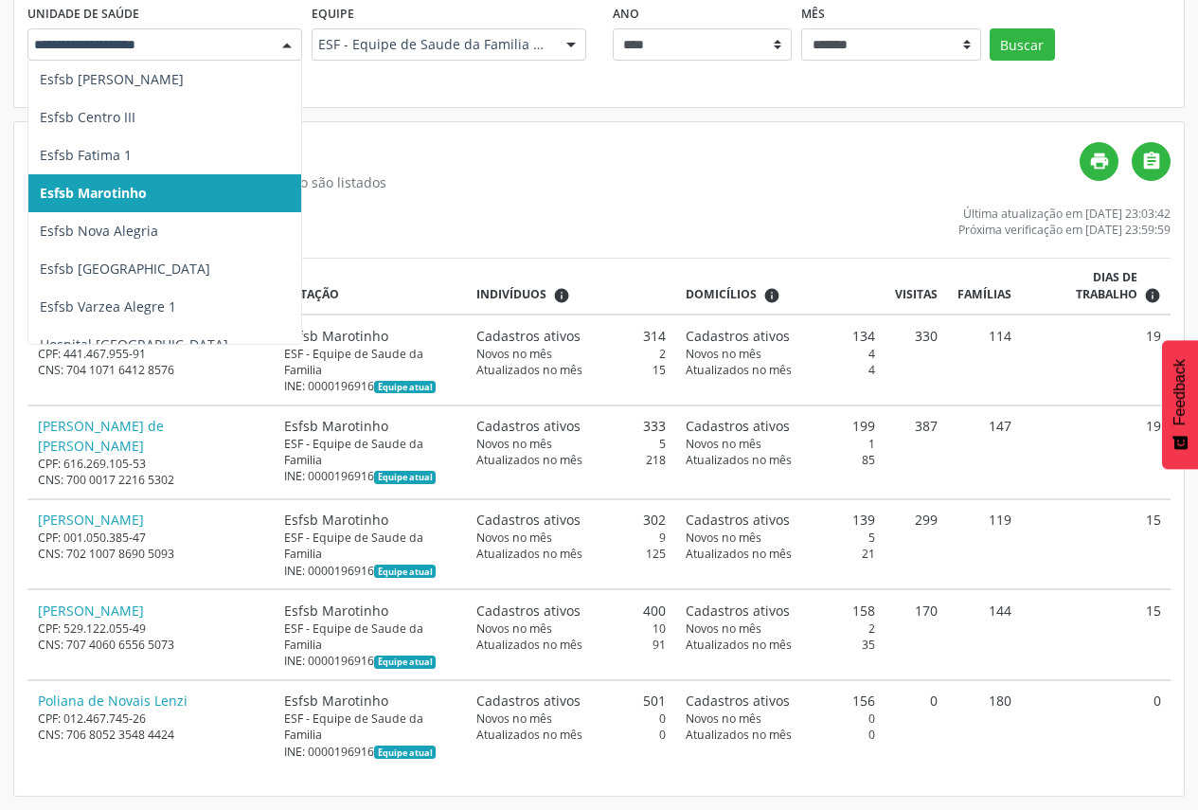
scroll to position [947, 0]
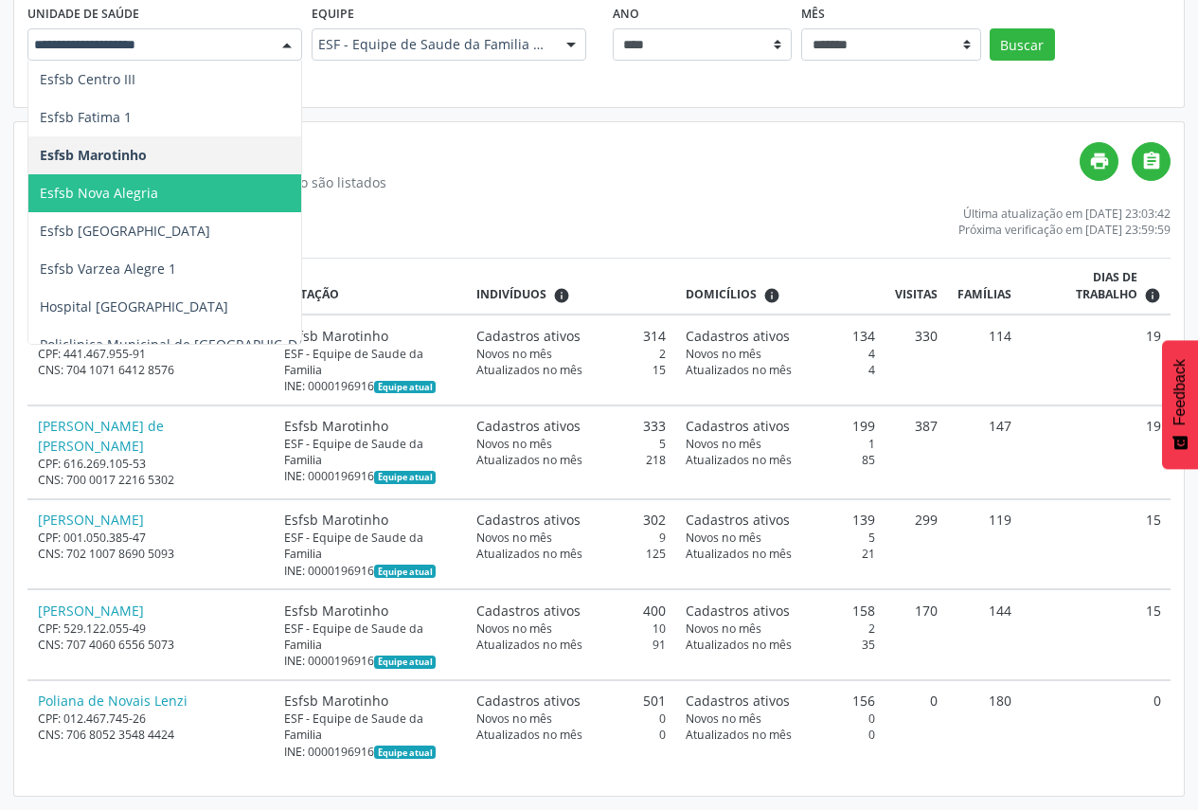
click at [206, 198] on span "Esfsb Nova Alegria" at bounding box center [254, 193] width 453 height 38
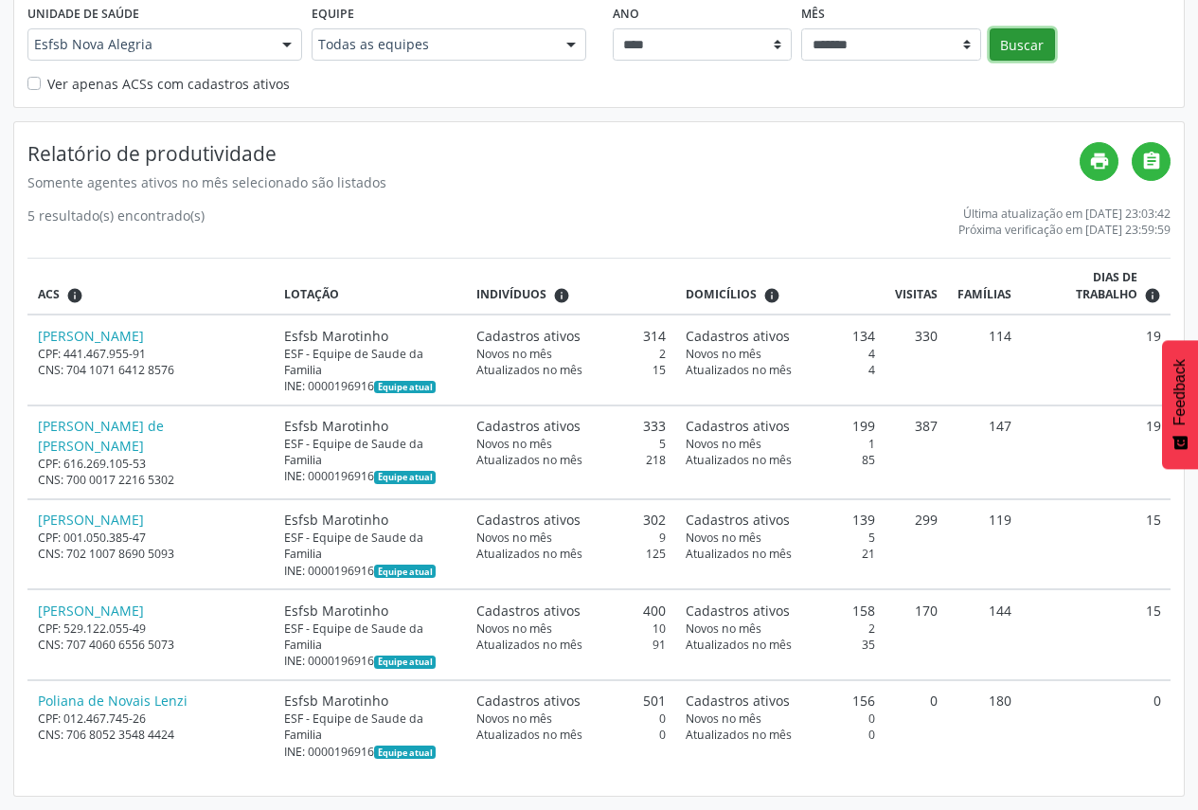
click at [1011, 52] on button "Buscar" at bounding box center [1022, 44] width 65 height 32
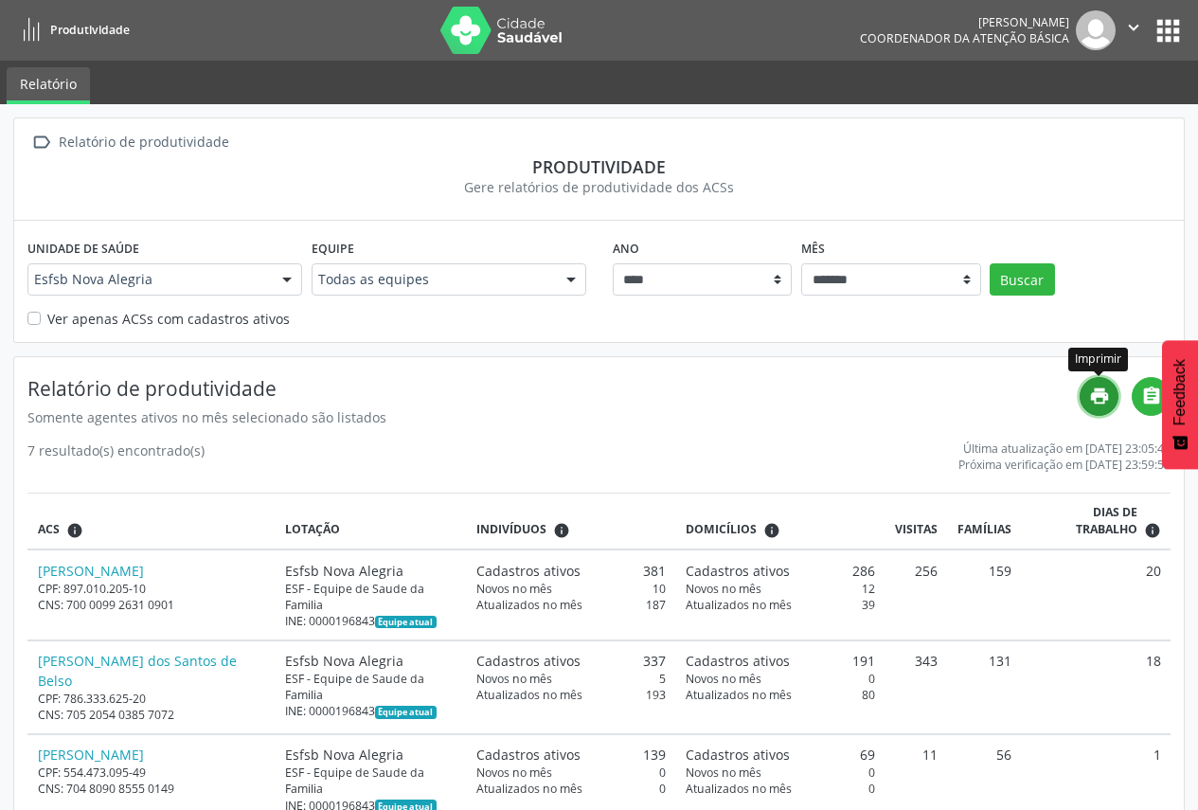
click at [1107, 400] on icon "print" at bounding box center [1099, 396] width 21 height 21
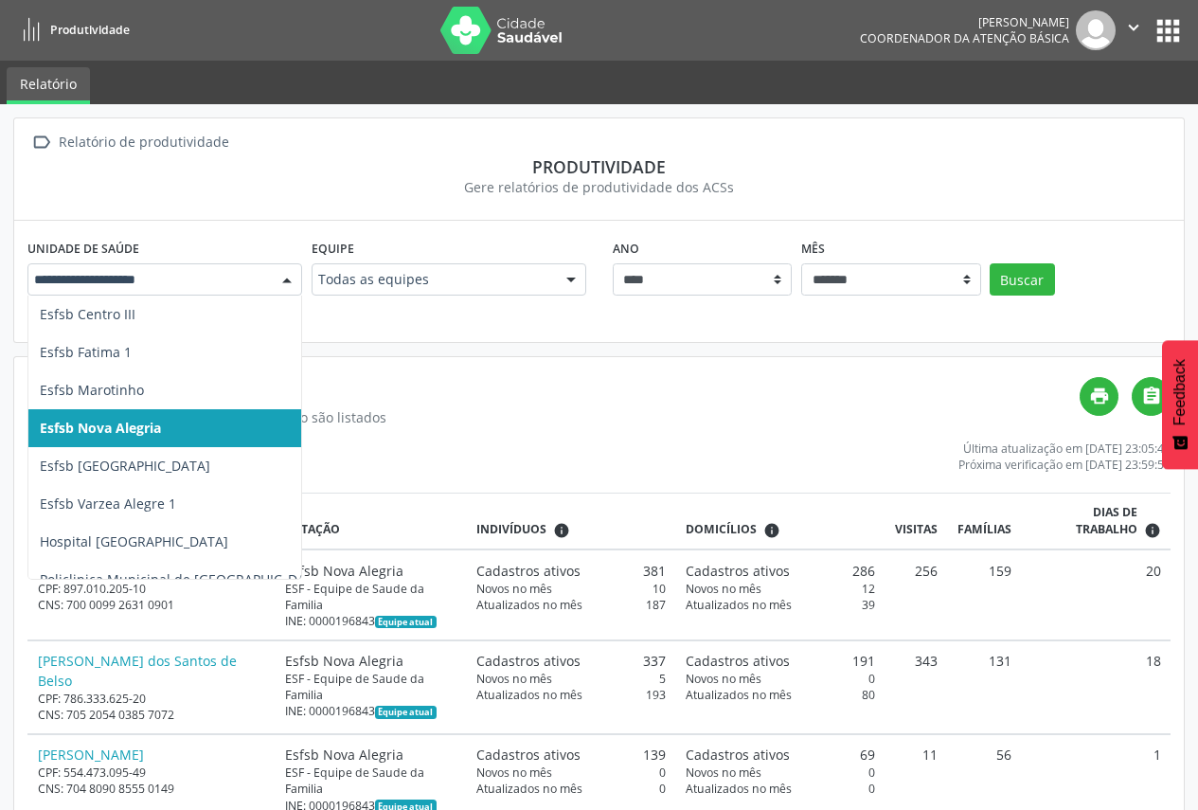
click at [266, 286] on div at bounding box center [164, 279] width 275 height 32
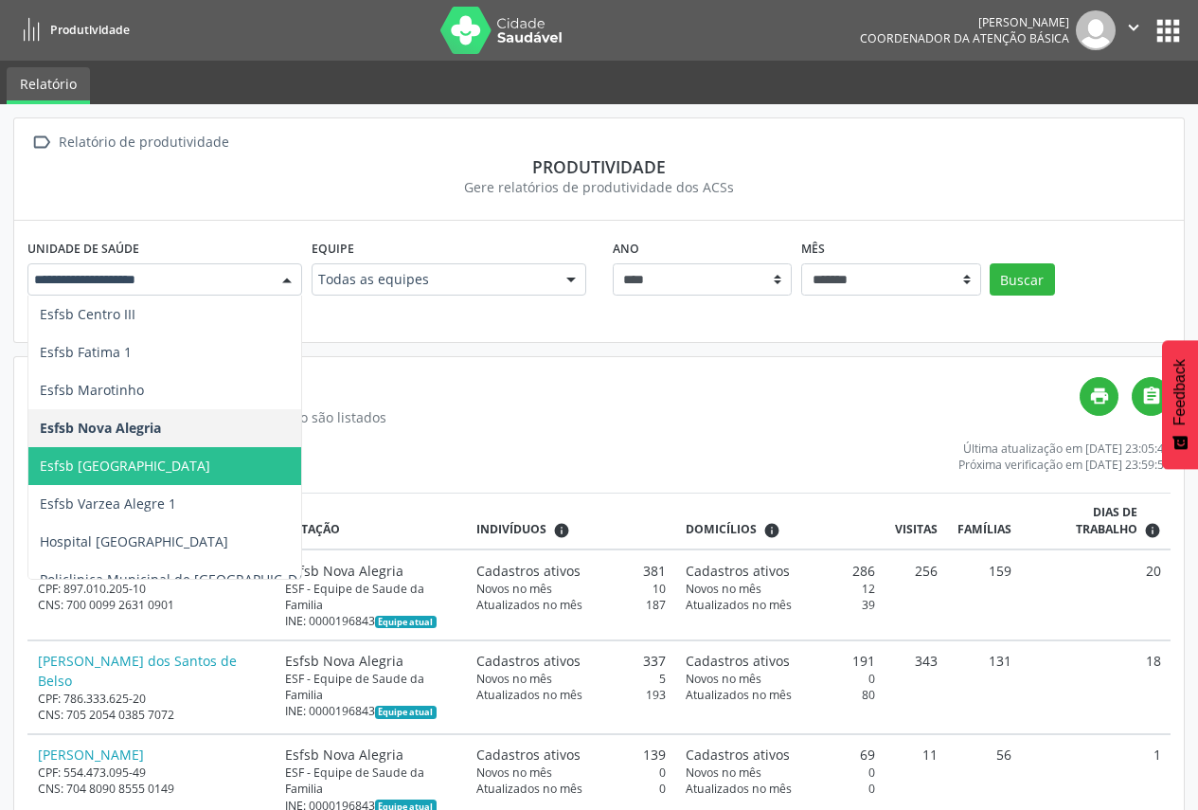
click at [229, 472] on span "Esfsb [GEOGRAPHIC_DATA]" at bounding box center [254, 466] width 453 height 38
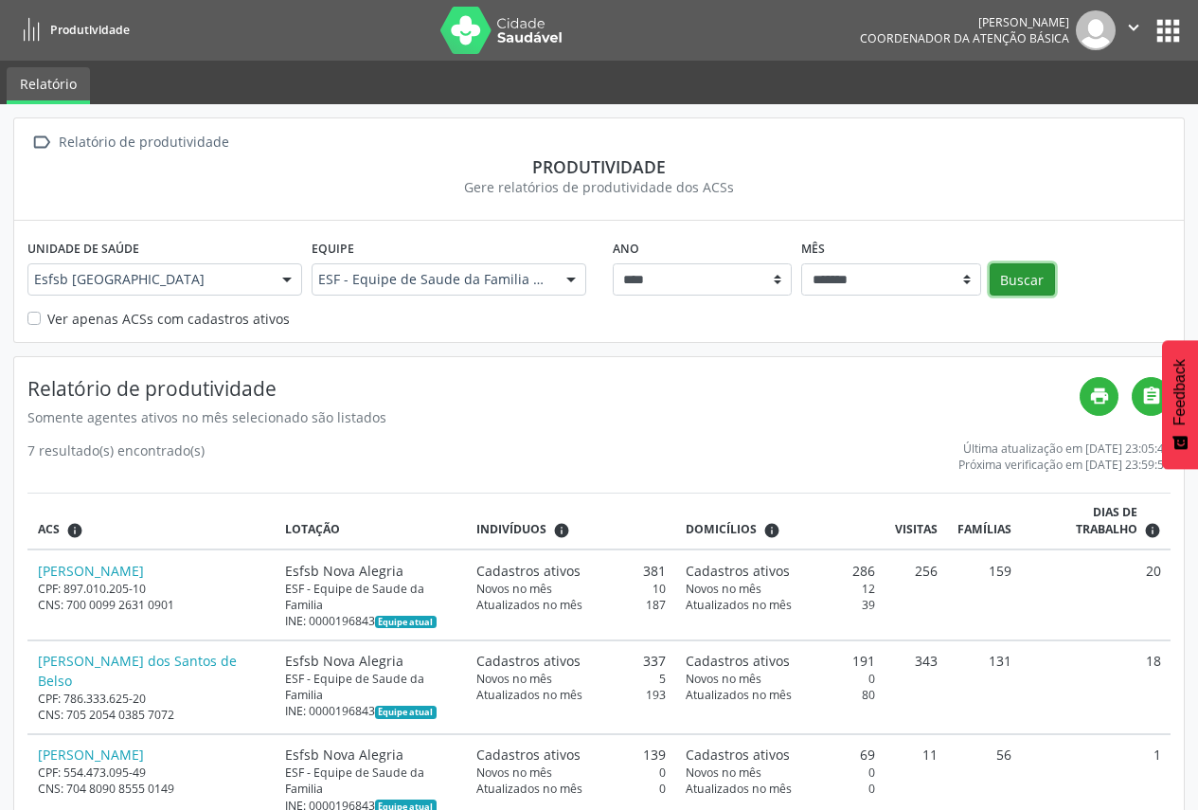
click at [1038, 278] on button "Buscar" at bounding box center [1022, 279] width 65 height 32
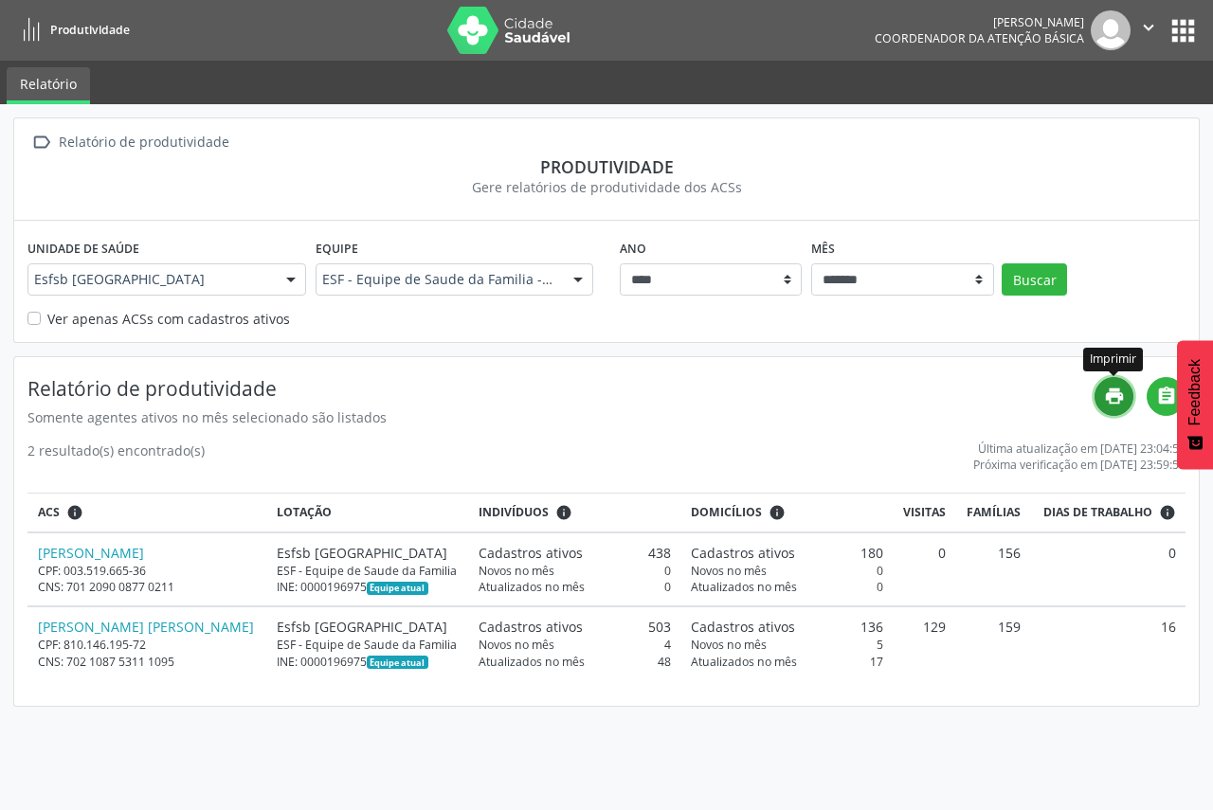
click at [1120, 394] on icon "print" at bounding box center [1114, 396] width 21 height 21
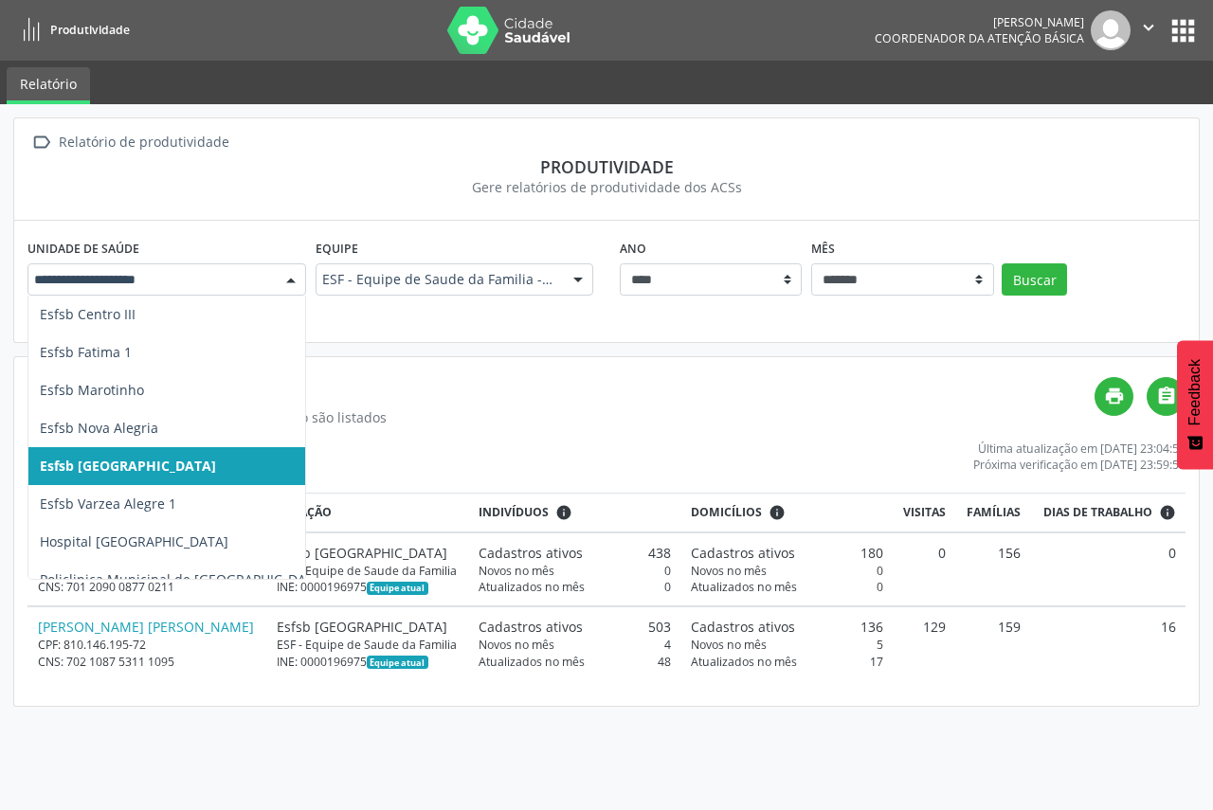
click at [300, 275] on div at bounding box center [291, 280] width 28 height 32
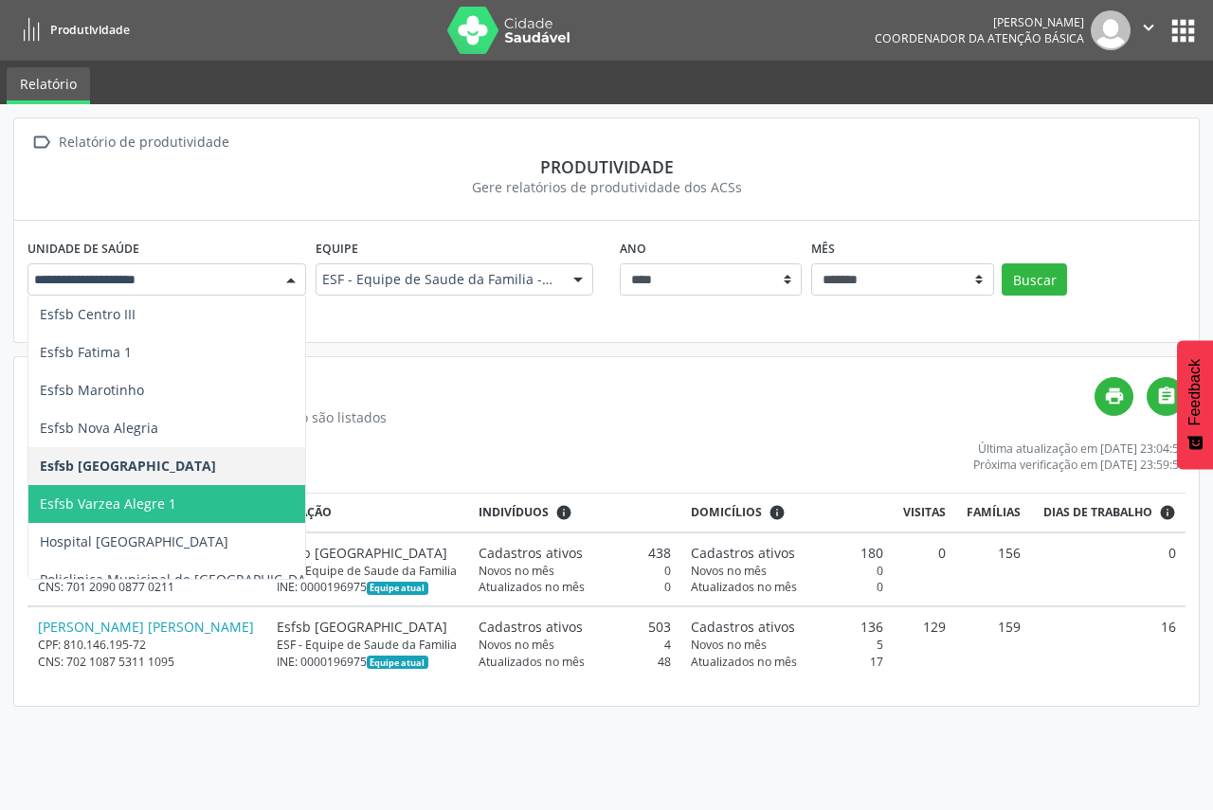
click at [244, 499] on span "Esfsb Varzea Alegre 1" at bounding box center [254, 504] width 453 height 38
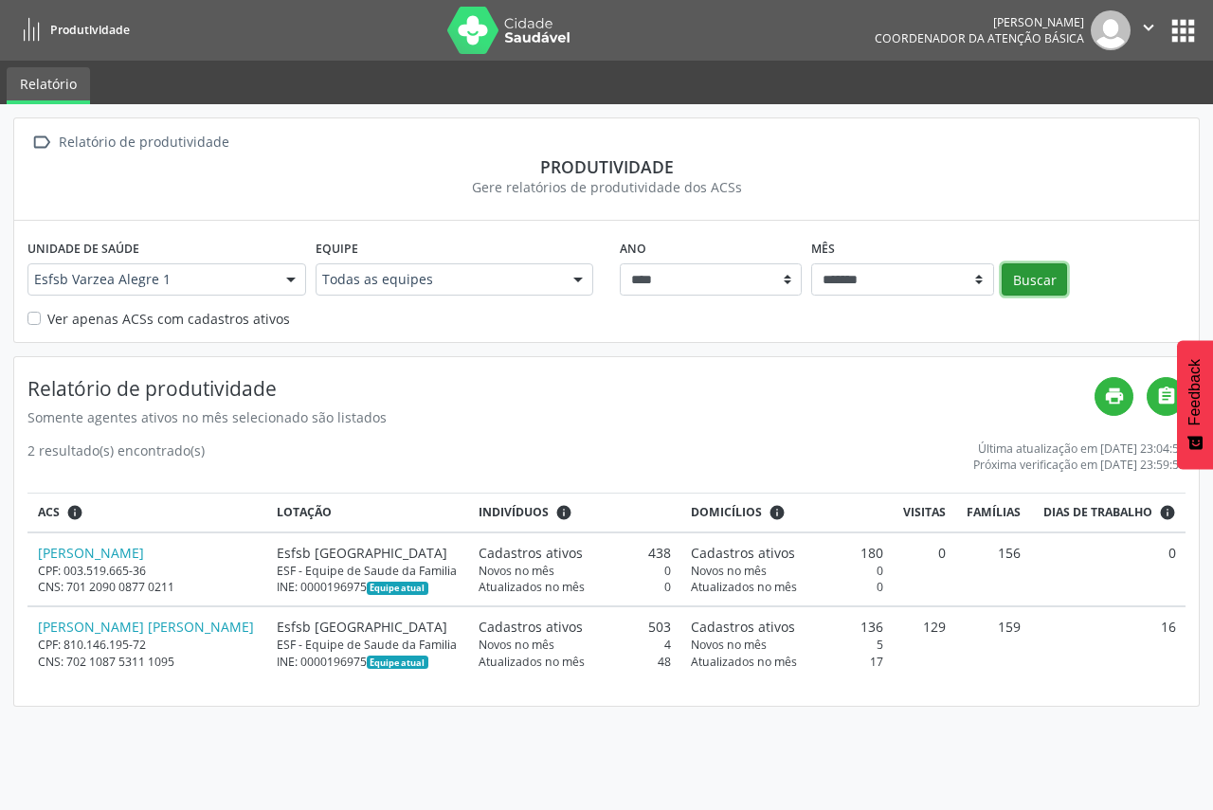
click at [1035, 284] on button "Buscar" at bounding box center [1033, 279] width 65 height 32
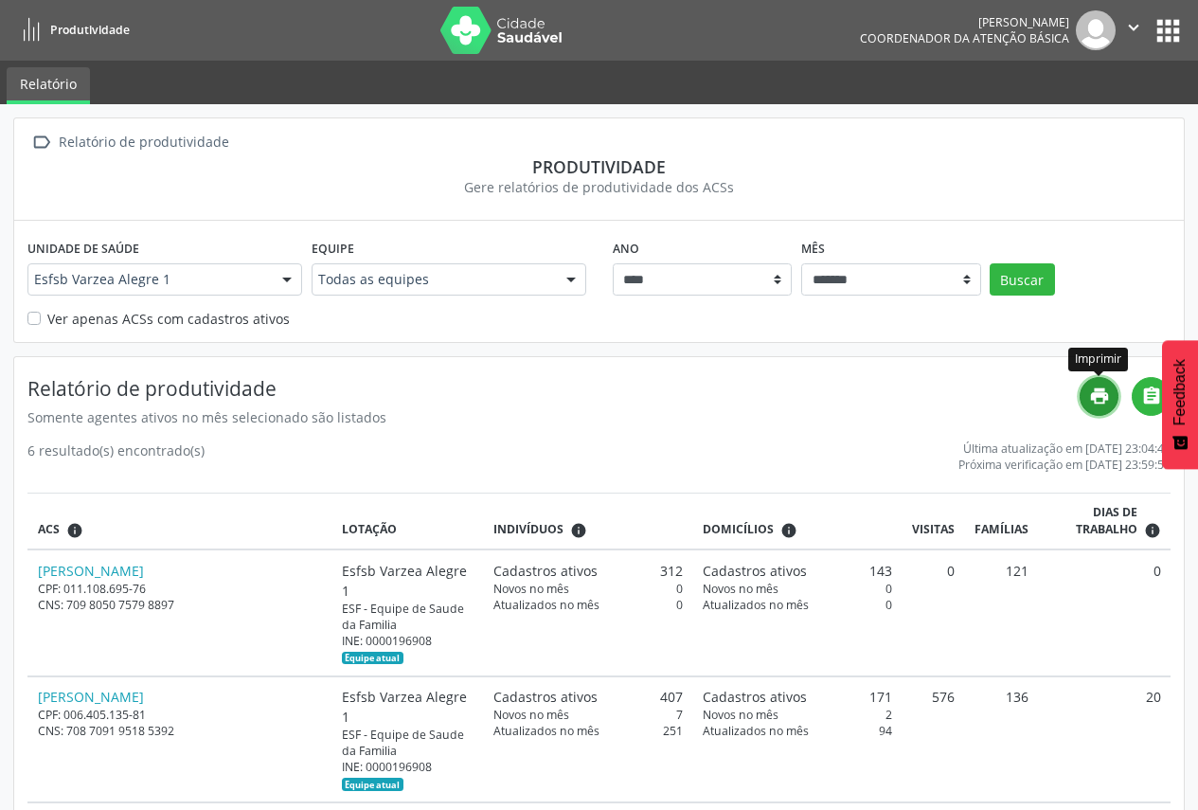
click at [1095, 401] on icon "print" at bounding box center [1099, 396] width 21 height 21
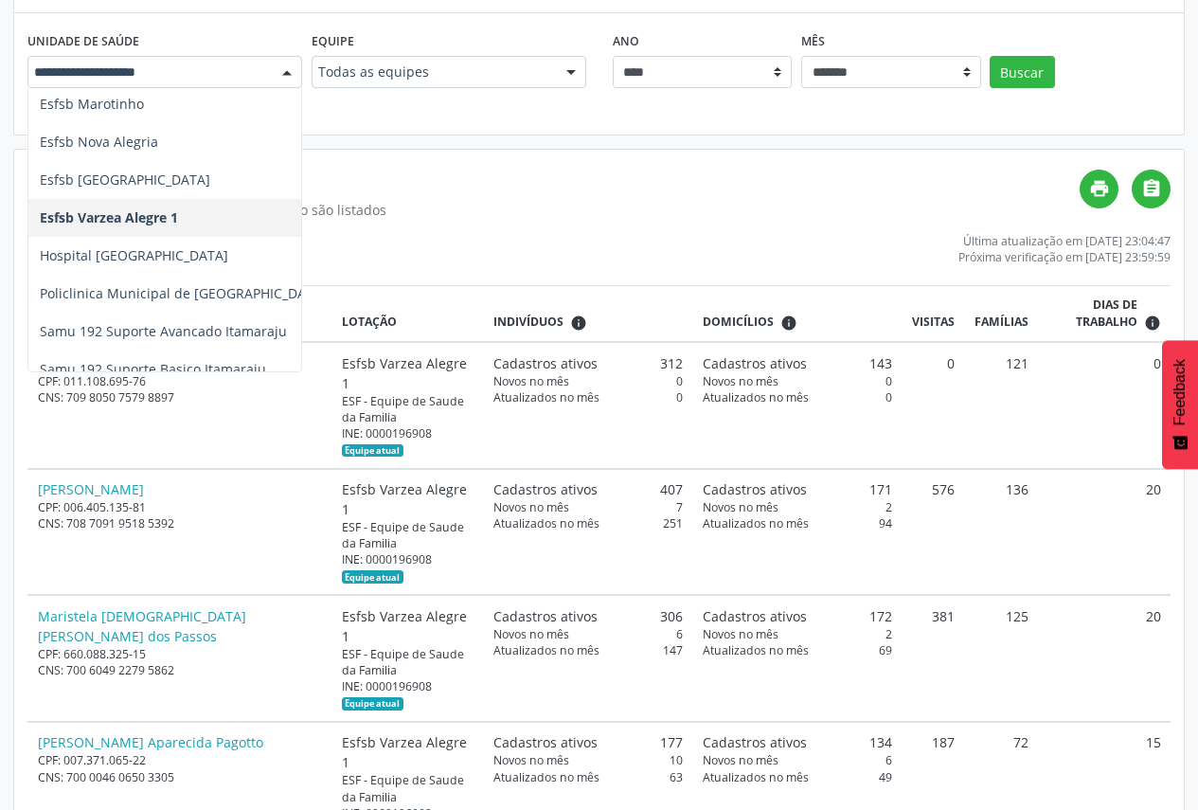
scroll to position [991, 0]
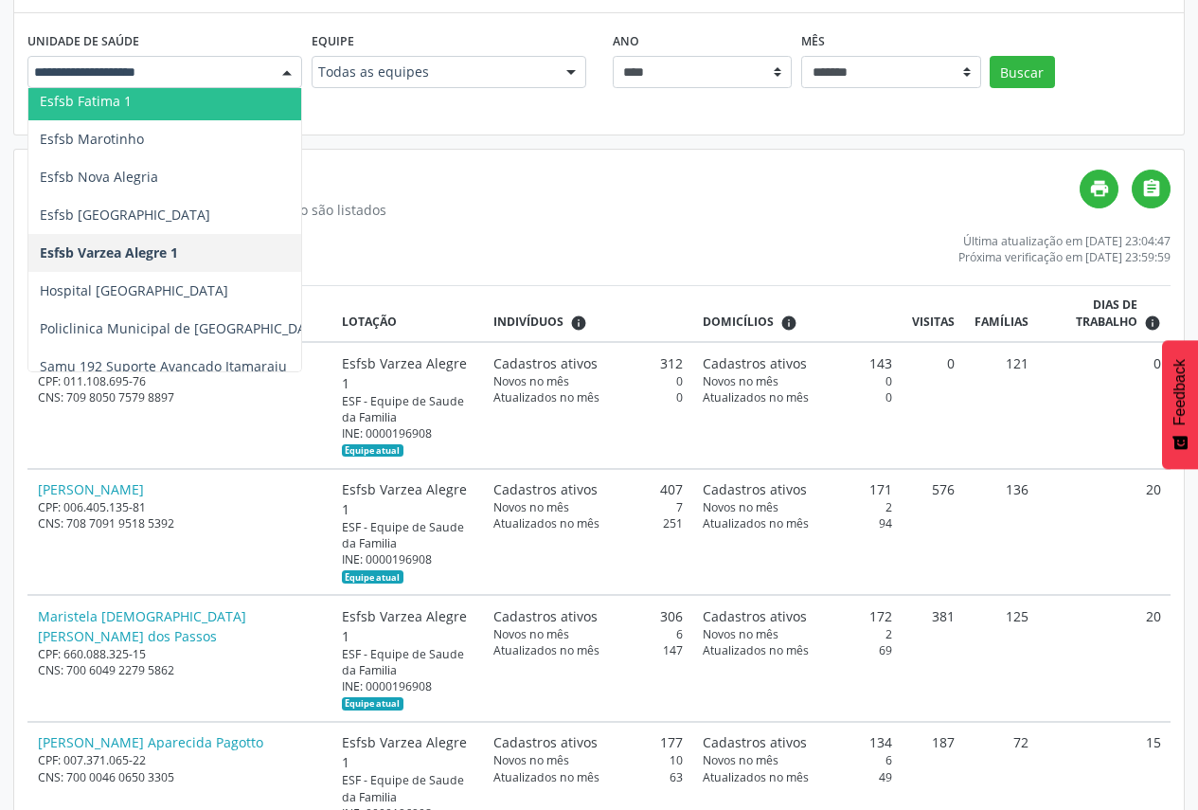
click at [278, 63] on div at bounding box center [287, 73] width 28 height 32
